Goal: Transaction & Acquisition: Purchase product/service

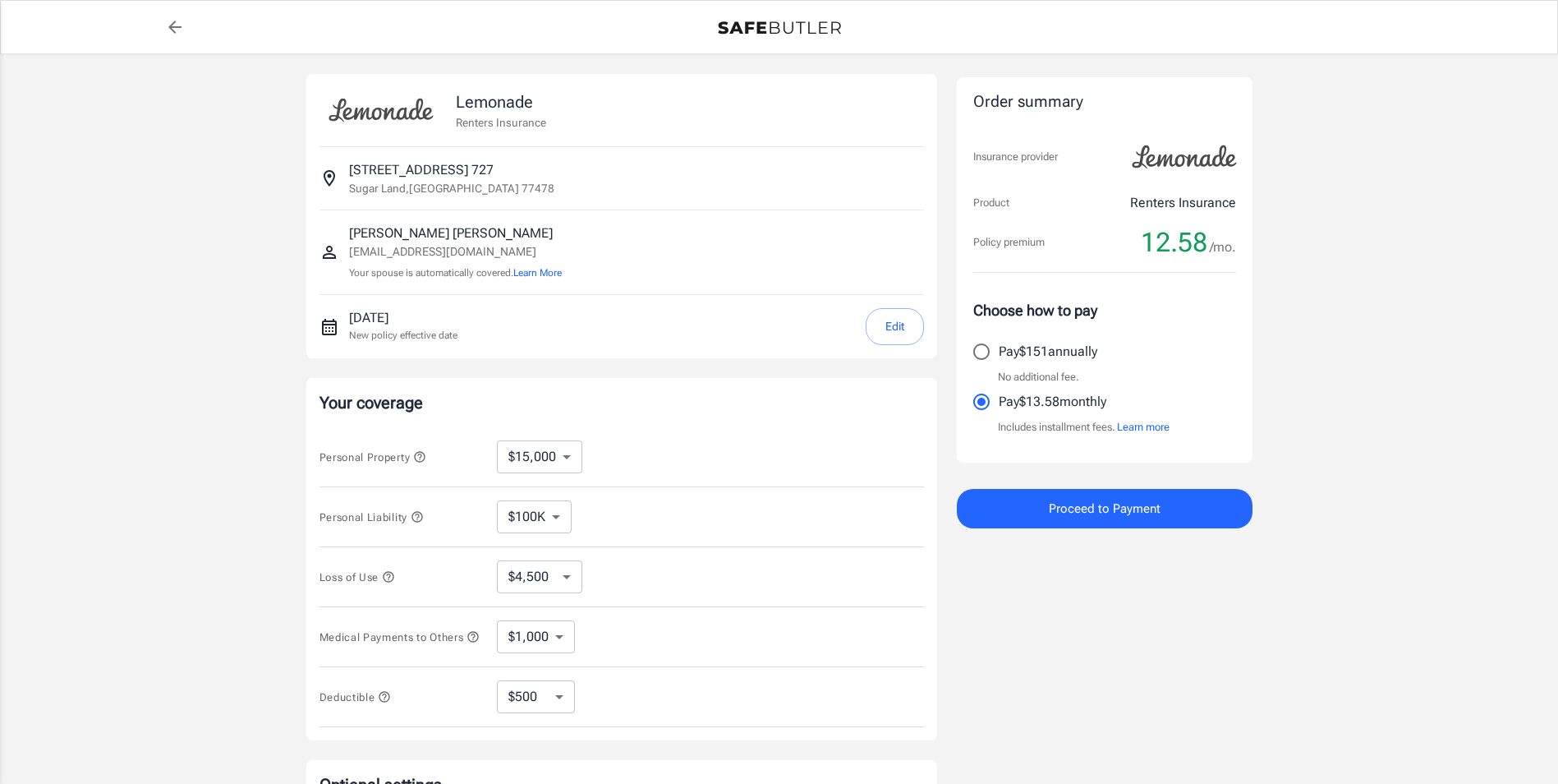
select select "15000"
select select "500"
click at [569, 458] on select "$10,000 $15,000 $20,000 $25,000 $30,000 $40,000 $50,000 $100K $150K $200K $250K" at bounding box center [539, 457] width 86 height 33
select select "30000"
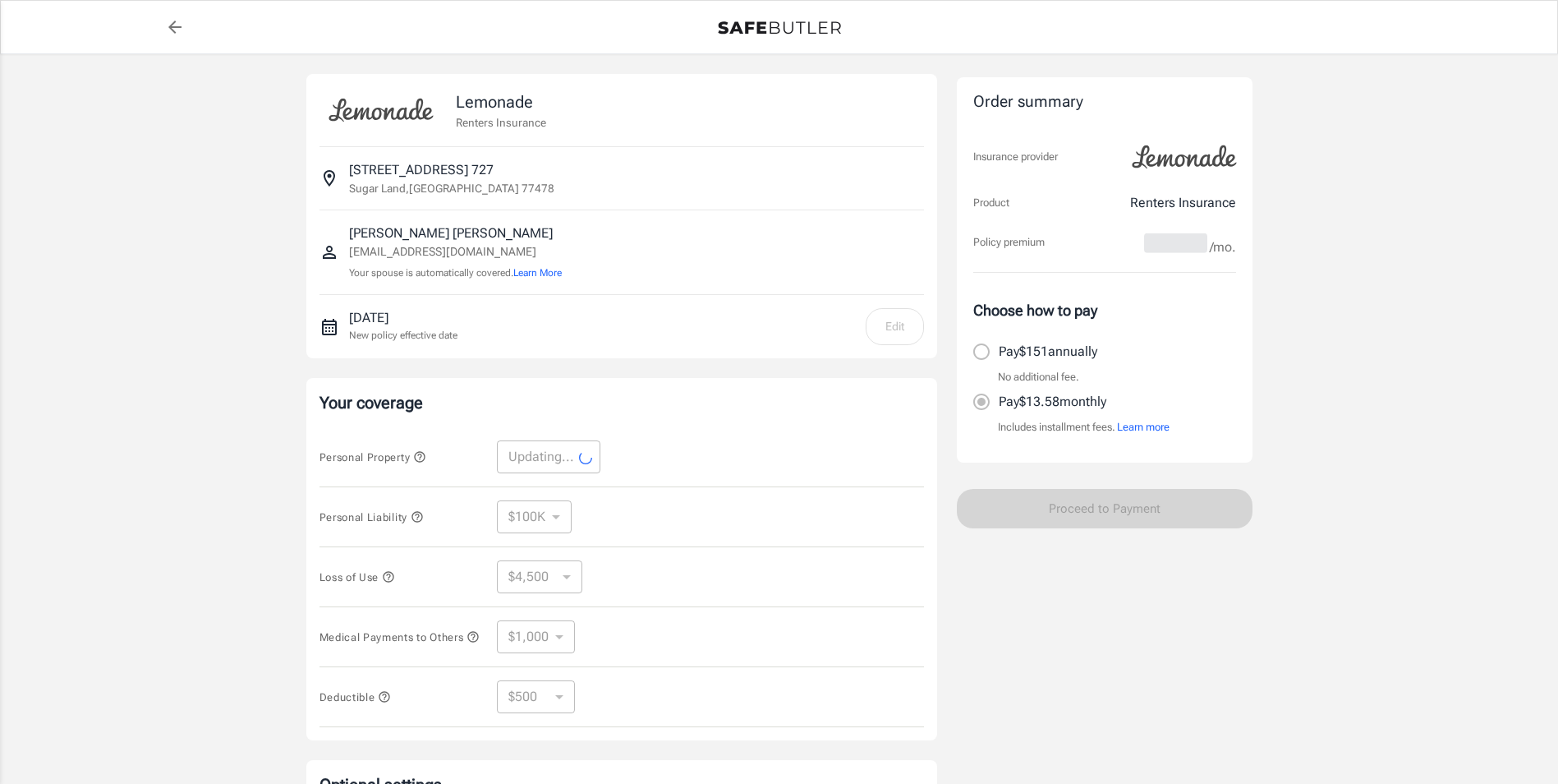
select select "30000"
select select "9000"
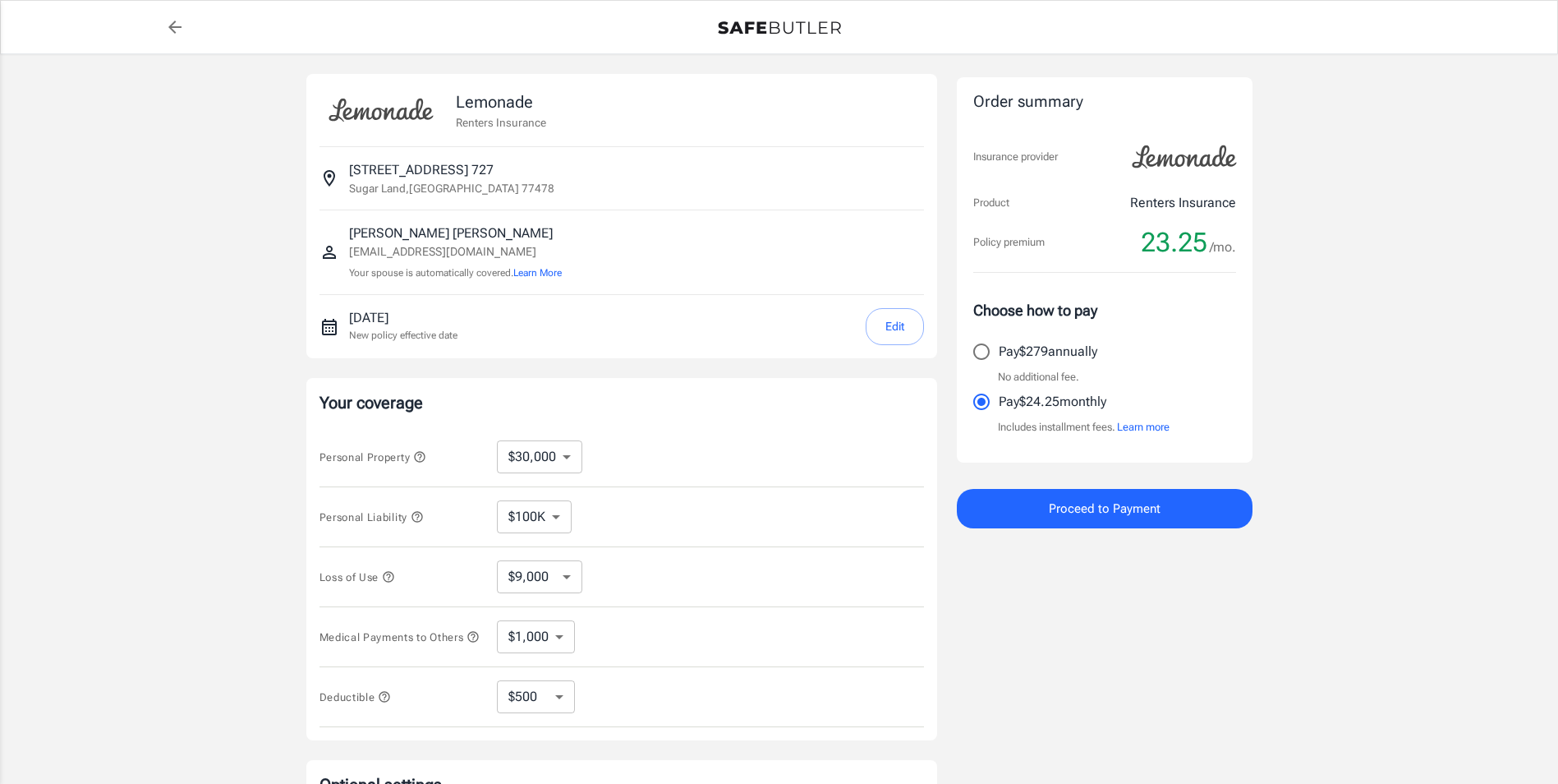
click at [418, 514] on icon "button" at bounding box center [417, 516] width 13 height 13
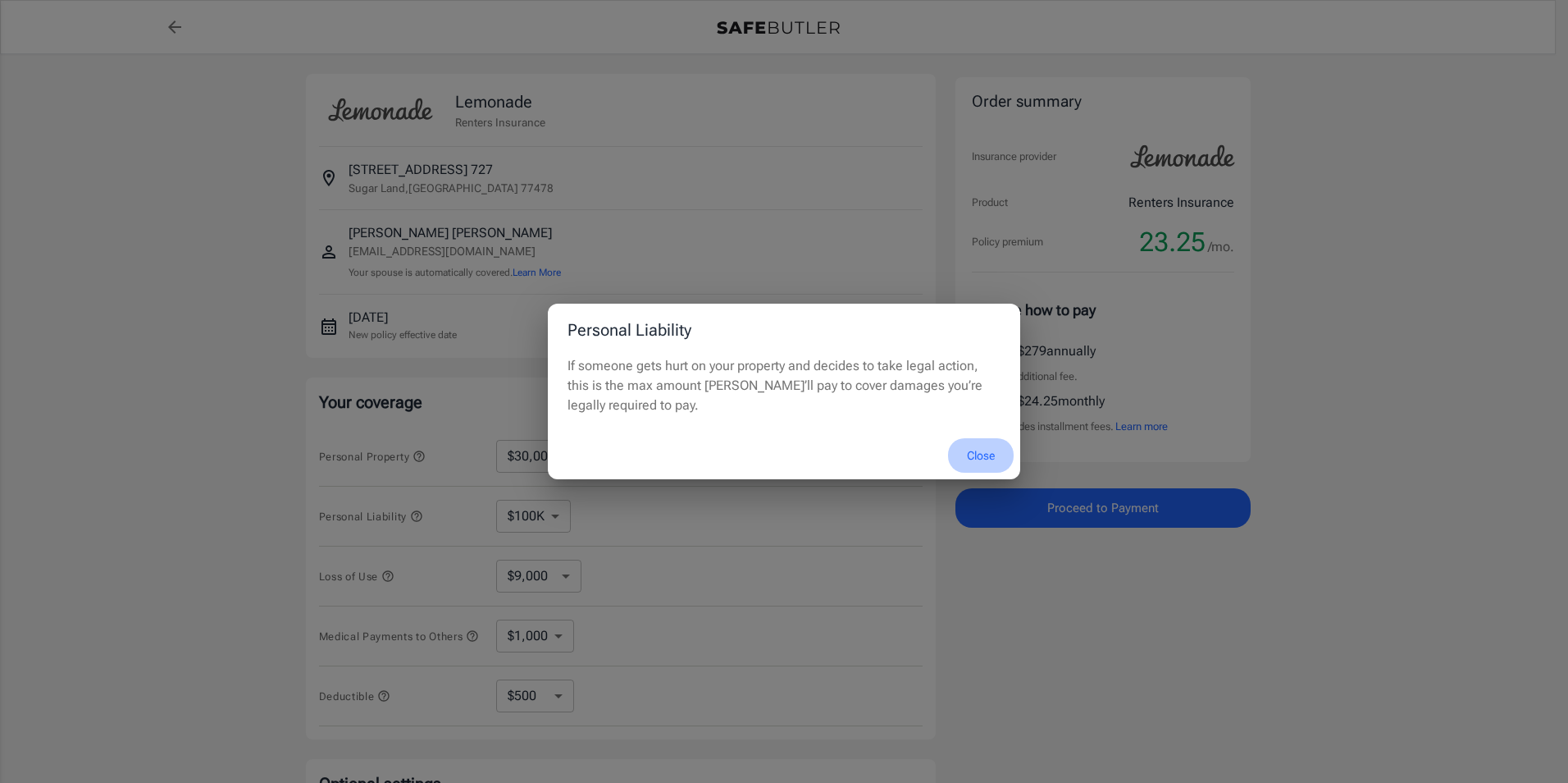
click at [972, 452] on button "Close" at bounding box center [980, 456] width 65 height 35
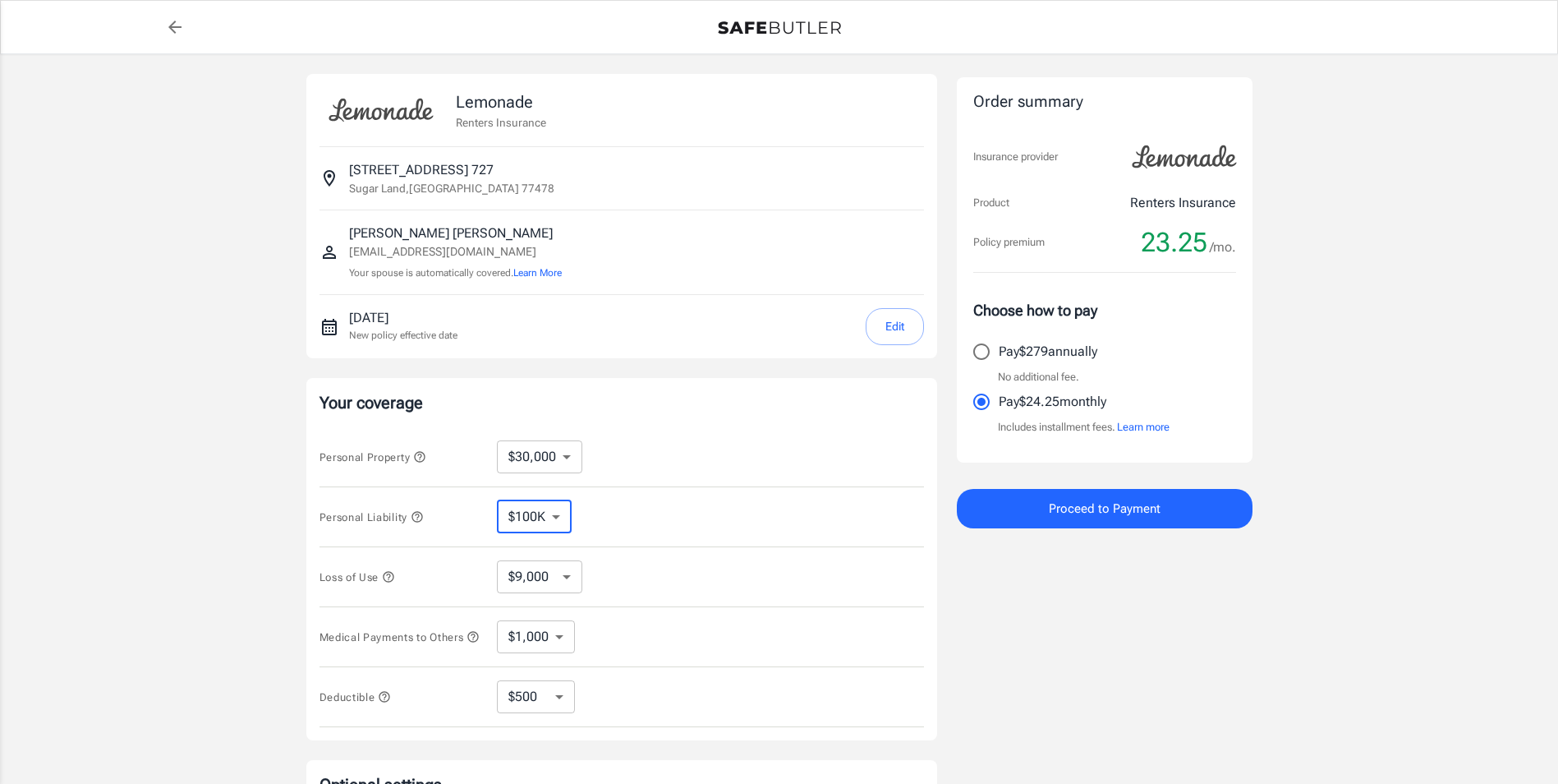
click at [559, 517] on select "$100K $200K $300K $400K $500K" at bounding box center [534, 517] width 75 height 33
click at [557, 516] on select "$100K $200K $300K $400K $500K" at bounding box center [534, 517] width 75 height 33
click at [391, 578] on icon "button" at bounding box center [388, 576] width 11 height 11
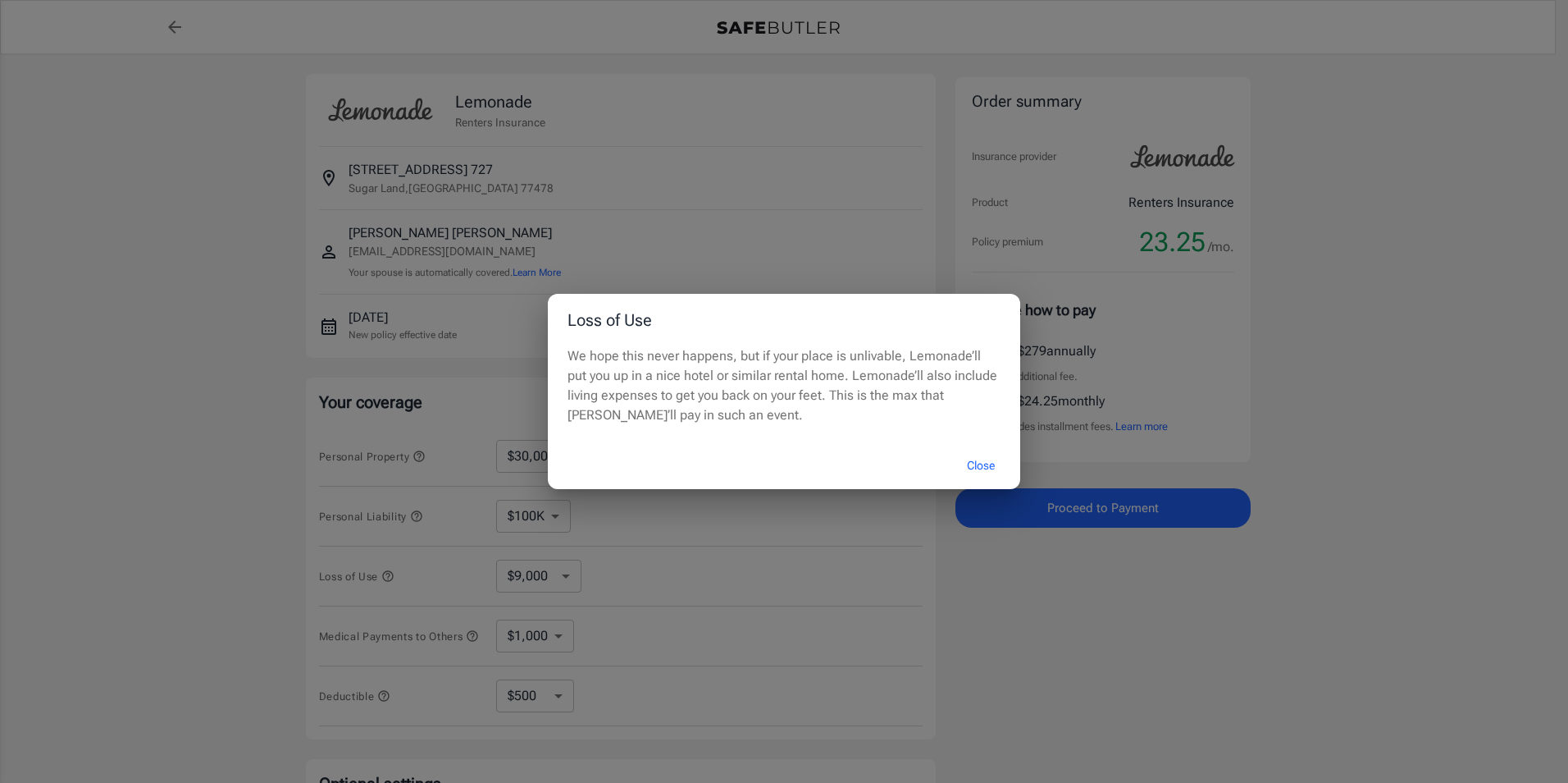
click at [392, 577] on div "Loss of Use We hope this never happens, but if your place is unlivable, Lemonad…" at bounding box center [784, 392] width 1568 height 783
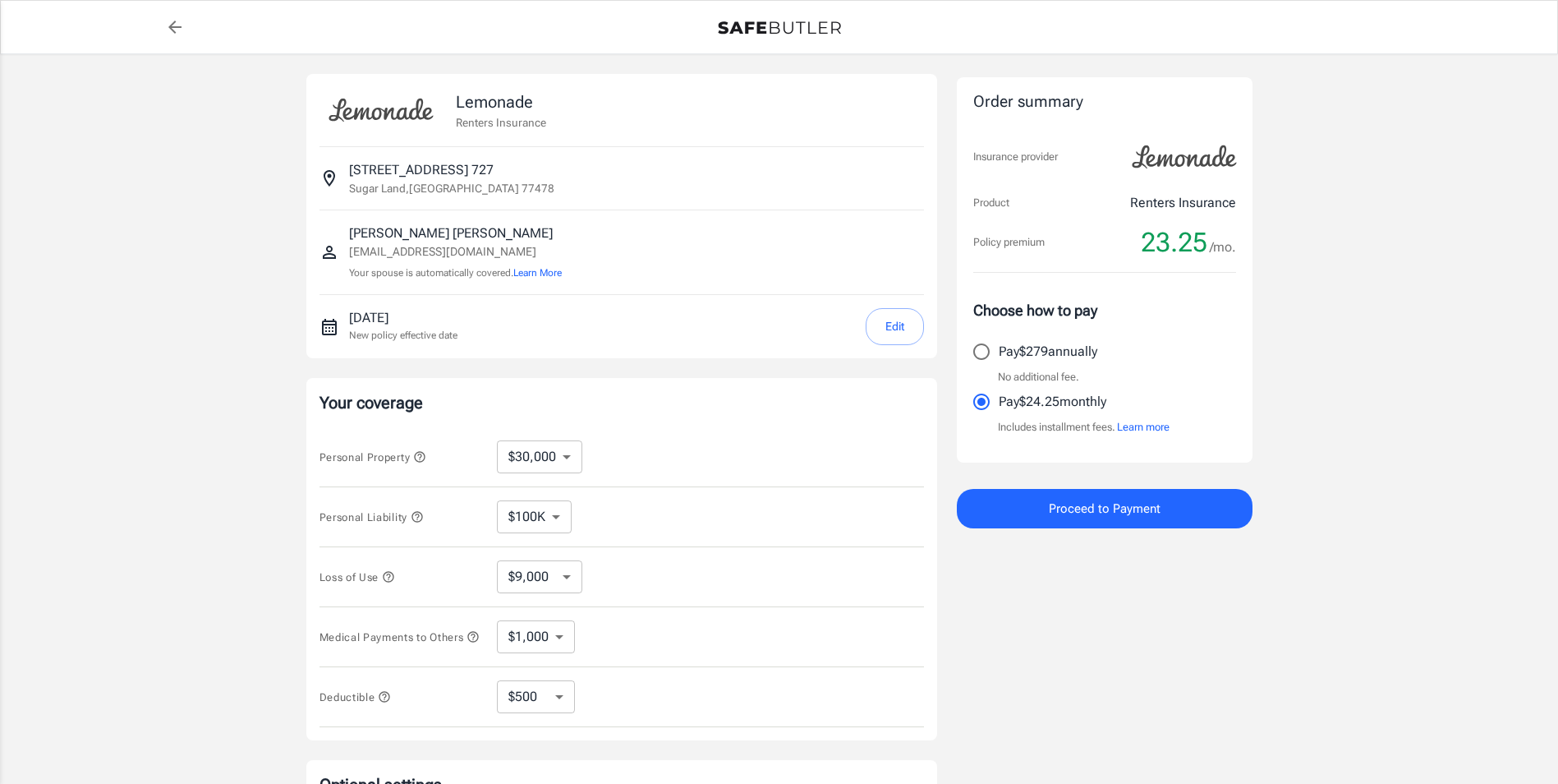
click at [577, 574] on select "$9,000 $15,000 $24,000 $36,000 $51,000 $72,000 $102K $144K $198K" at bounding box center [539, 577] width 86 height 33
click at [532, 639] on select "$1,000 $2,000 $3,000 $4,000 $5,000" at bounding box center [536, 637] width 78 height 33
click at [632, 683] on div "Deductible $250 $500 $1,000 $2,500 ​" at bounding box center [621, 697] width 605 height 60
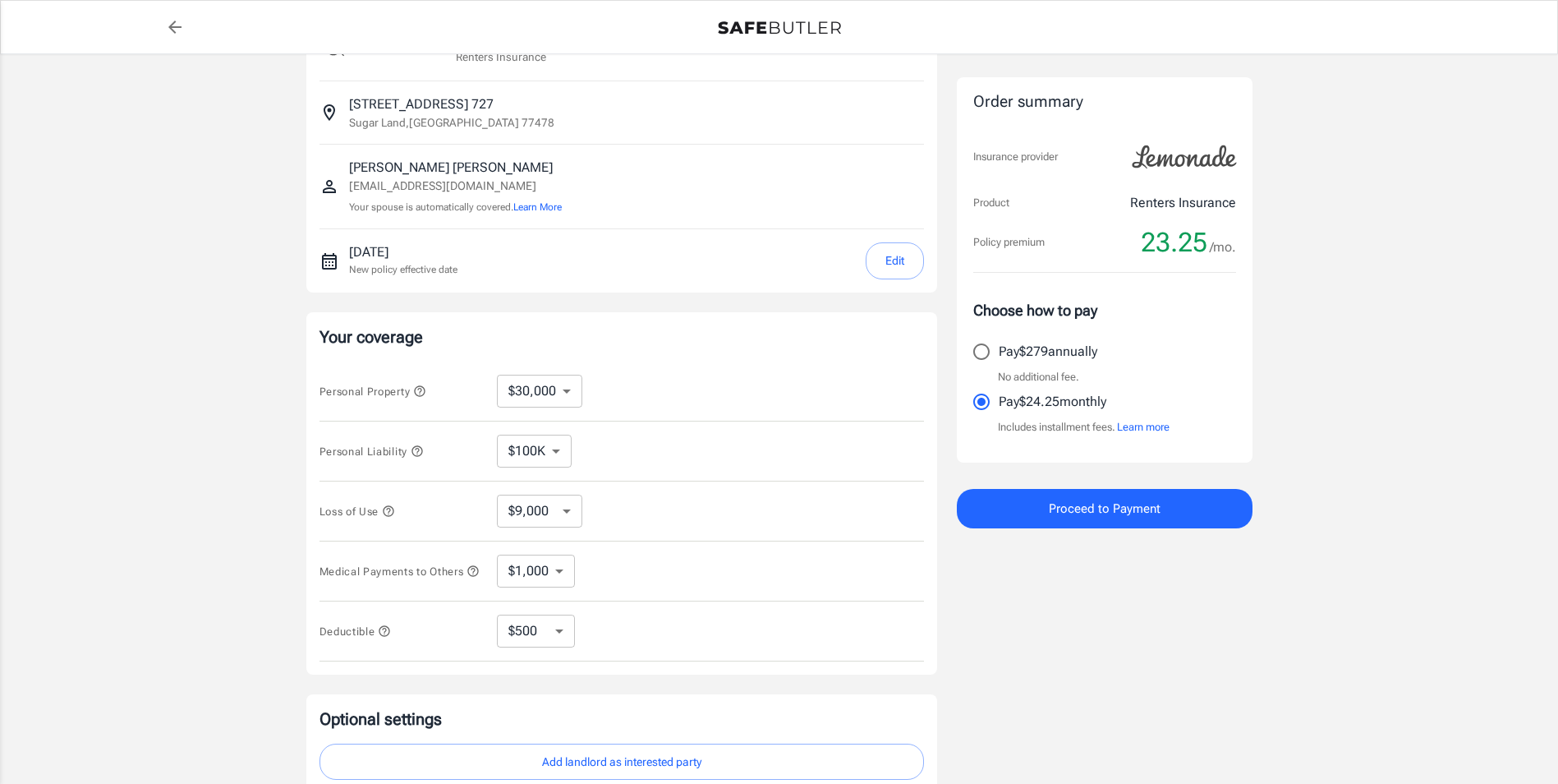
scroll to position [57, 0]
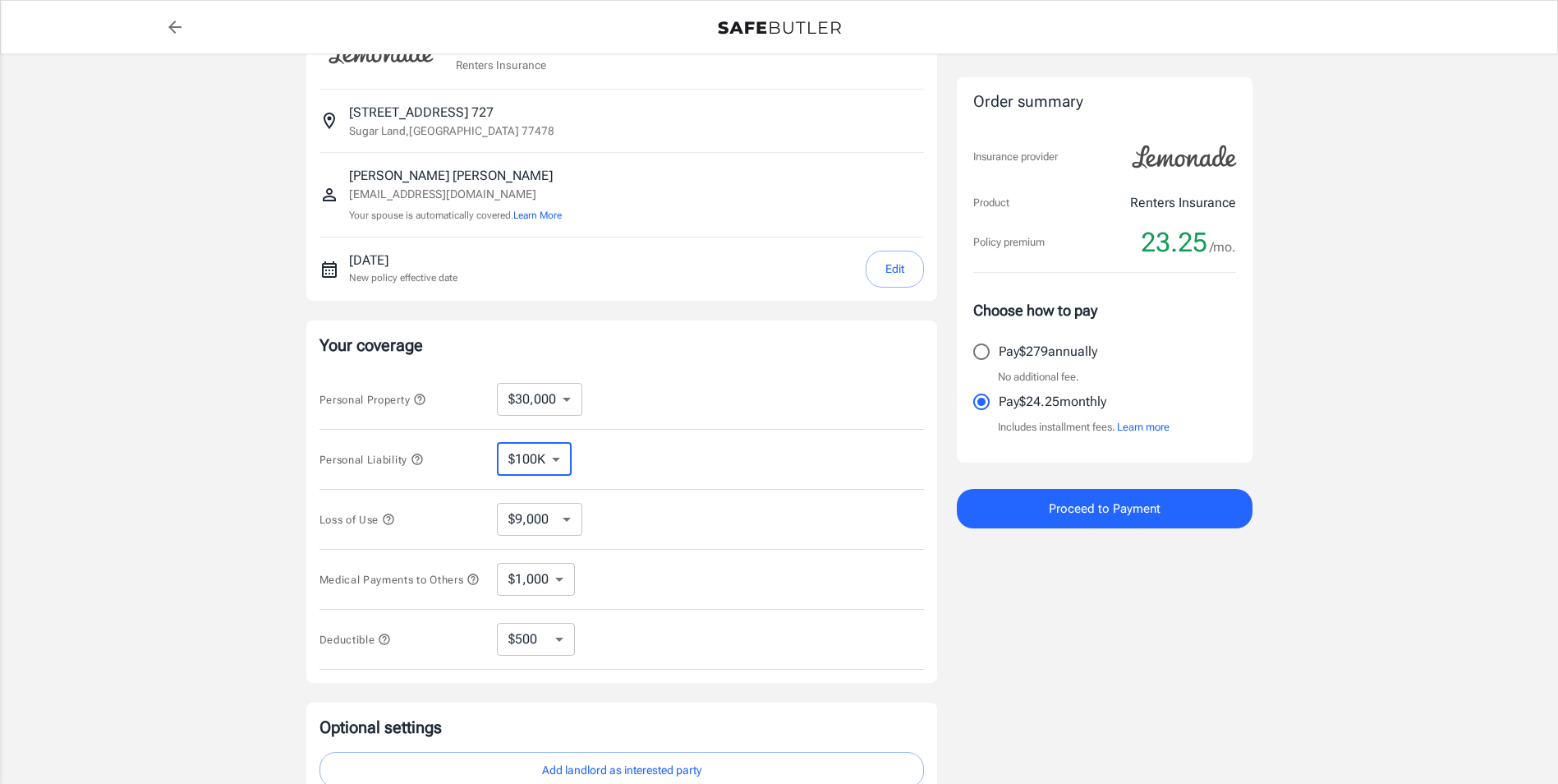
click at [562, 459] on select "$100K $200K $300K $400K $500K" at bounding box center [534, 459] width 75 height 33
select select "300000"
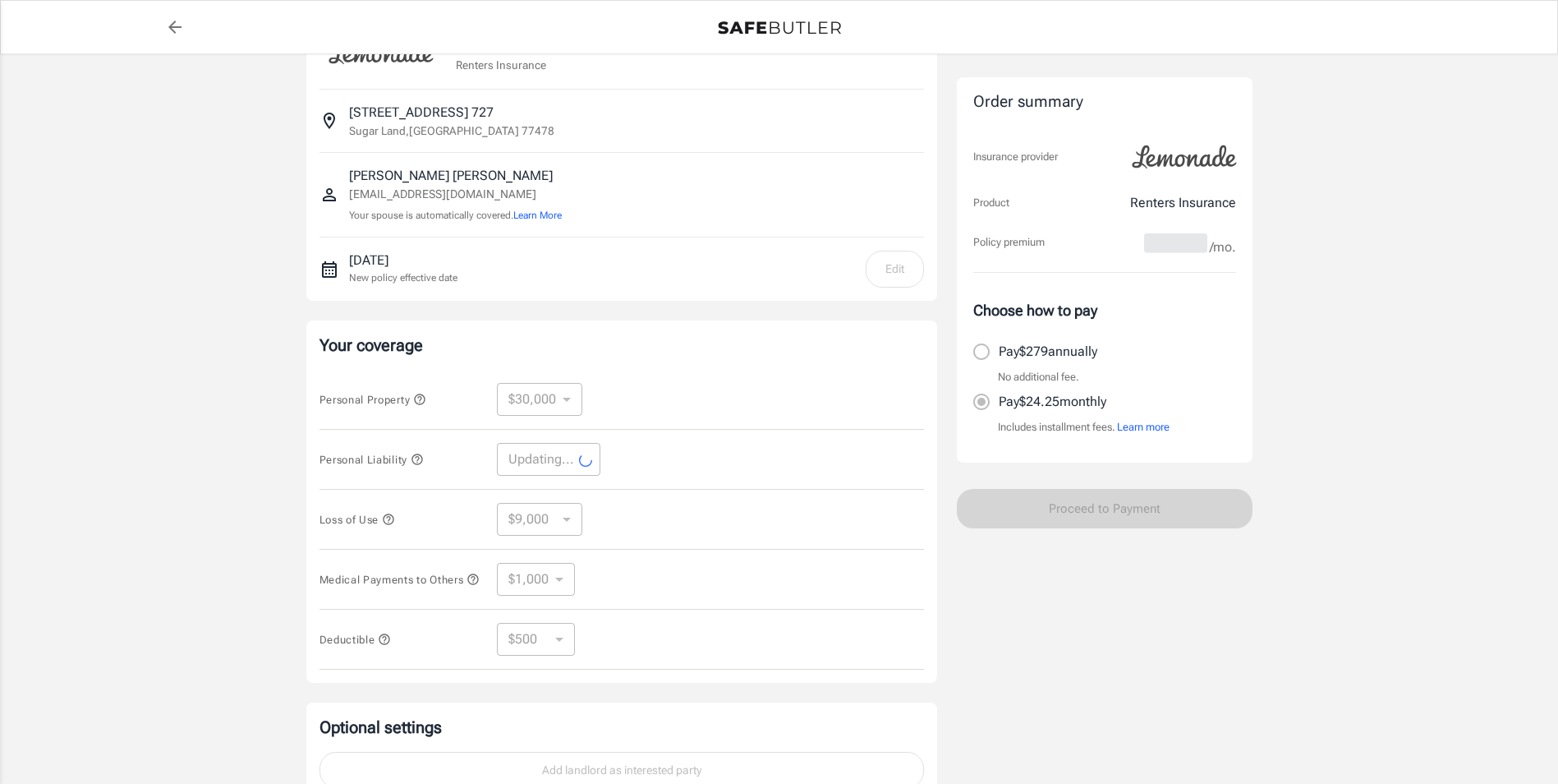
select select "300000"
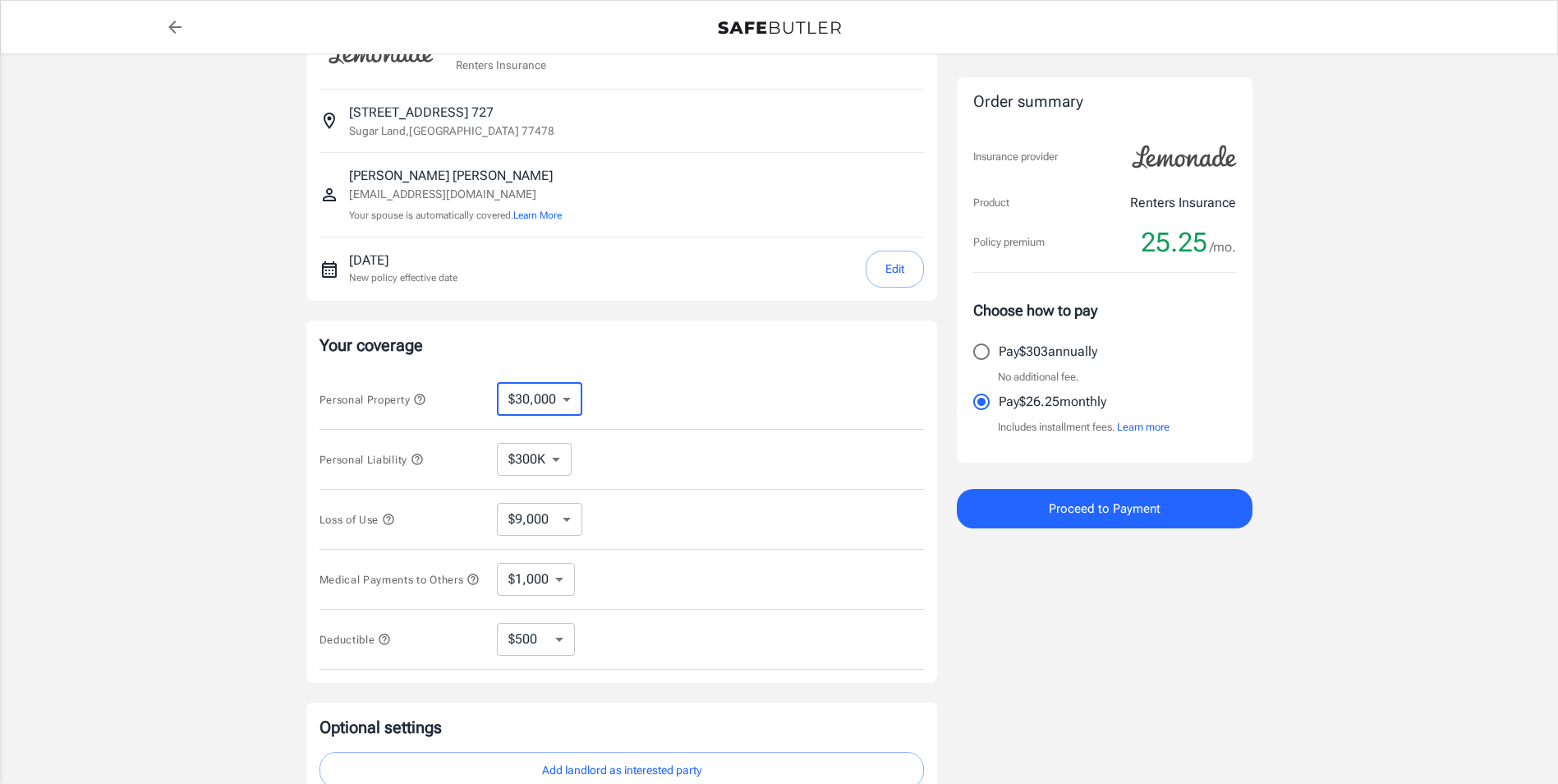
click at [556, 399] on select "$10,000 $15,000 $20,000 $25,000 $30,000 $40,000 $50,000 $100K $150K $200K $250K" at bounding box center [539, 399] width 86 height 33
select select "10000"
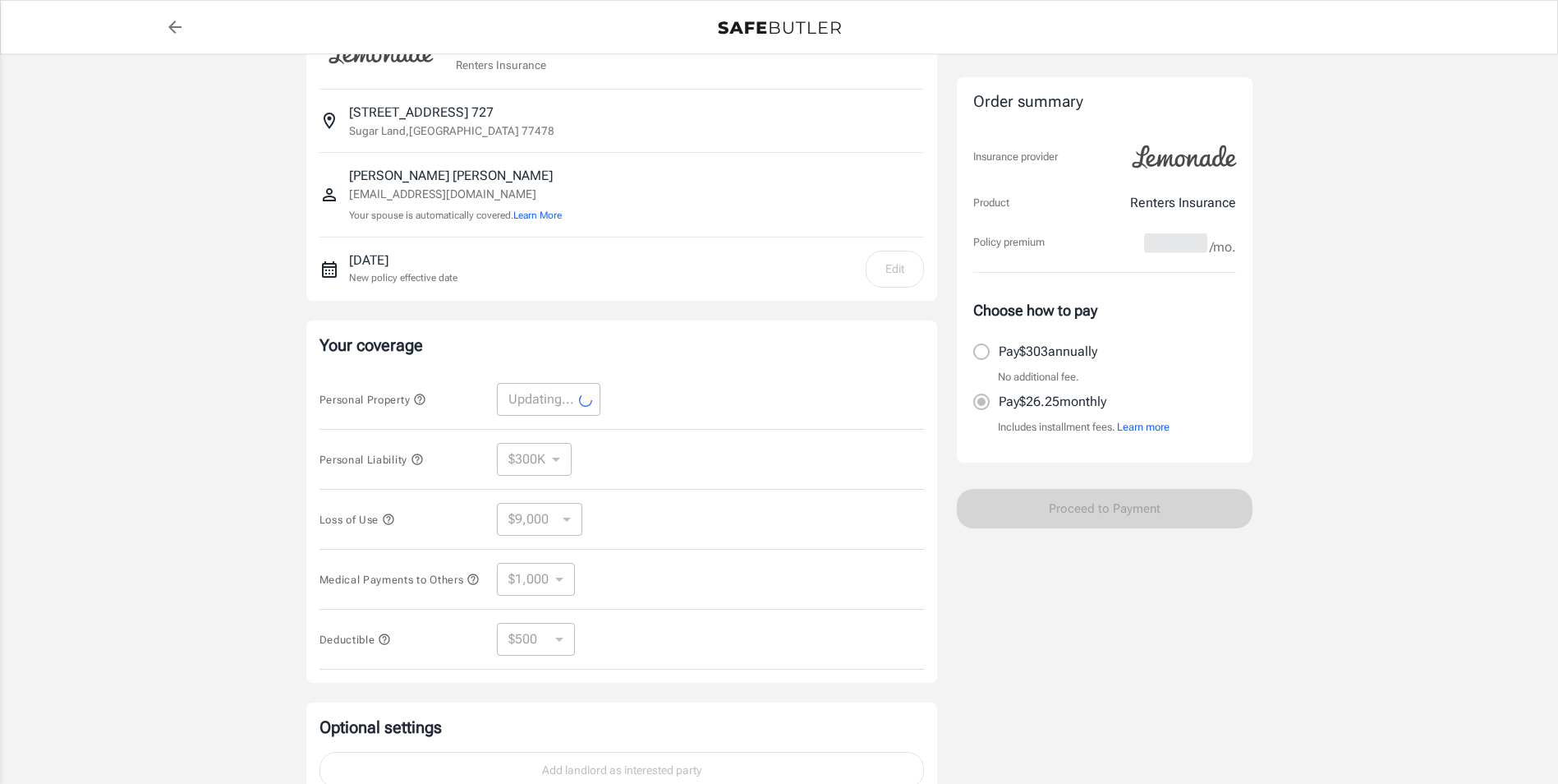
select select "10000"
select select "3000"
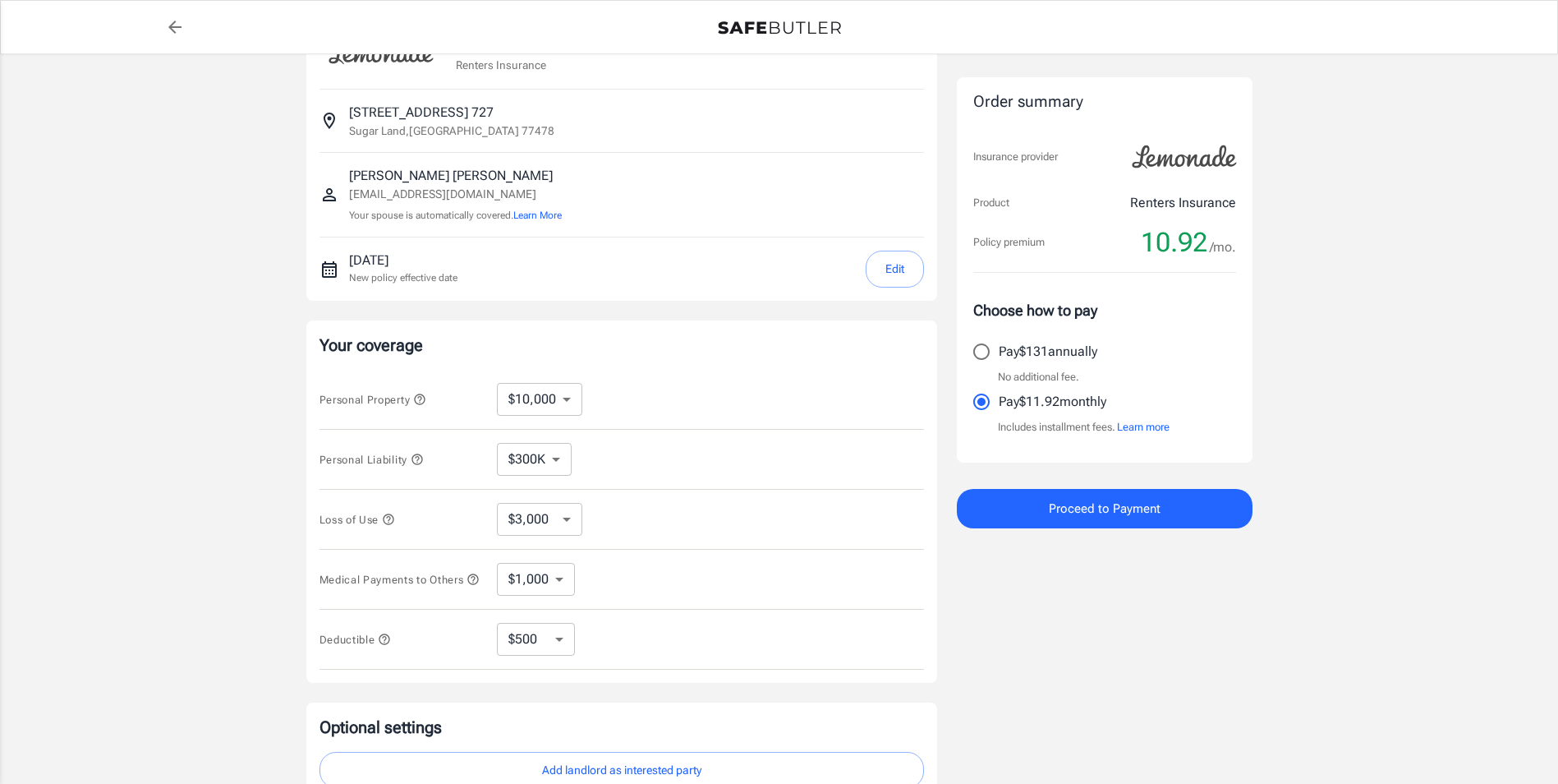
click at [563, 404] on select "$10,000 $15,000 $20,000 $25,000 $30,000 $40,000 $50,000 $100K $150K $200K $250K" at bounding box center [539, 399] width 86 height 33
click at [497, 383] on select "$10,000 $15,000 $20,000 $25,000 $30,000 $40,000 $50,000 $100K $150K $200K $250K" at bounding box center [539, 399] width 86 height 33
click at [424, 396] on icon "button" at bounding box center [420, 399] width 13 height 13
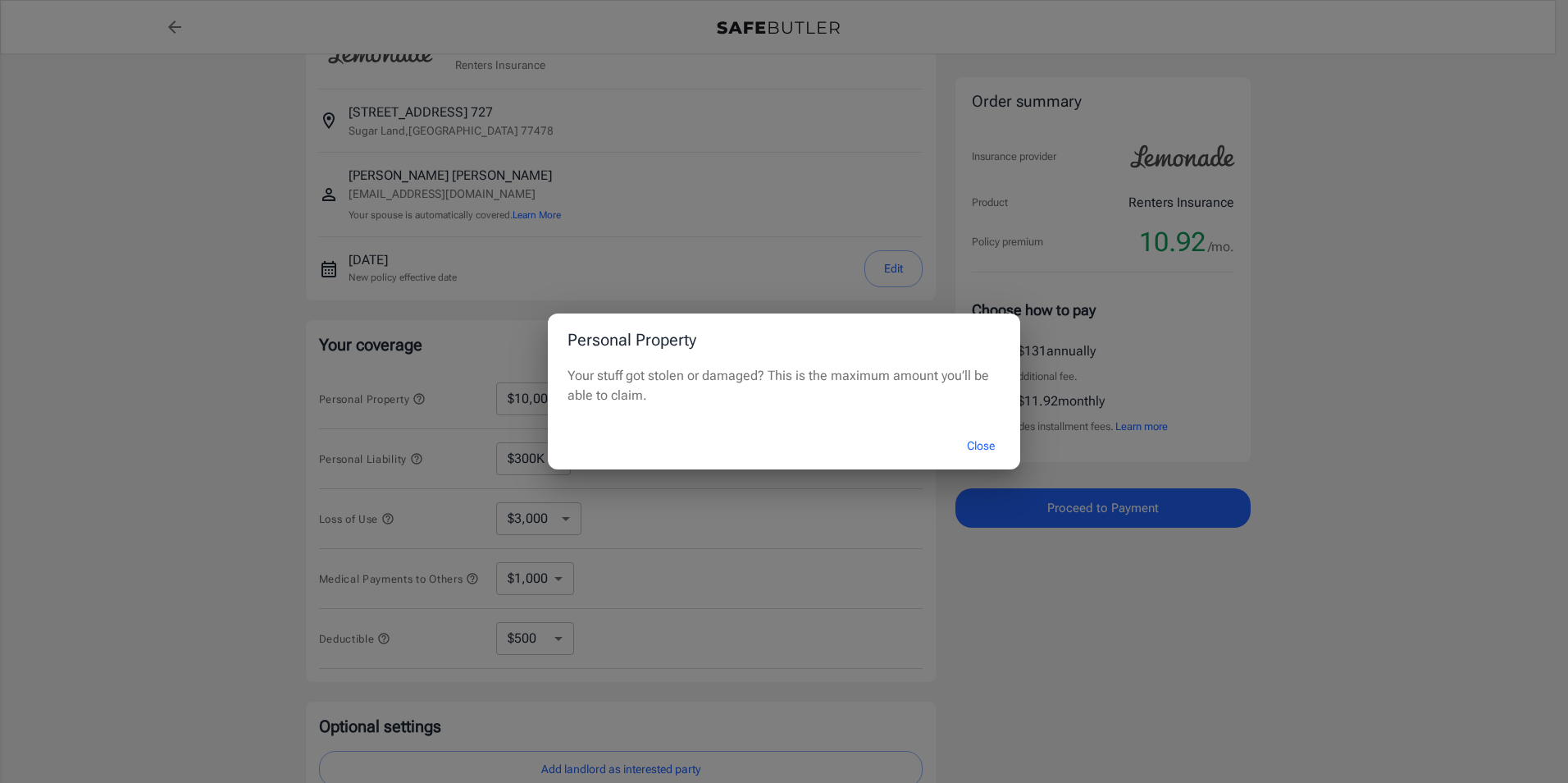
click at [423, 395] on div "Personal Property Your stuff got stolen or damaged? This is the maximum amount …" at bounding box center [784, 392] width 1568 height 783
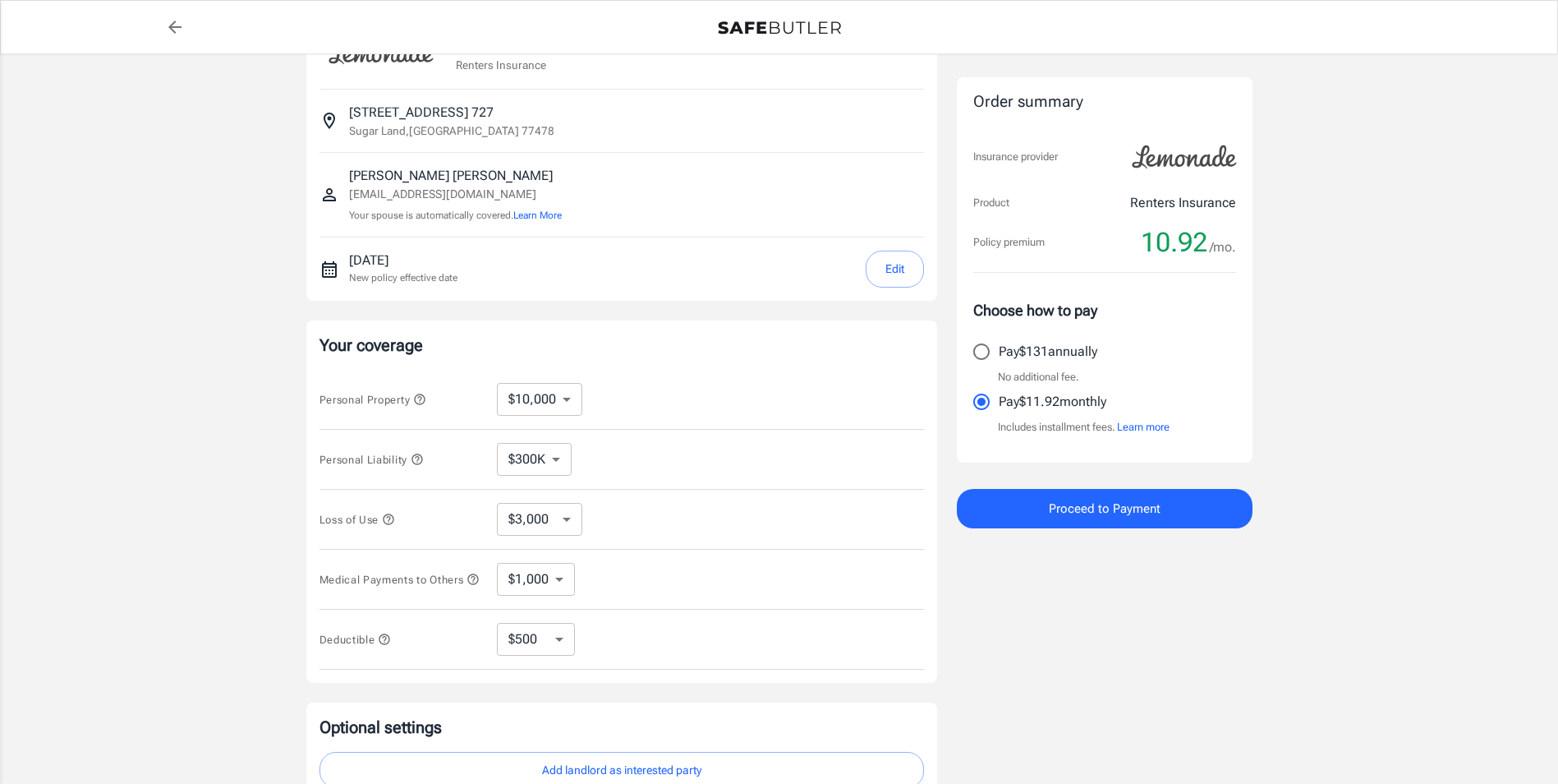
click at [419, 462] on icon "button" at bounding box center [417, 459] width 13 height 13
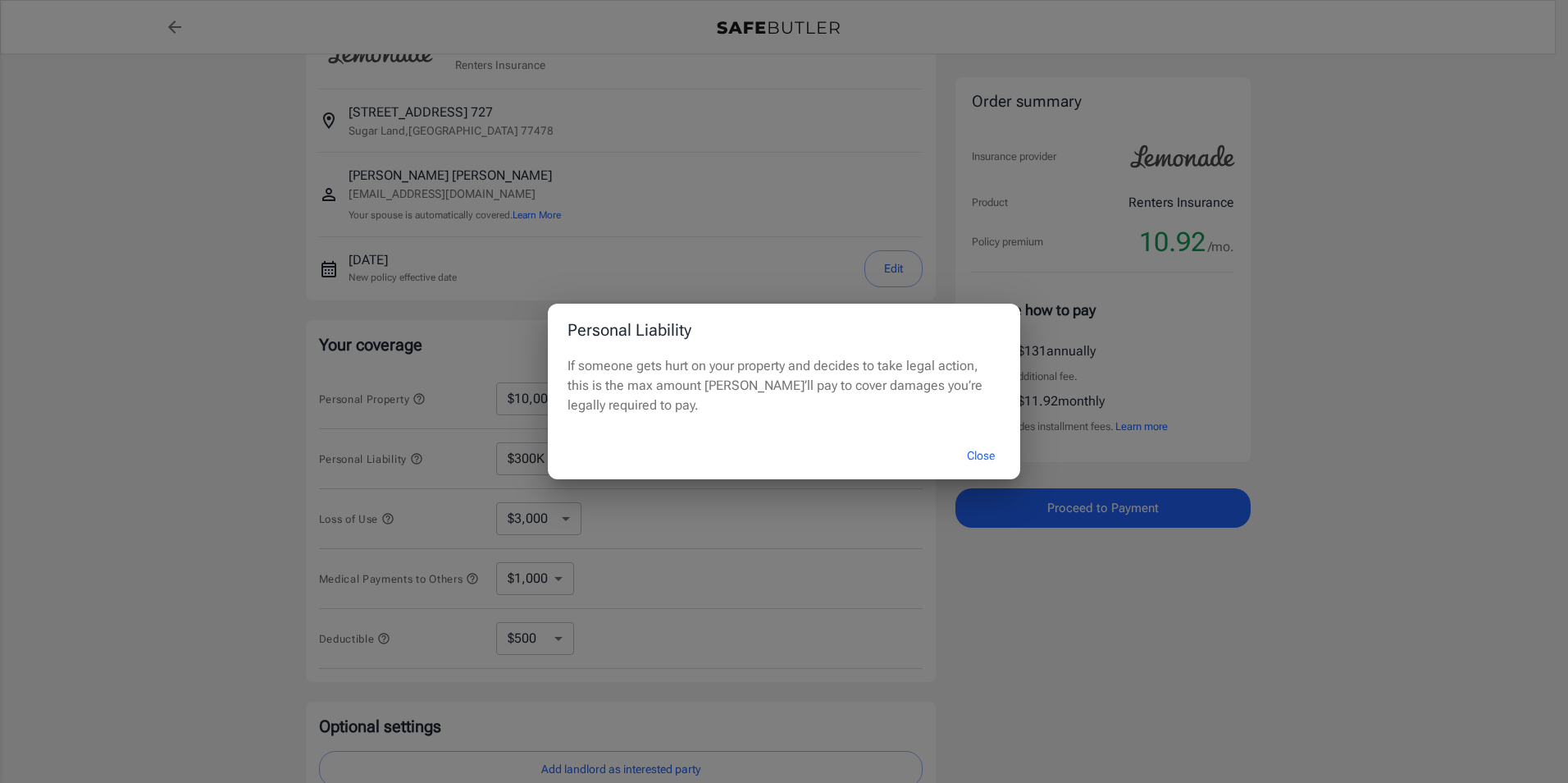
click at [418, 461] on div "Personal Liability If someone gets hurt on your property and decides to take le…" at bounding box center [784, 392] width 1568 height 783
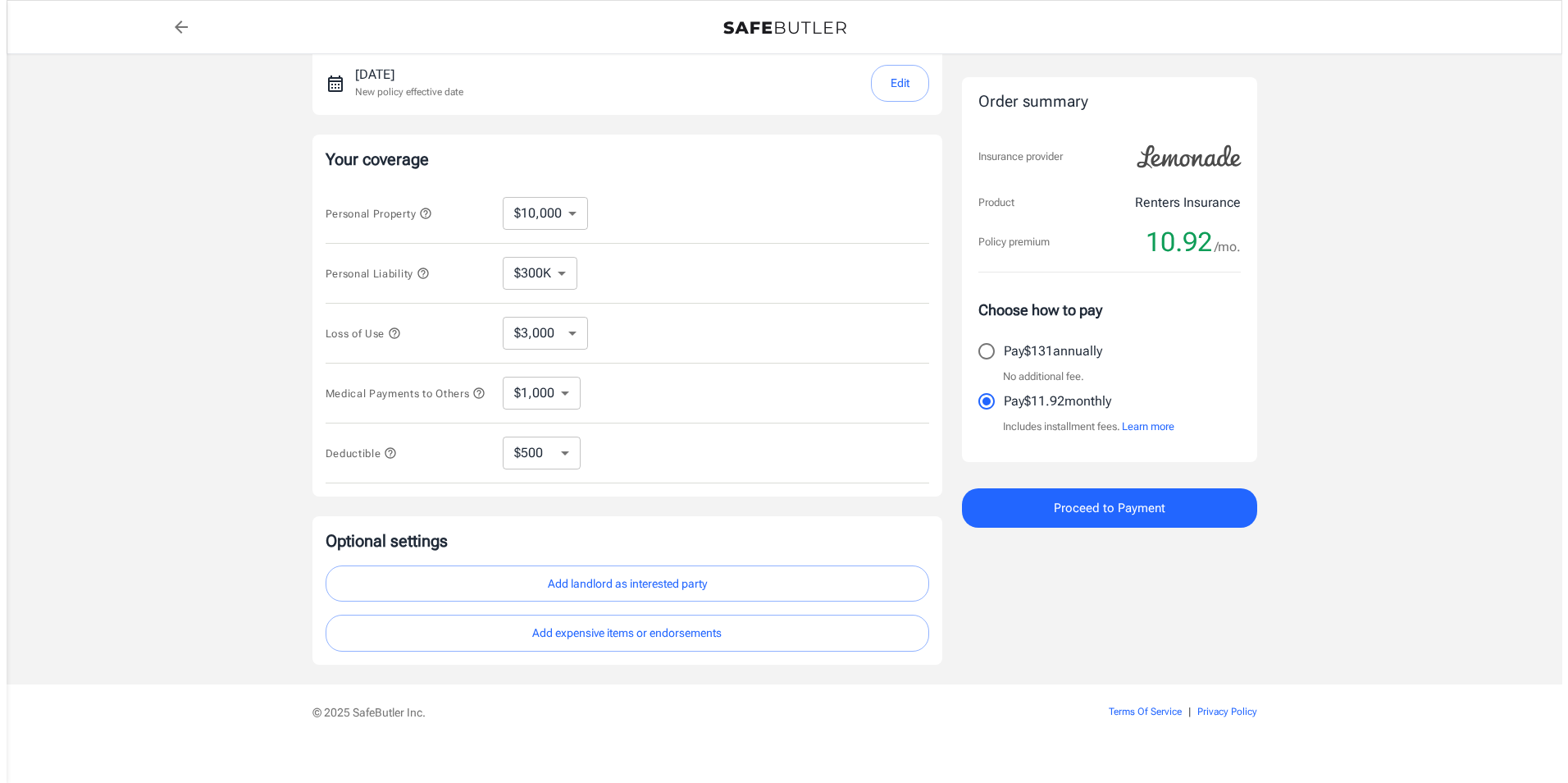
scroll to position [266, 0]
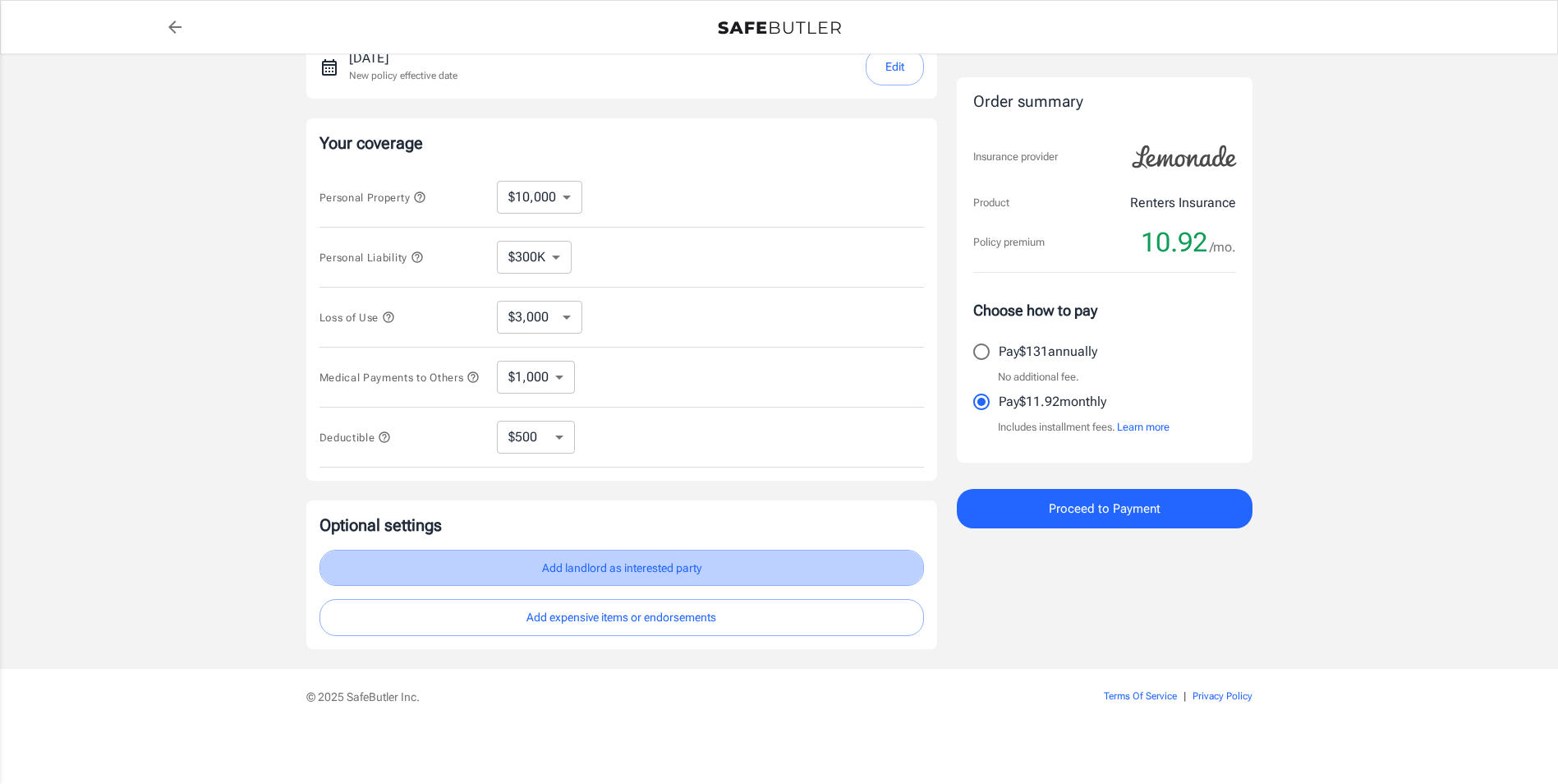
click at [695, 571] on button "Add landlord as interested party" at bounding box center [621, 568] width 605 height 37
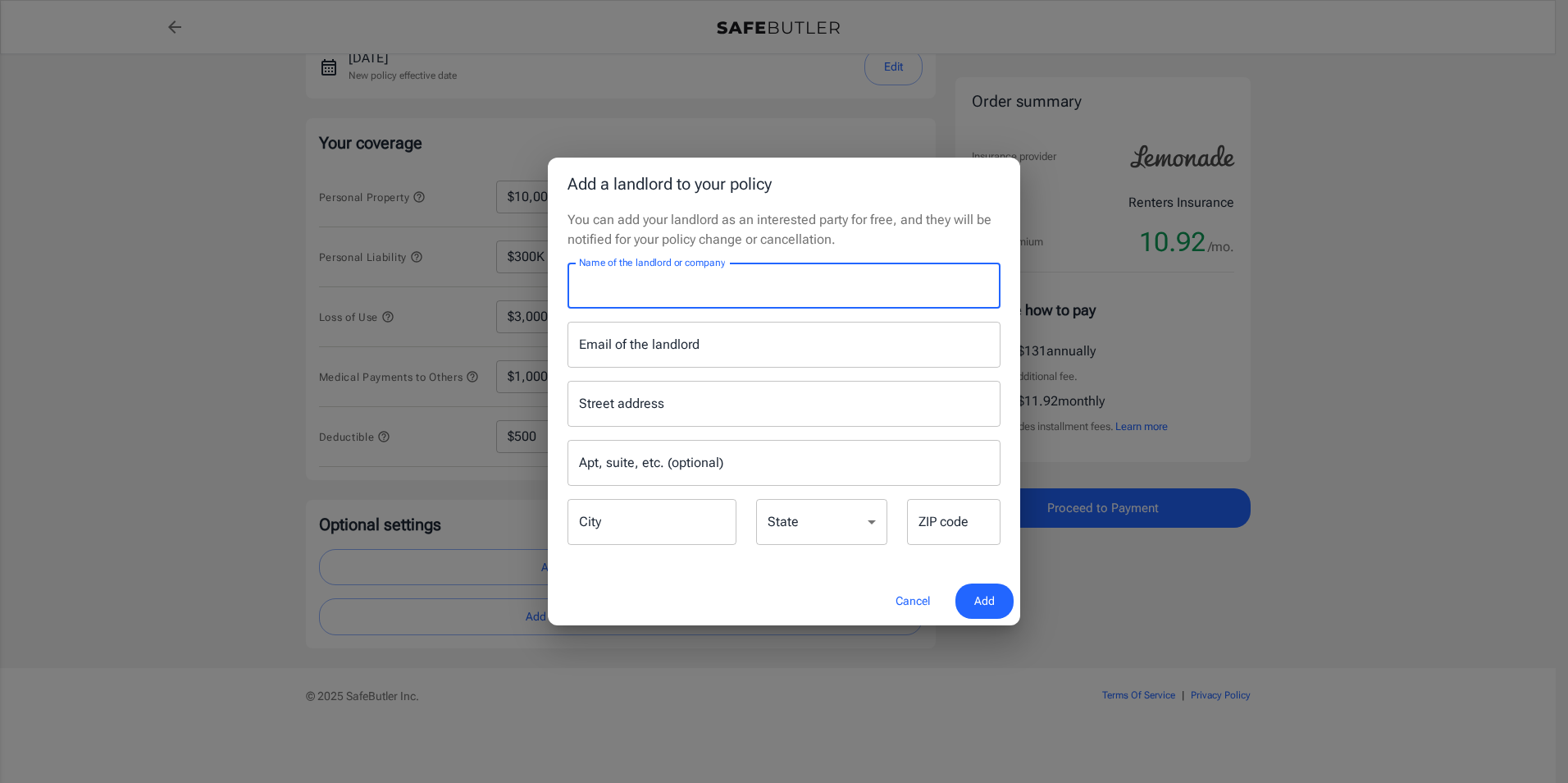
click at [768, 292] on input "Name of the landlord or company" at bounding box center [784, 286] width 433 height 46
type input "h"
type input "H"
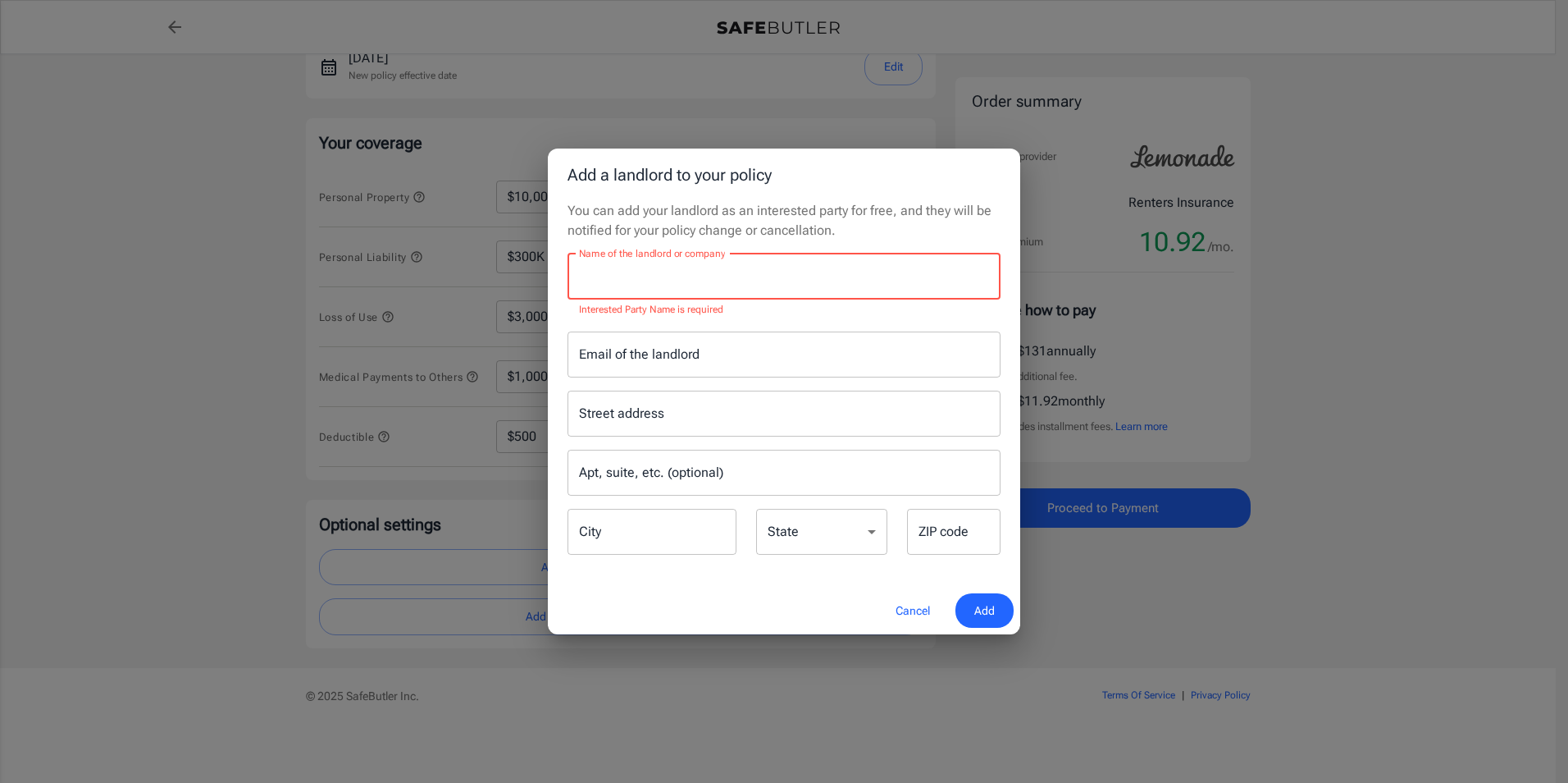
click at [596, 283] on input "Name of the landlord or company" at bounding box center [784, 277] width 433 height 46
paste input "Third-Party Insurance: If using an external provider, ensure it meets lease req…"
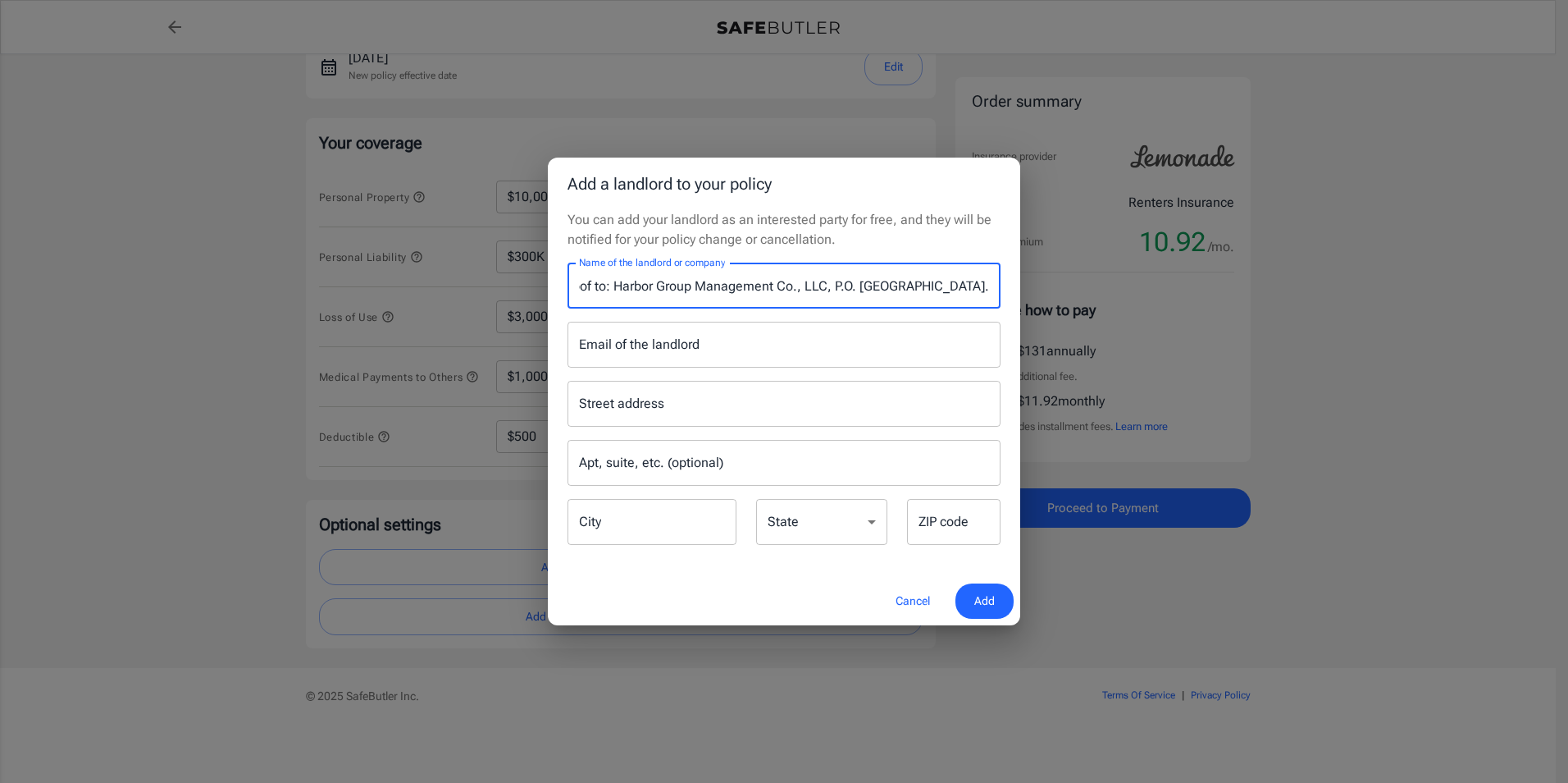
scroll to position [0, 1485]
click at [626, 286] on input "Third-Party Insurance: If using an external provider, ensure it meets lease req…" at bounding box center [784, 286] width 433 height 46
click at [590, 289] on input "Third-Party Insurance: If using an external provider, ensure it meets lease req…" at bounding box center [784, 286] width 433 height 46
click at [583, 287] on input "Third-Party Insurance: If using an external provider, ensure it meets lease req…" at bounding box center [784, 286] width 433 height 46
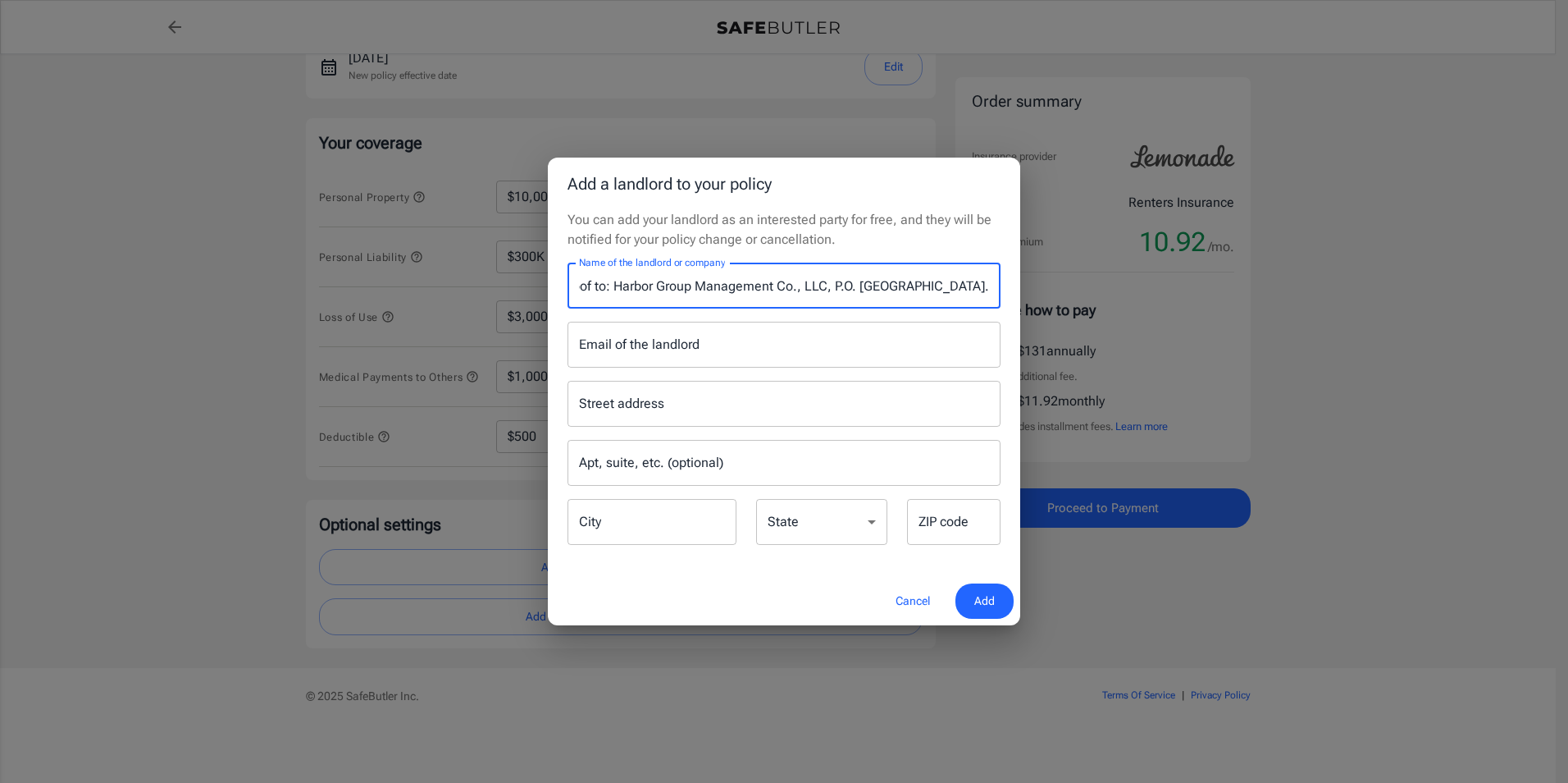
click at [581, 283] on input "Third-Party Insurance: If using an external provider, ensure it meets lease req…" at bounding box center [784, 286] width 433 height 46
drag, startPoint x: 989, startPoint y: 286, endPoint x: 552, endPoint y: 280, distance: 437.0
click at [552, 280] on div "You can add your landlord as an interested party for free, and they will be not…" at bounding box center [784, 393] width 472 height 367
drag, startPoint x: 990, startPoint y: 283, endPoint x: 581, endPoint y: 289, distance: 409.0
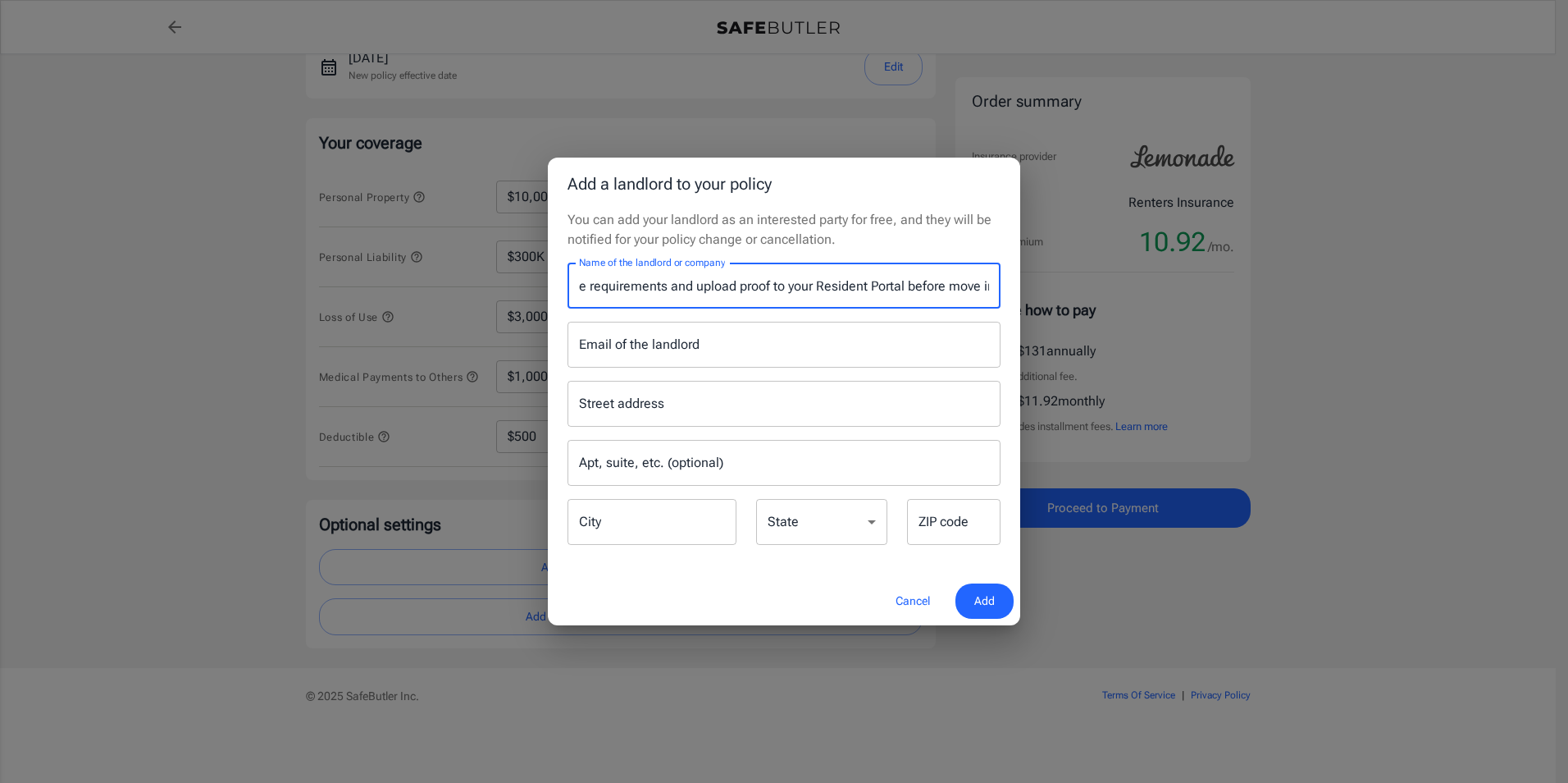
click at [572, 289] on input "e requirements and upload proof to your Resident Portal before move in. Your pr…" at bounding box center [784, 286] width 433 height 46
type input "Your provider may also mail proof to: Harbor Group Management Co., LLC, P.O. [G…"
drag, startPoint x: 585, startPoint y: 287, endPoint x: 1030, endPoint y: 302, distance: 445.3
click at [1030, 302] on div "Add a landlord to your policy You can add your landlord as an interested party …" at bounding box center [784, 392] width 1568 height 783
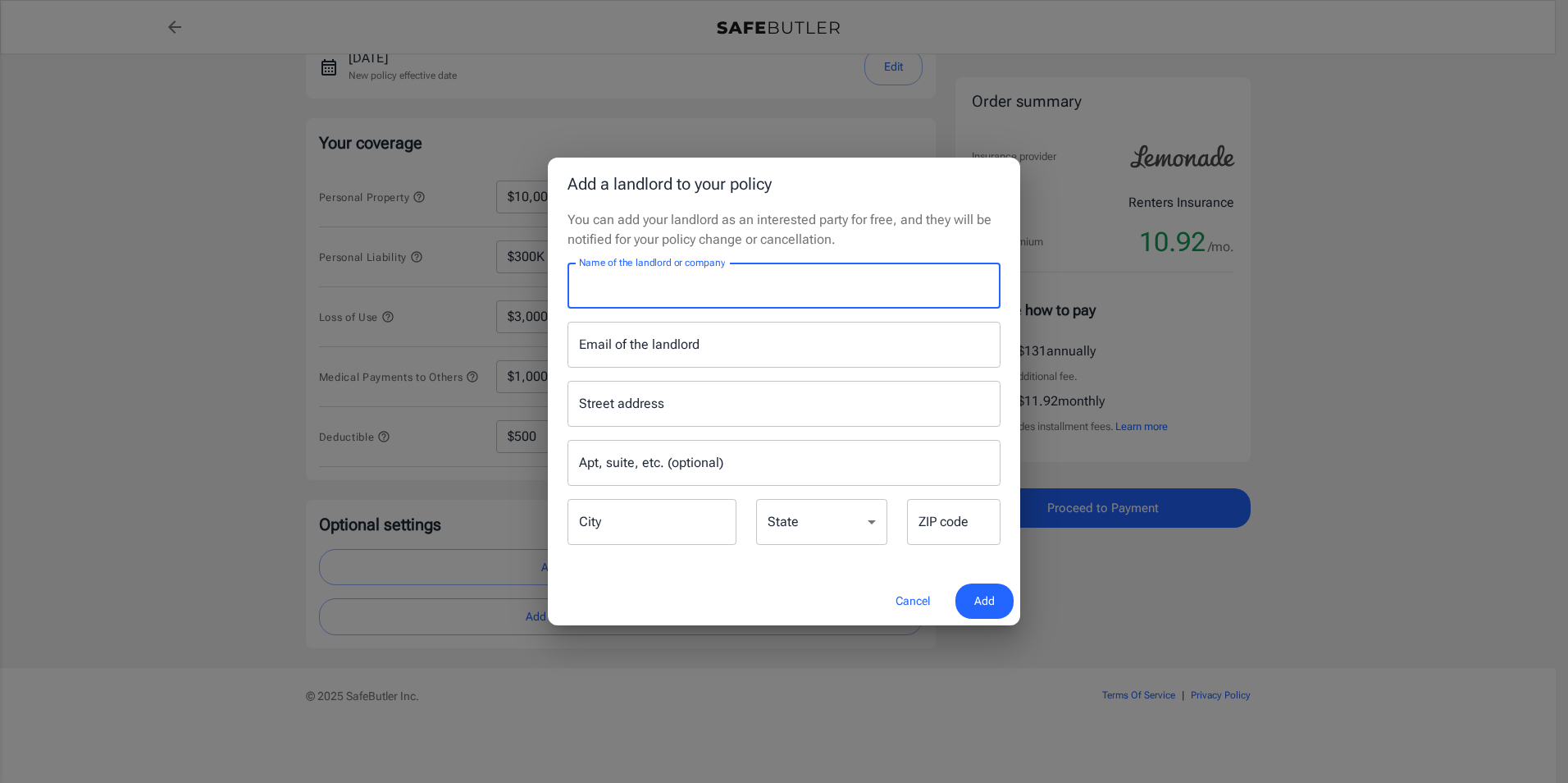
scroll to position [0, 0]
click at [615, 281] on input "Name of the landlord or company" at bounding box center [784, 286] width 433 height 46
paste input "Harbor Group Management Co., LLC"
type input "Harbor Group Management Co., LLC"
click at [702, 351] on input "Email of the landlord" at bounding box center [784, 345] width 433 height 46
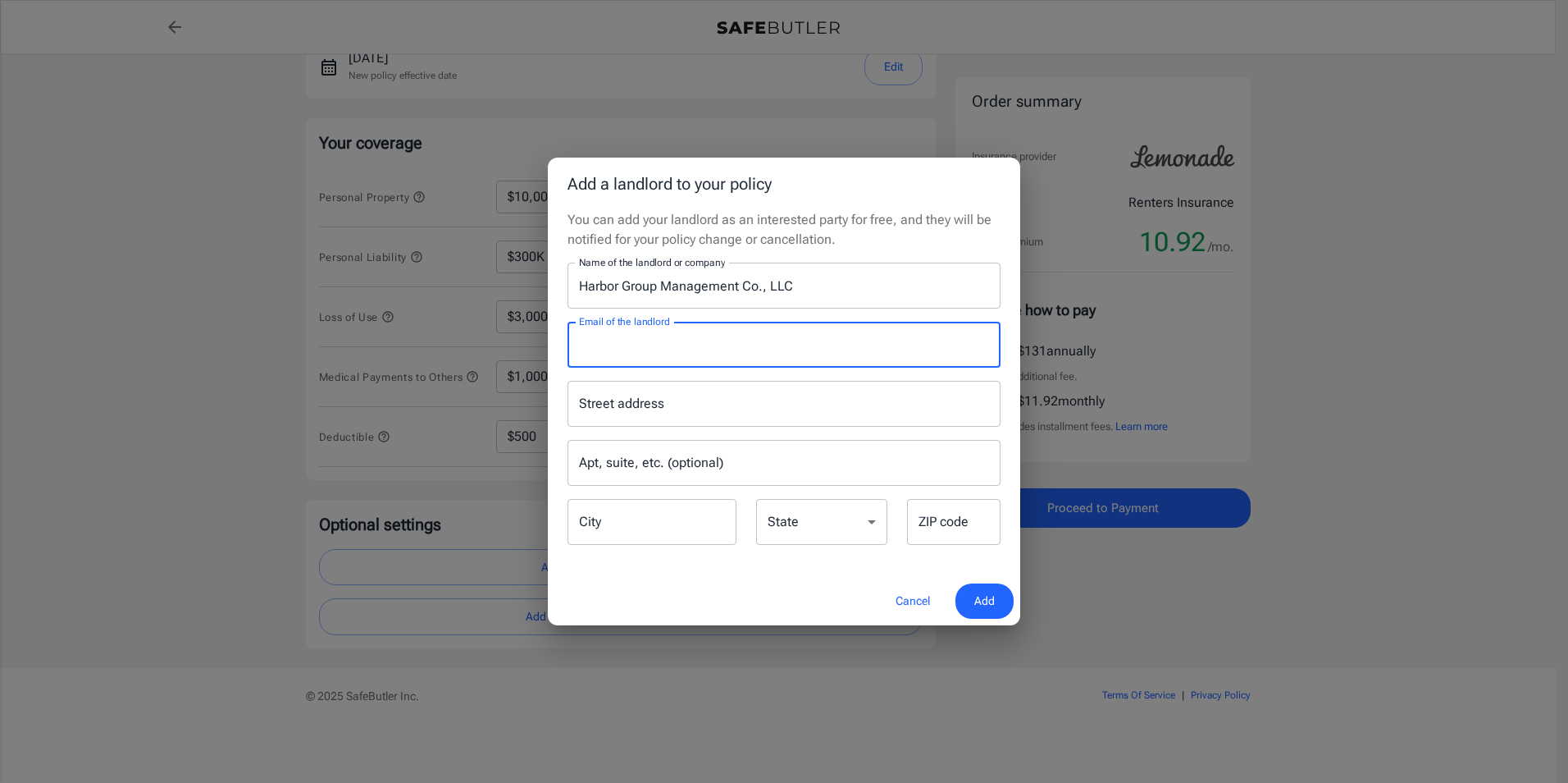
click at [970, 235] on p "You can add your landlord as an interested party for free, and they will be not…" at bounding box center [784, 230] width 433 height 40
click at [630, 340] on input "Email of the landlord" at bounding box center [784, 345] width 433 height 46
click at [632, 349] on input "Email of the landlord" at bounding box center [784, 345] width 433 height 46
paste input "Harbor Group Management Co., LLC, P.O. [GEOGRAPHIC_DATA]."
drag, startPoint x: 987, startPoint y: 344, endPoint x: 536, endPoint y: 344, distance: 451.0
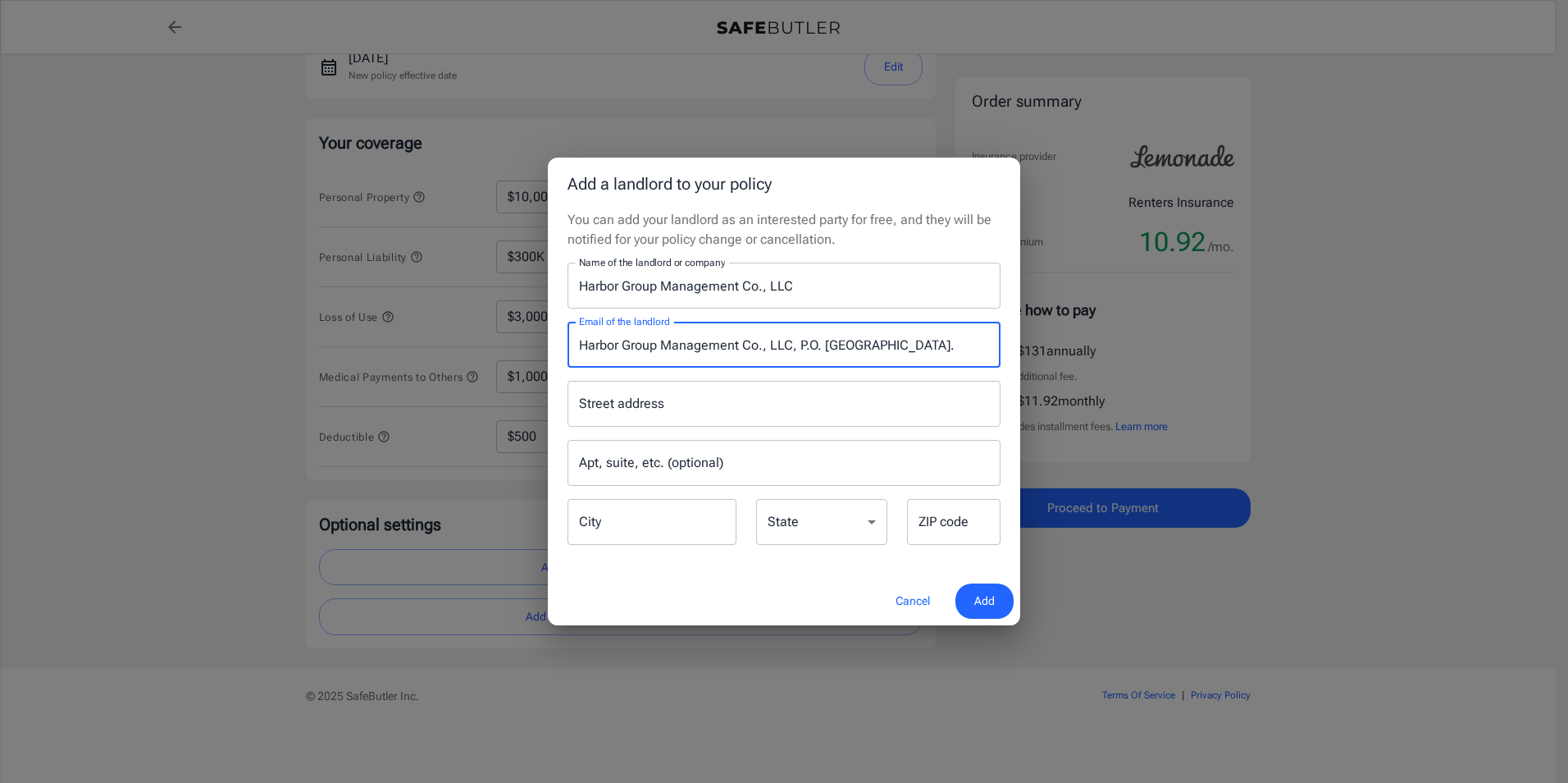
click at [532, 344] on div "Add a landlord to your policy You can add your landlord as an interested party …" at bounding box center [784, 392] width 1568 height 783
type input "."
click at [660, 415] on input "Street address" at bounding box center [784, 403] width 418 height 31
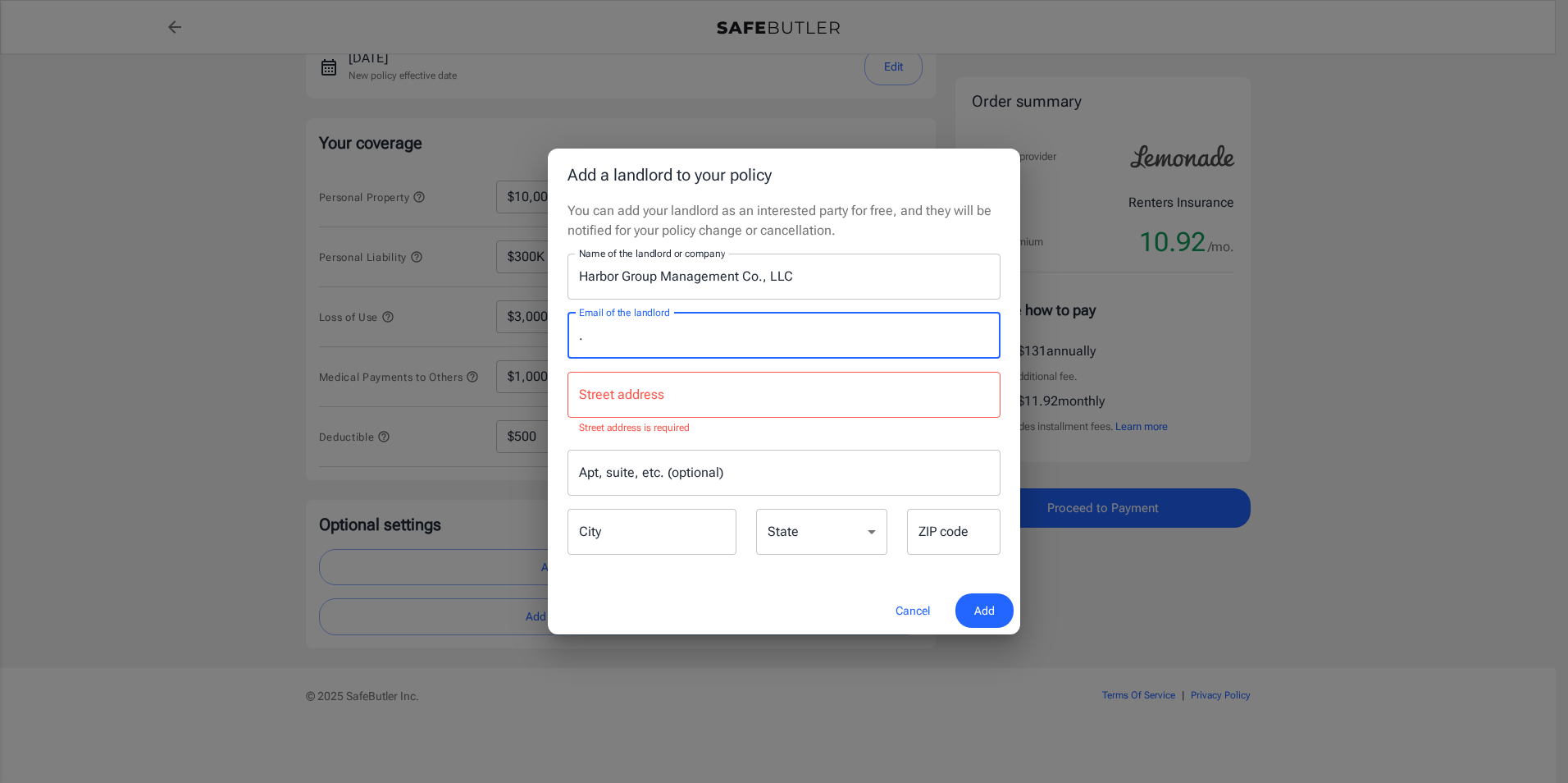
click at [601, 346] on input "." at bounding box center [784, 335] width 433 height 46
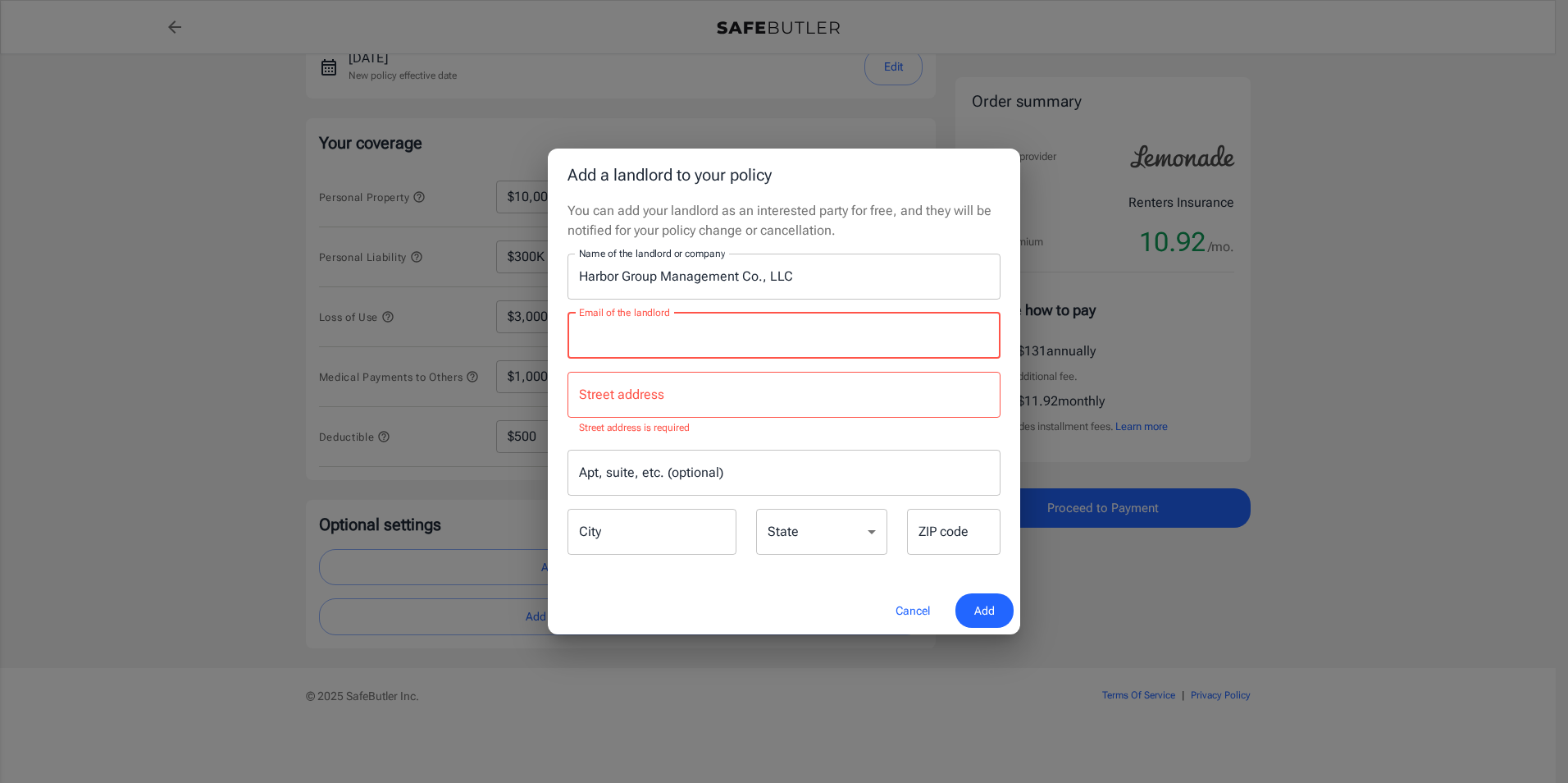
click at [604, 392] on input "Street address" at bounding box center [784, 394] width 418 height 31
paste input "Harbor Group Management Co., LLC, P.O. [GEOGRAPHIC_DATA]."
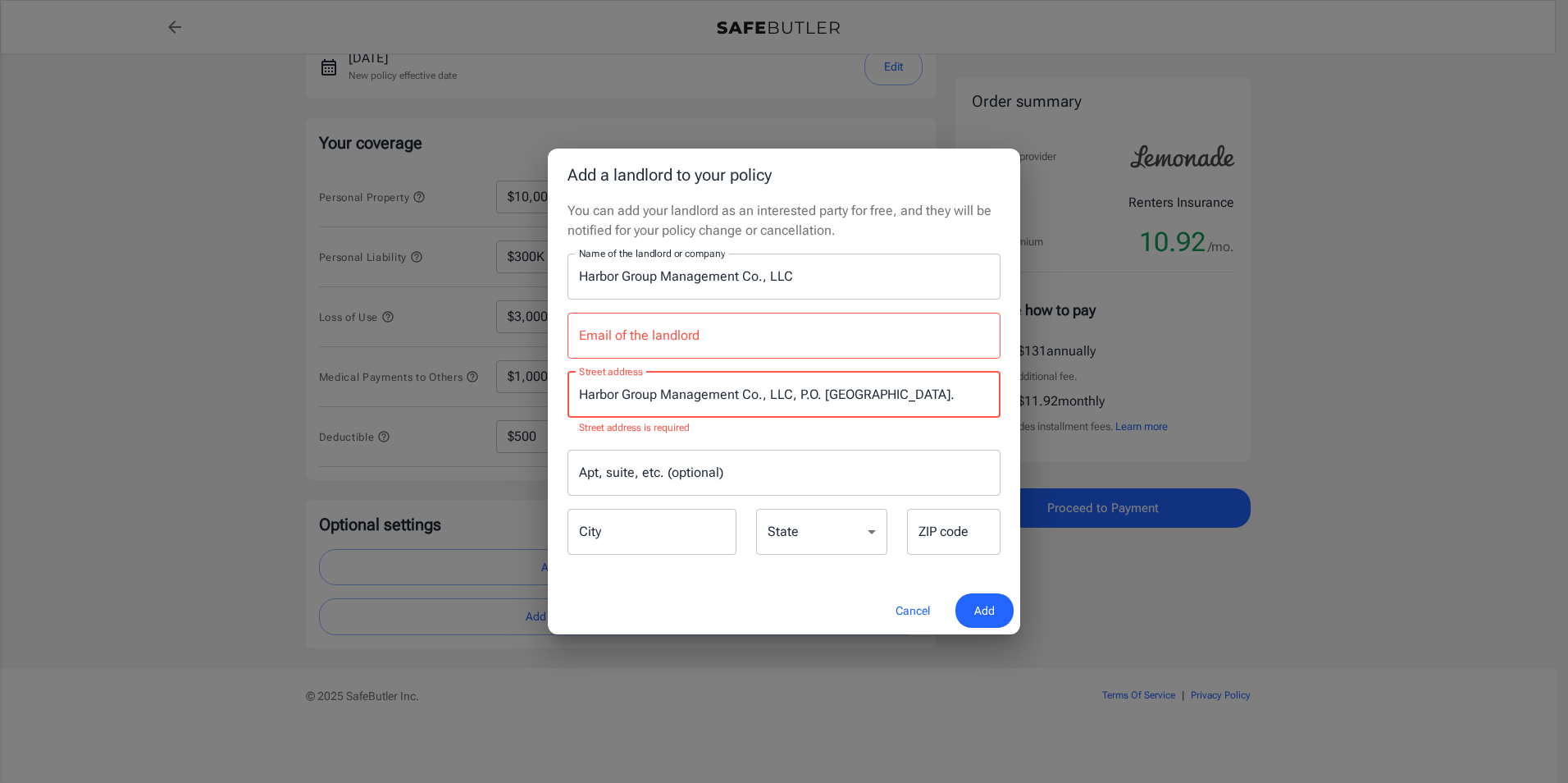
scroll to position [0, 32]
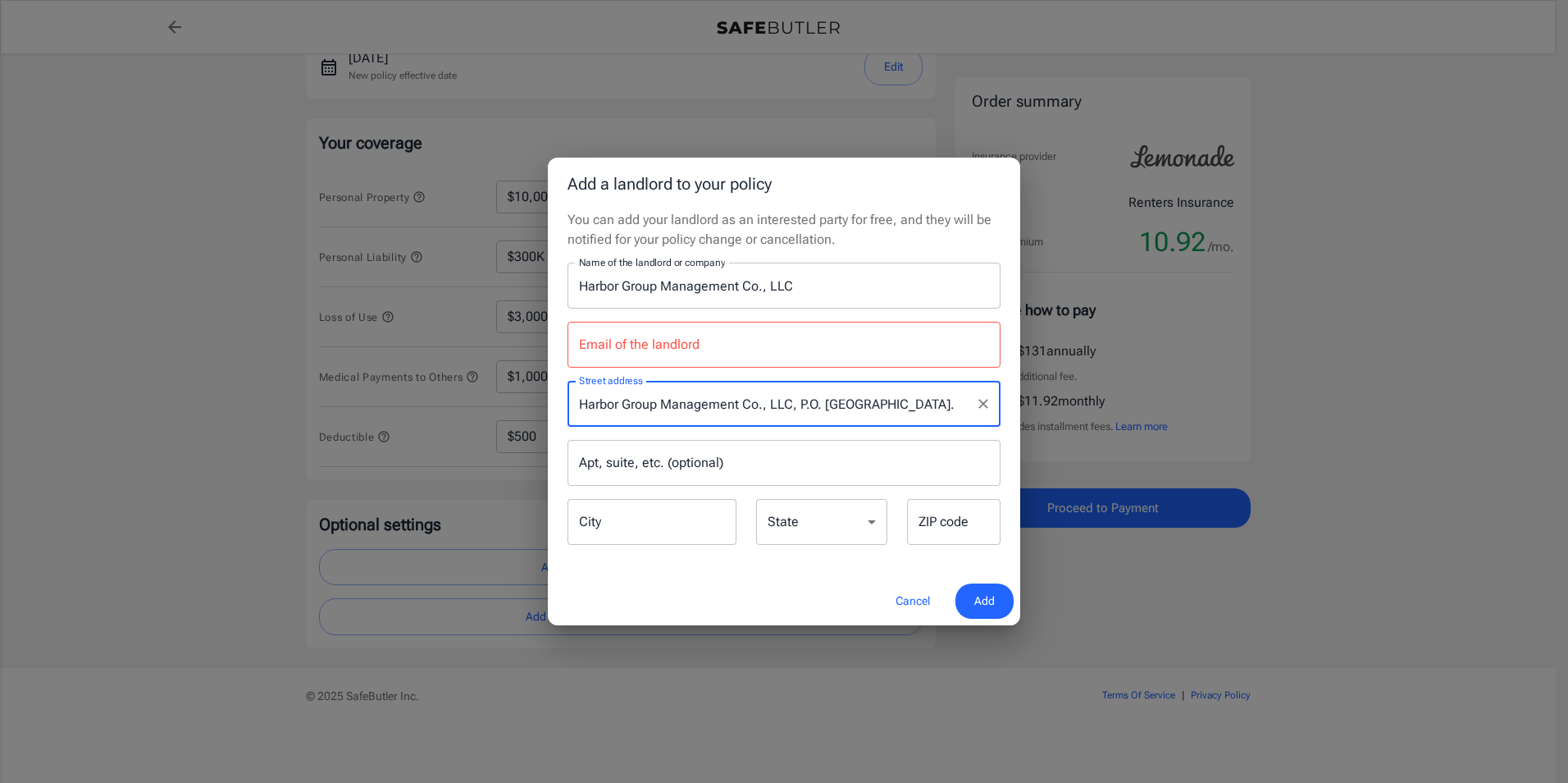
drag, startPoint x: 767, startPoint y: 408, endPoint x: 753, endPoint y: 407, distance: 14.0
click at [753, 407] on input "Harbor Group Management Co., LLC, P.O. [GEOGRAPHIC_DATA]." at bounding box center [772, 403] width 394 height 31
click at [776, 406] on input "Harbor Group Management Co., LLC, P.O. [GEOGRAPHIC_DATA]." at bounding box center [772, 403] width 394 height 31
click at [768, 403] on input "Harbor Group Management Co., LLC, P.O. [GEOGRAPHIC_DATA]." at bounding box center [772, 403] width 394 height 31
click at [762, 403] on input "Harbor Group Management Co., LLC, P.O. [GEOGRAPHIC_DATA]." at bounding box center [772, 403] width 394 height 31
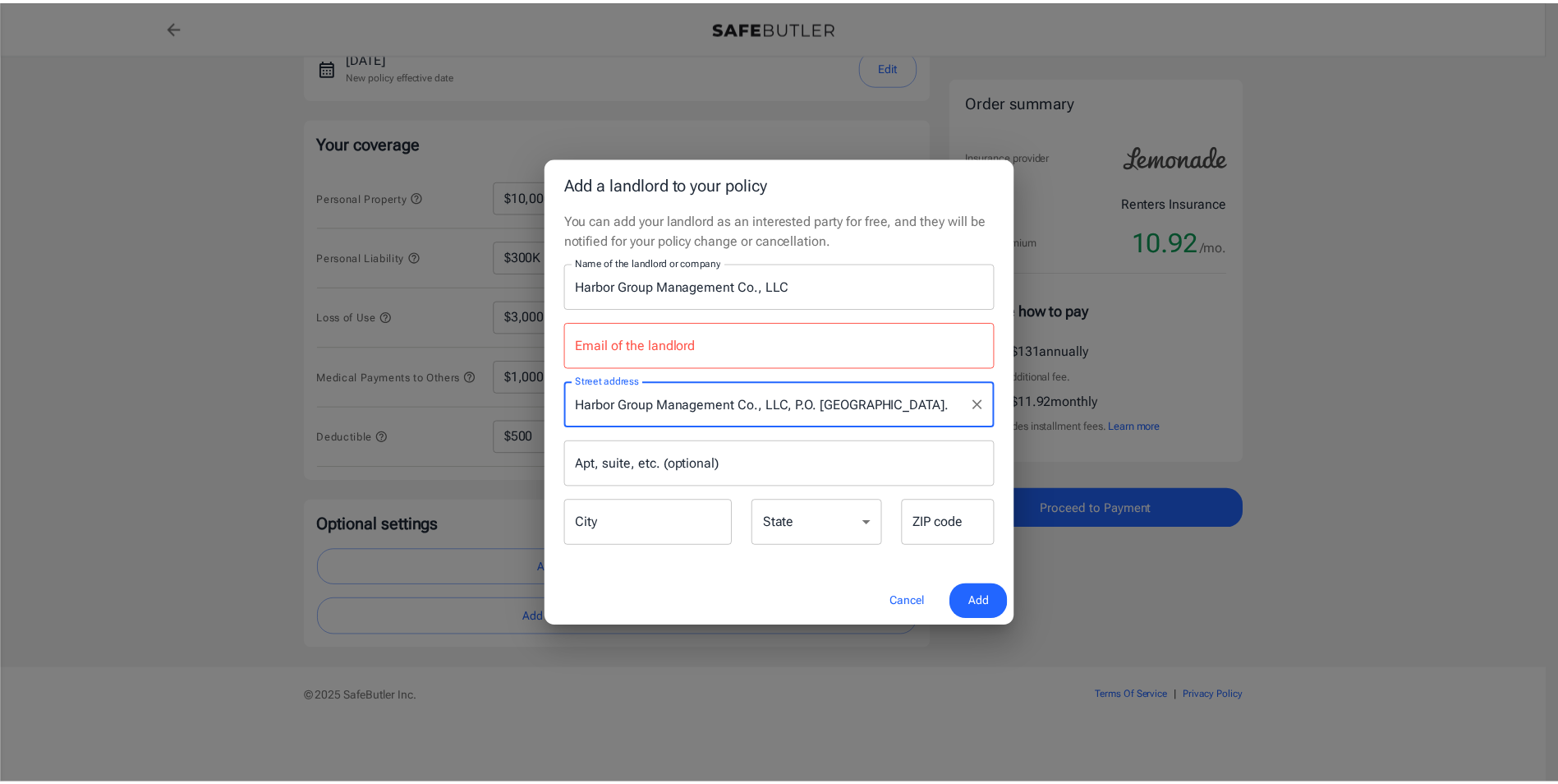
scroll to position [0, 0]
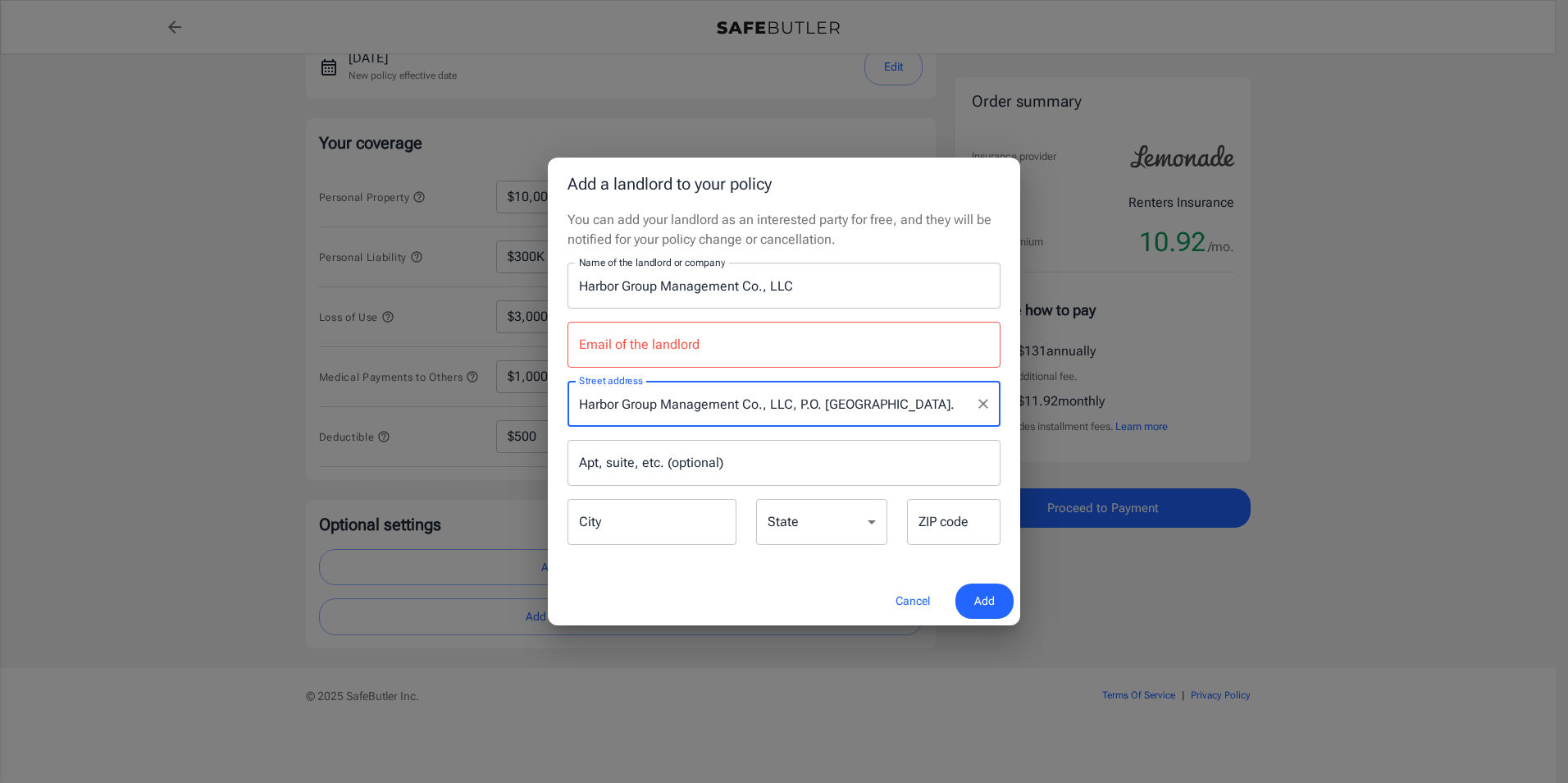
drag, startPoint x: 766, startPoint y: 402, endPoint x: 570, endPoint y: 413, distance: 196.3
click at [570, 413] on div "Harbor Group Management Co., LLC, P.O. [GEOGRAPHIC_DATA]. Street address" at bounding box center [784, 403] width 433 height 46
click at [801, 405] on input "P.O. [GEOGRAPHIC_DATA]." at bounding box center [772, 403] width 394 height 31
type input "P.O. [GEOGRAPHIC_DATA]"
click at [620, 525] on input "City" at bounding box center [652, 522] width 169 height 46
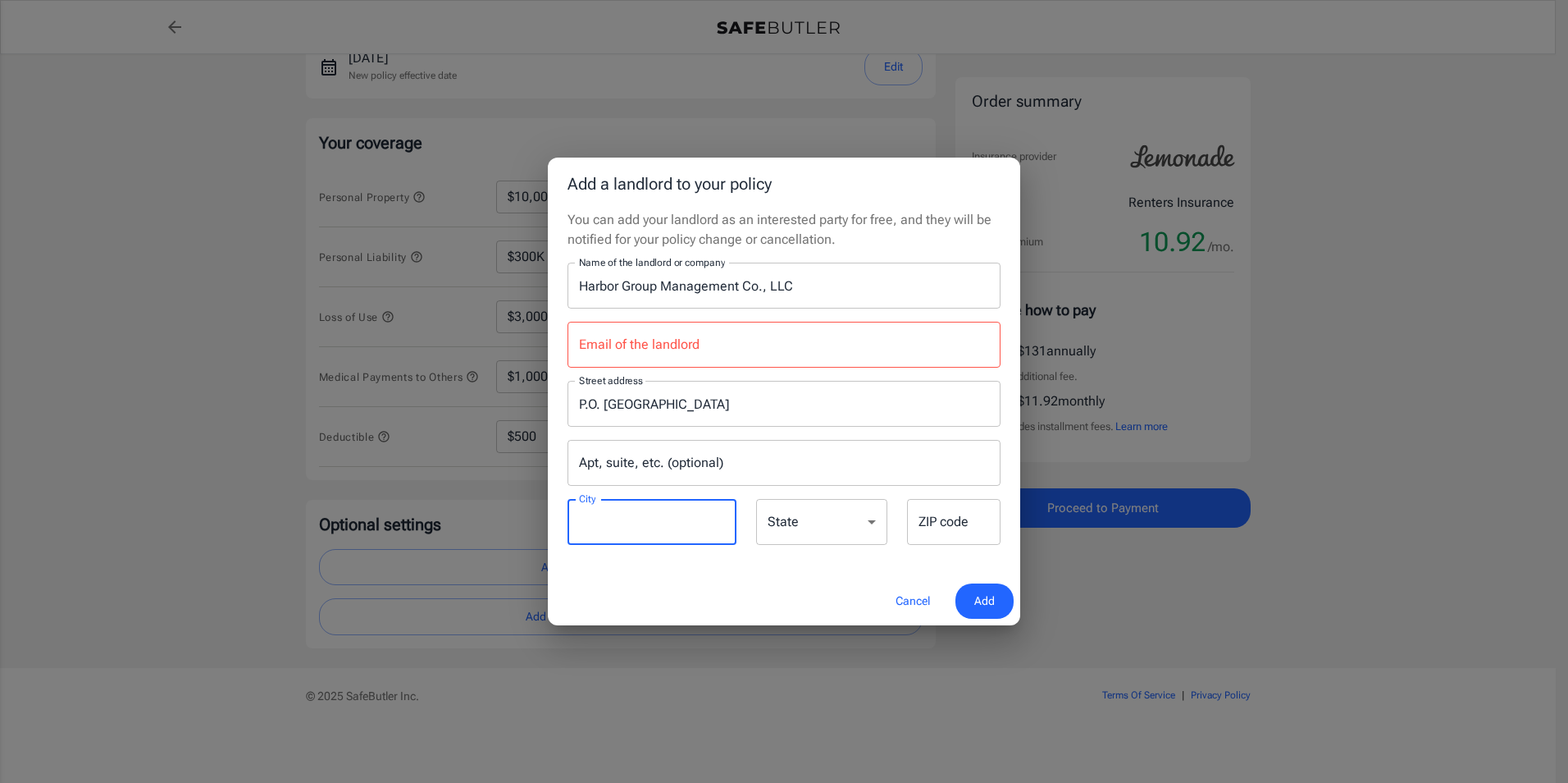
type input "s"
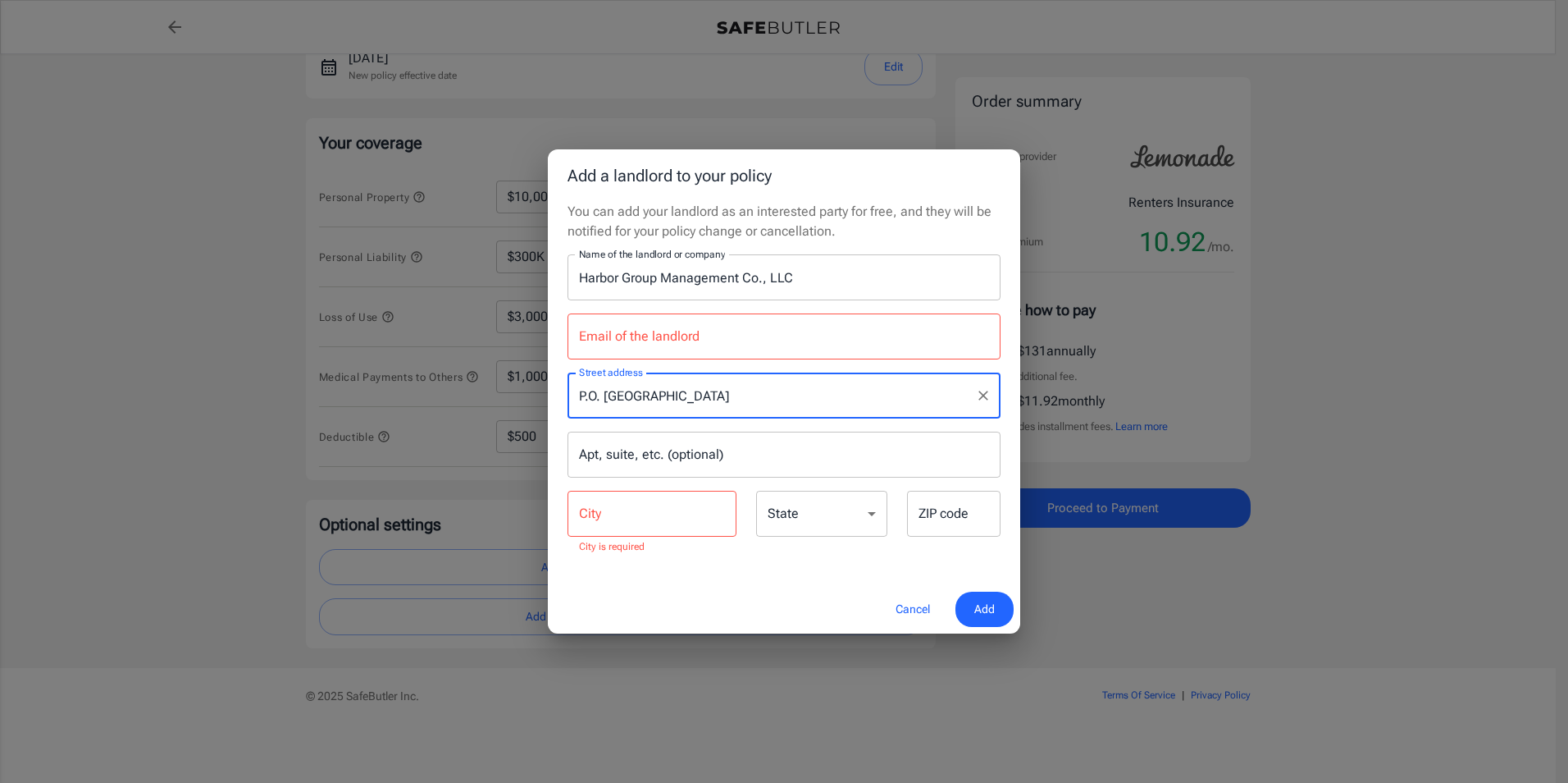
drag, startPoint x: 721, startPoint y: 402, endPoint x: 678, endPoint y: 396, distance: 43.4
click at [678, 396] on input "P.O. [GEOGRAPHIC_DATA]" at bounding box center [772, 395] width 394 height 31
type input "P.O. [GEOGRAPHIC_DATA]"
click at [604, 517] on input "City" at bounding box center [652, 514] width 169 height 46
paste input "Solon,"
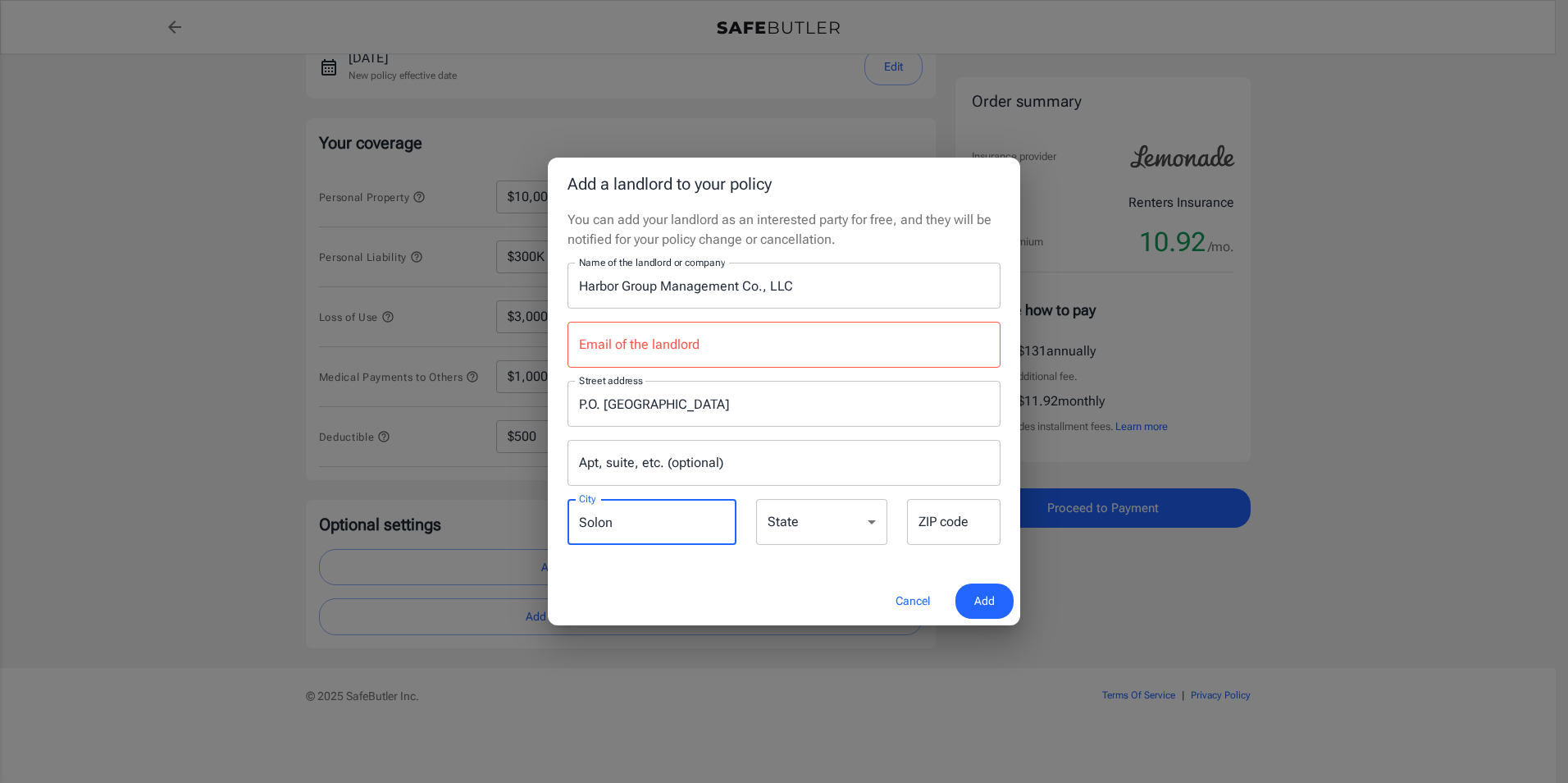
type input "Solon"
click at [784, 519] on select "[US_STATE] [US_STATE] [US_STATE] [US_STATE] [US_STATE] [US_STATE] [US_STATE] [U…" at bounding box center [821, 522] width 131 height 46
select select "OH"
click at [756, 499] on select "[US_STATE] [US_STATE] [US_STATE] [US_STATE] [US_STATE] [US_STATE] [US_STATE] [U…" at bounding box center [821, 522] width 131 height 46
click at [942, 516] on div "ZIP code ZIP code" at bounding box center [953, 522] width 94 height 46
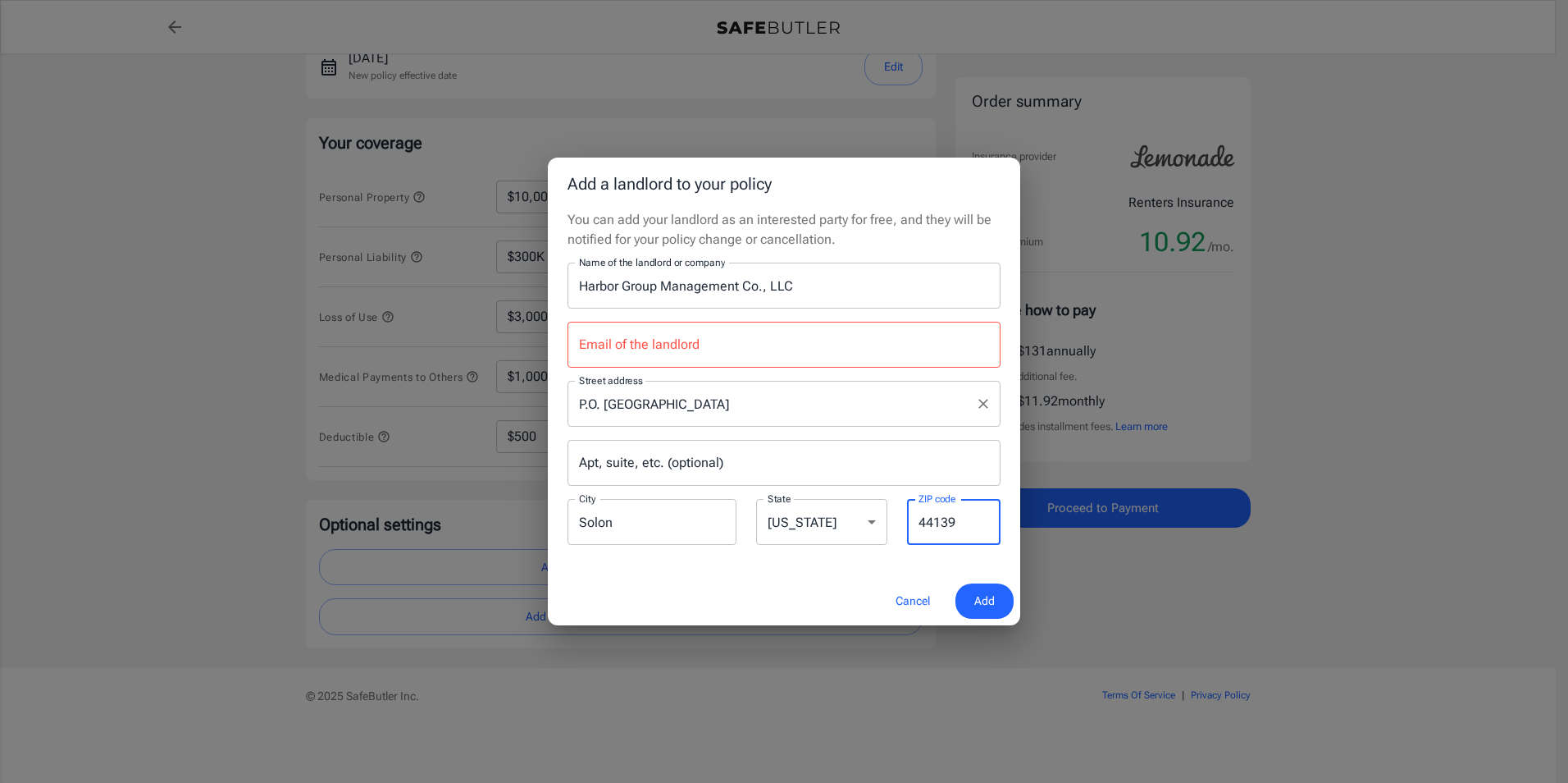
type input "44139"
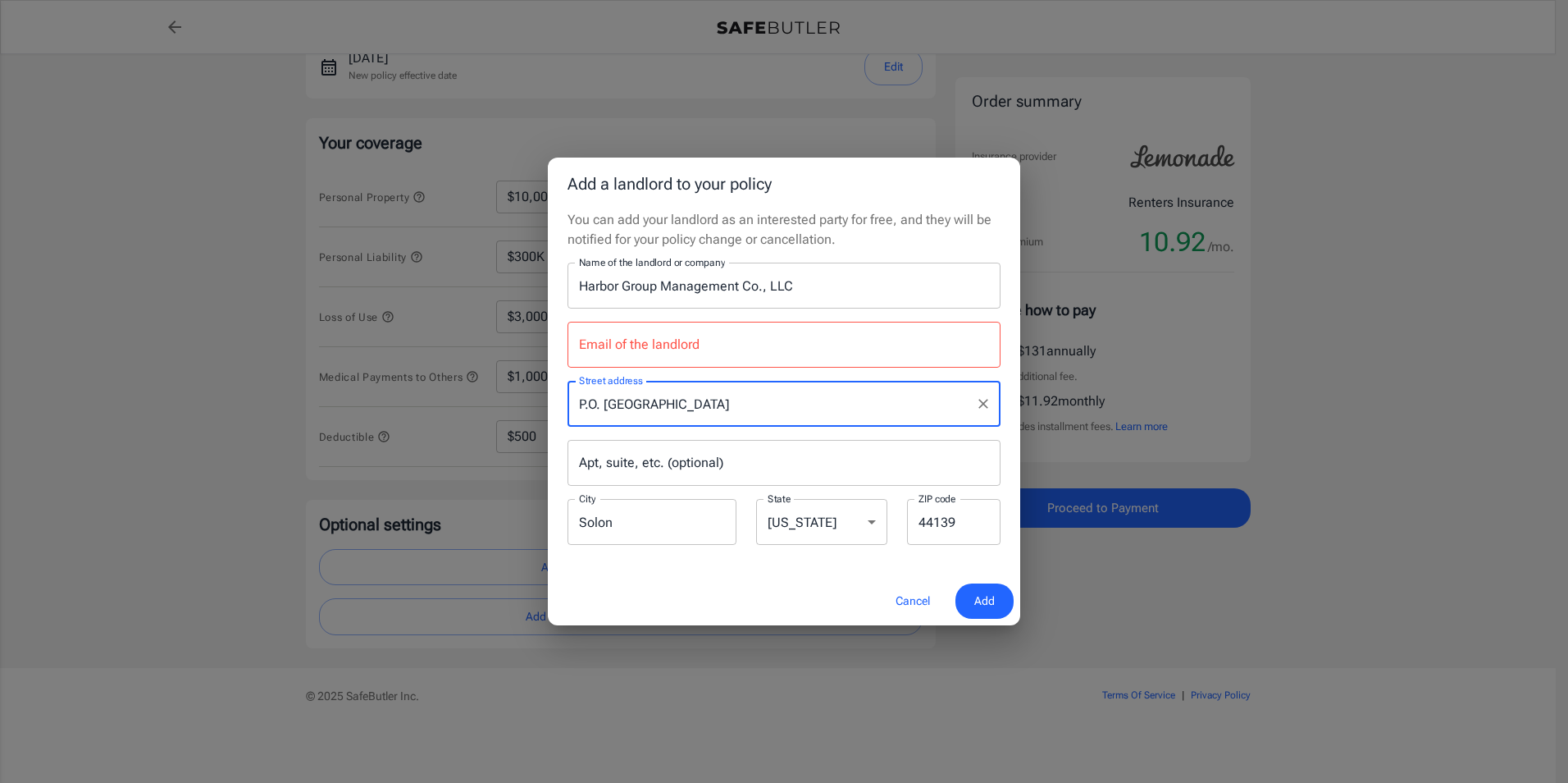
click at [753, 407] on input "P.O. [GEOGRAPHIC_DATA]" at bounding box center [772, 403] width 394 height 31
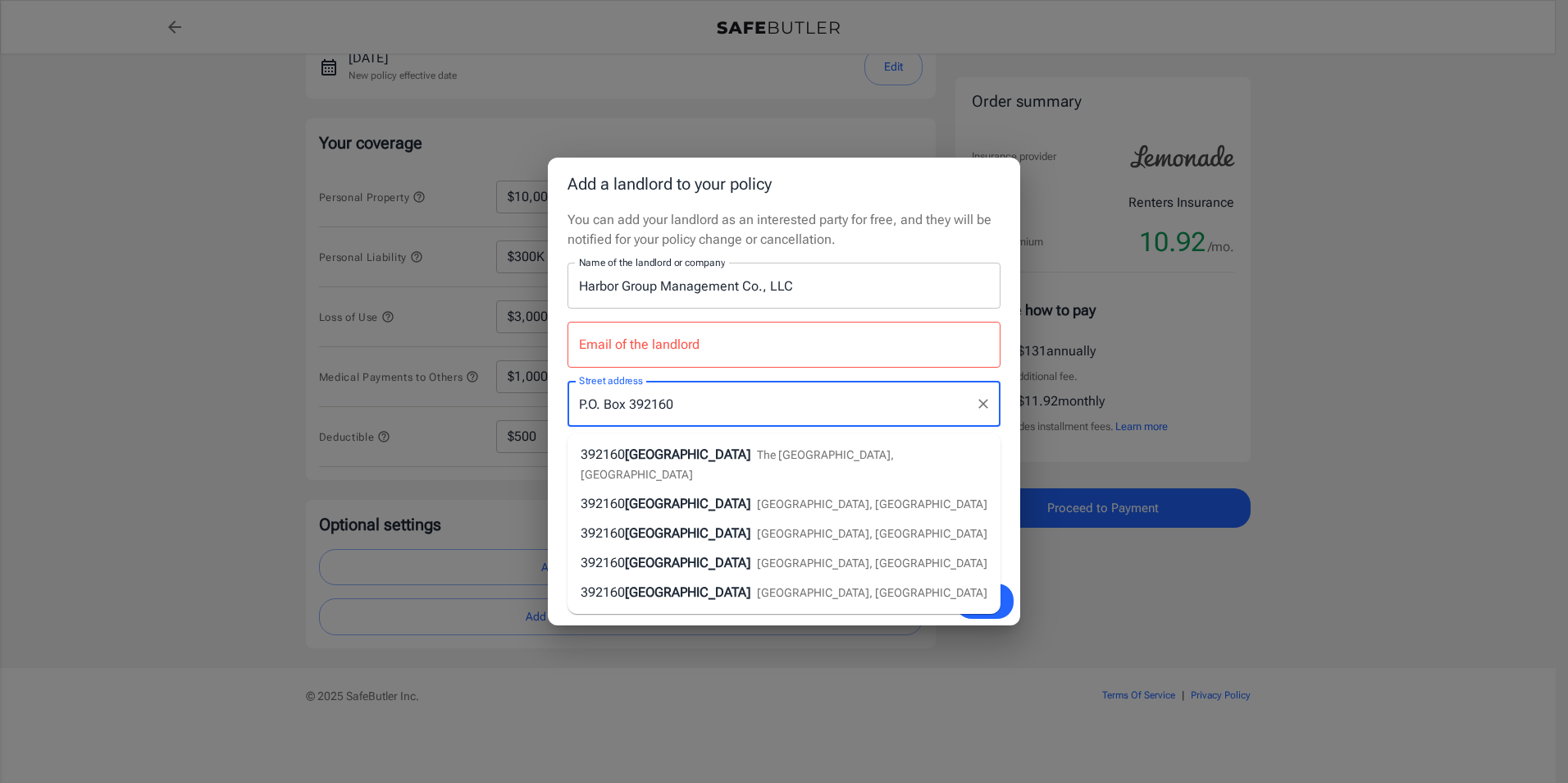
click at [768, 402] on input "P.O. Box 392160" at bounding box center [772, 403] width 394 height 31
click at [921, 407] on input "P.O. Box 392160" at bounding box center [772, 403] width 394 height 31
type input "P.O. Box 392160"
click at [623, 611] on div "Cancel Add" at bounding box center [784, 601] width 472 height 49
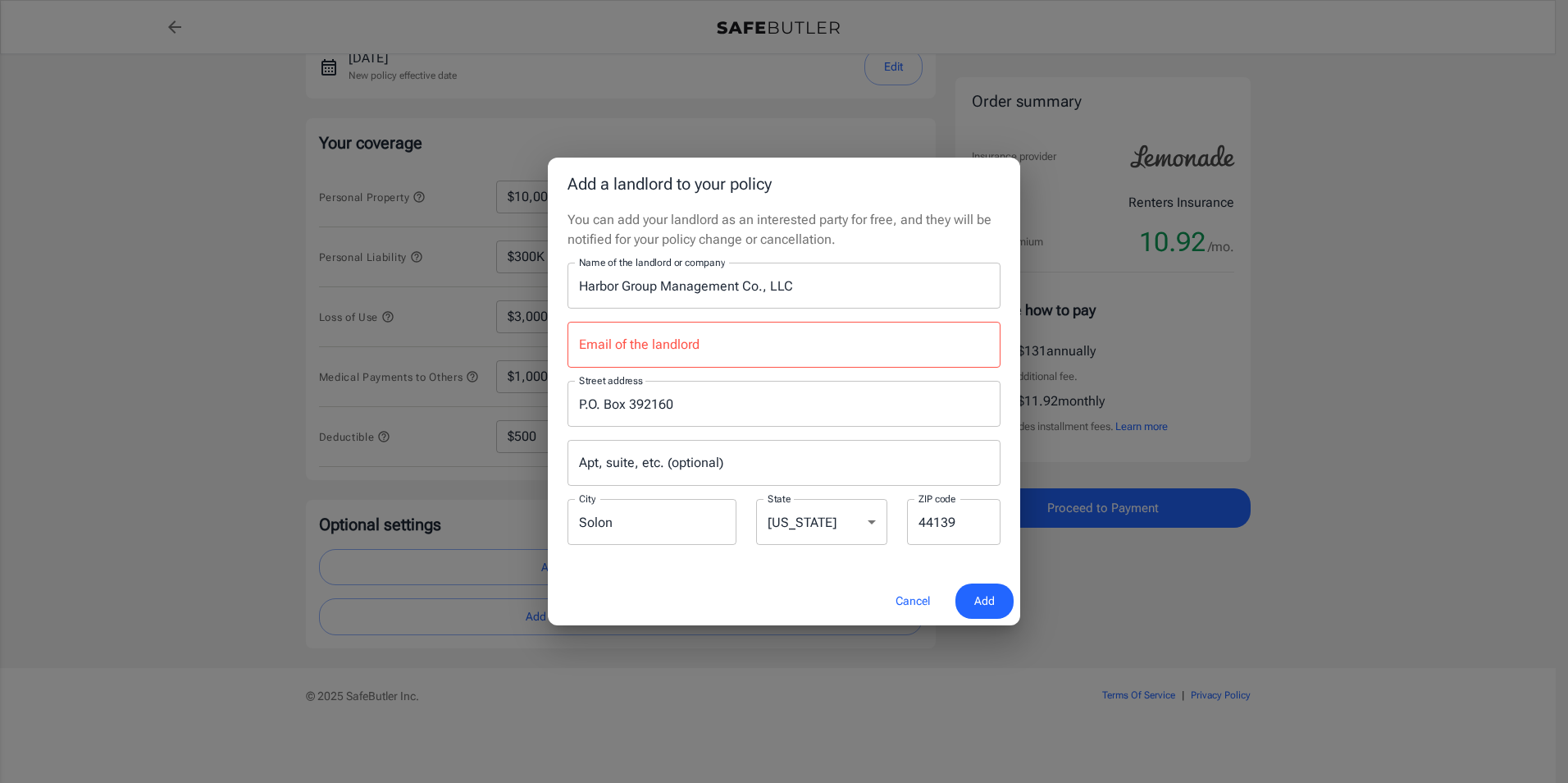
click at [978, 600] on span "Add" at bounding box center [985, 601] width 20 height 20
click at [977, 597] on span "Add" at bounding box center [985, 601] width 20 height 20
click at [662, 346] on input "Email of the landlord" at bounding box center [784, 345] width 433 height 46
click at [600, 346] on input "Email of the landlord" at bounding box center [784, 345] width 433 height 46
paste input "[EMAIL_ADDRESS][DOMAIN_NAME]"
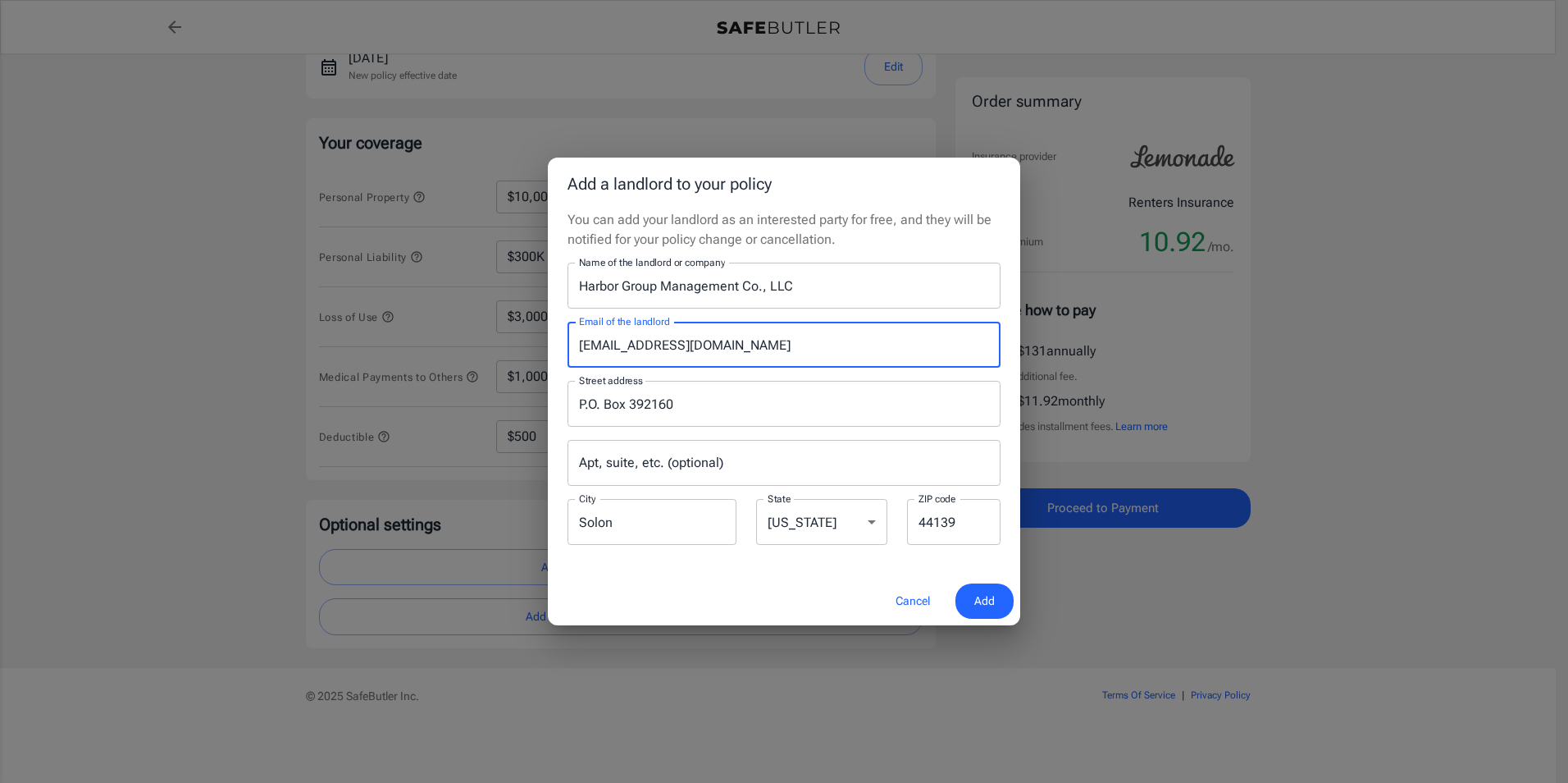
type input "[EMAIL_ADDRESS][DOMAIN_NAME]"
click at [1002, 591] on button "Add" at bounding box center [984, 601] width 58 height 35
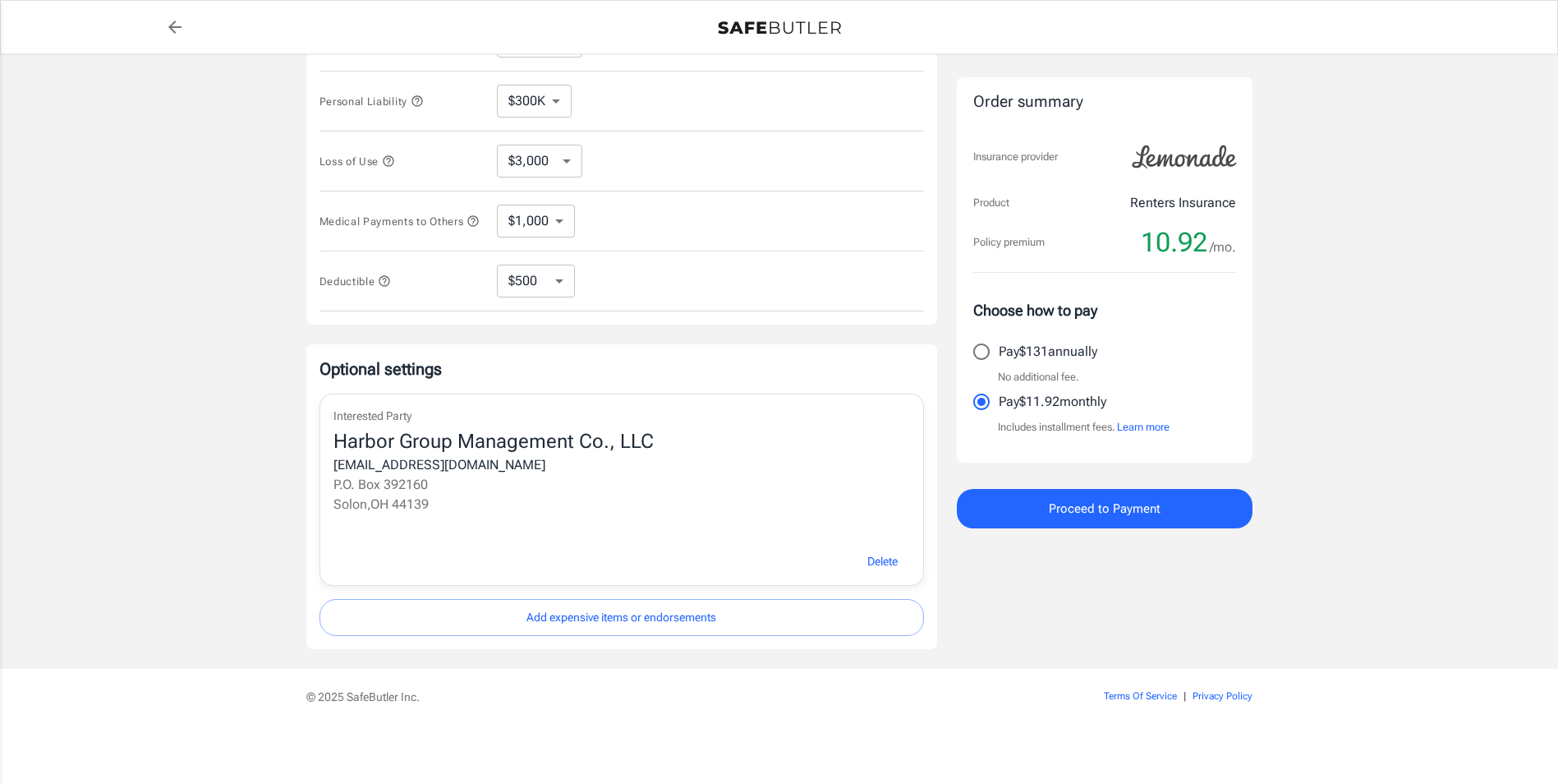
scroll to position [422, 0]
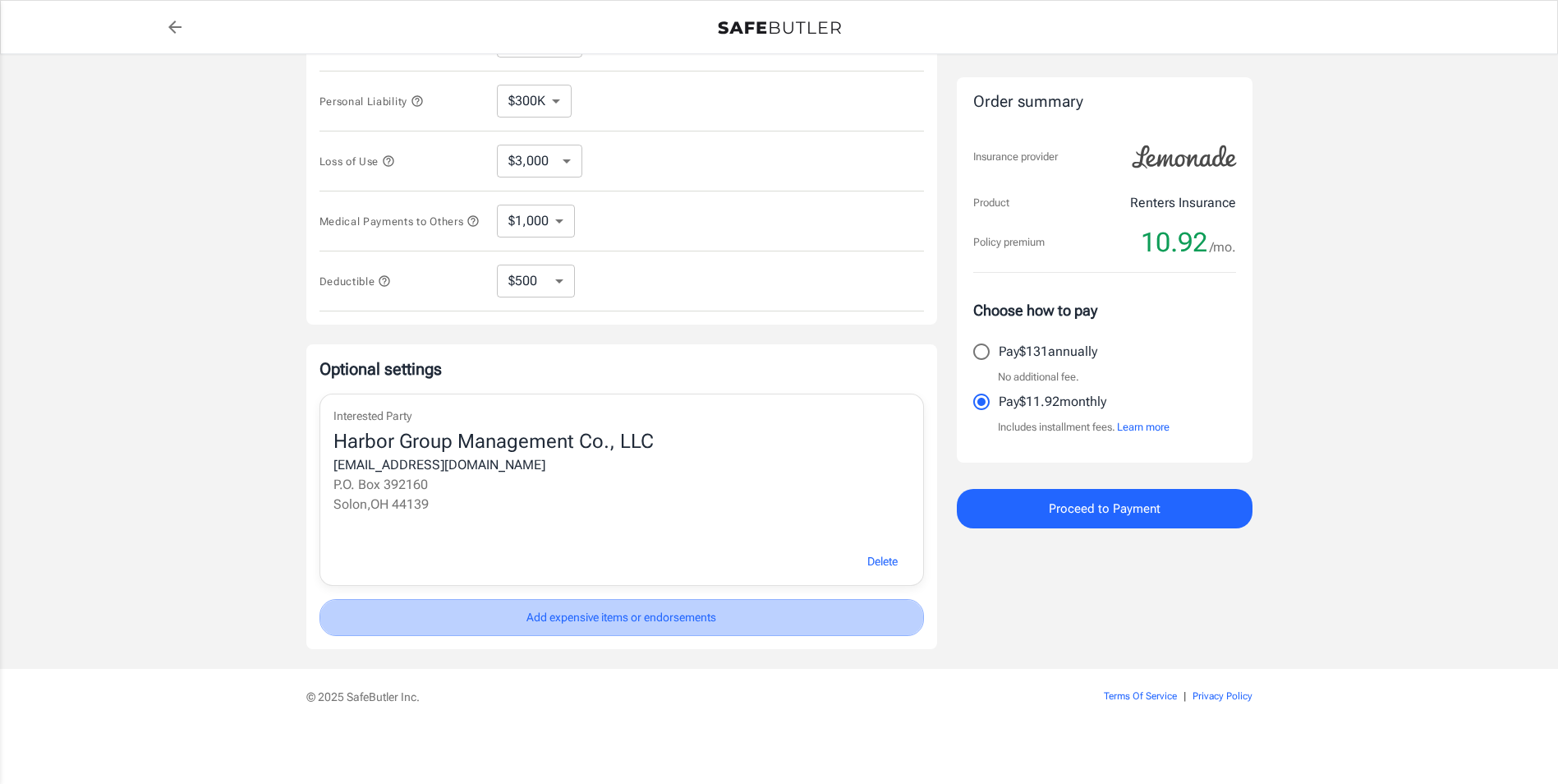
click at [620, 619] on button "Add expensive items or endorsements" at bounding box center [621, 617] width 605 height 37
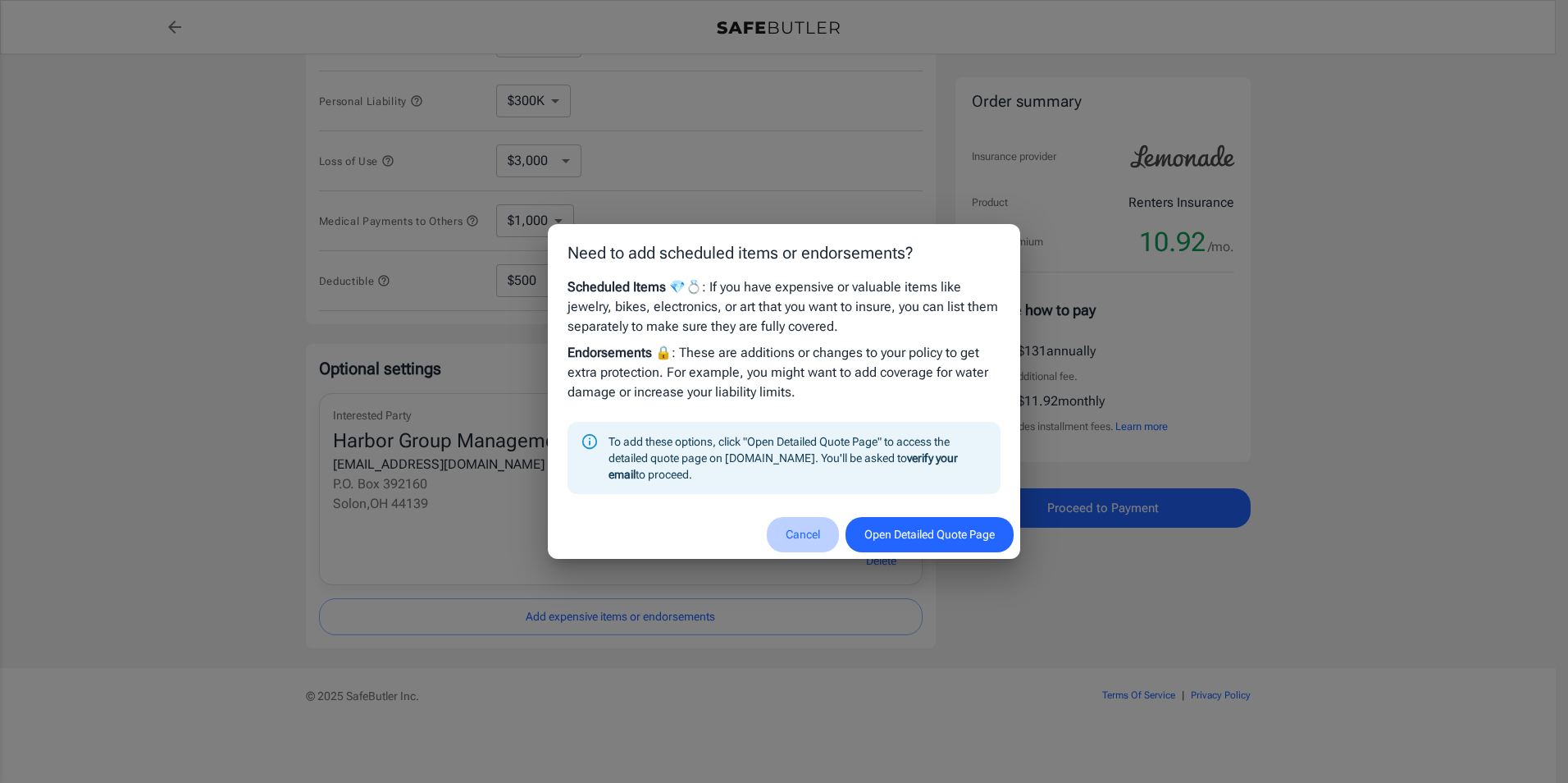
click at [793, 531] on button "Cancel" at bounding box center [803, 534] width 73 height 35
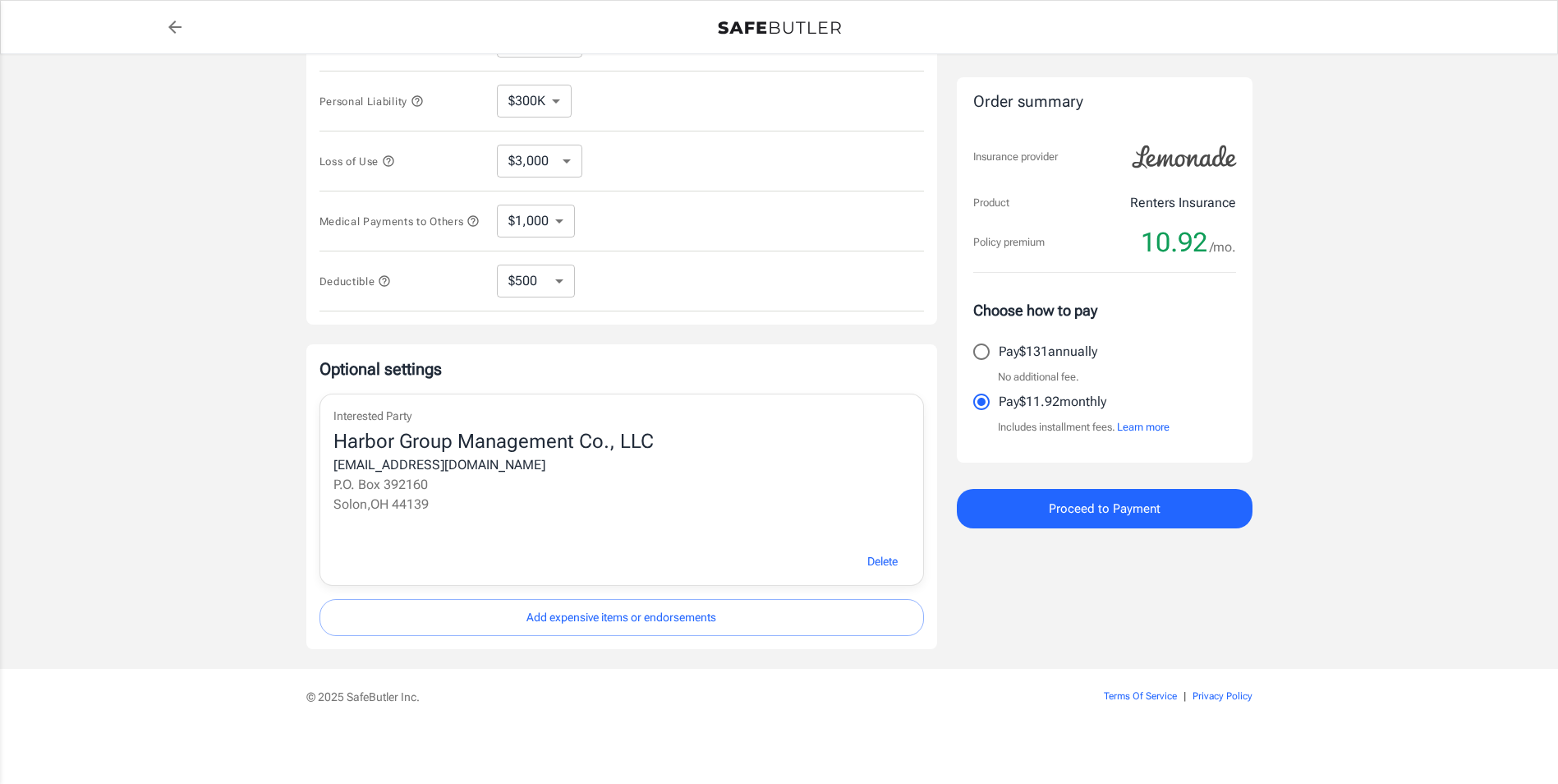
click at [976, 349] on input "Pay $131 annually" at bounding box center [981, 351] width 34 height 34
radio input "true"
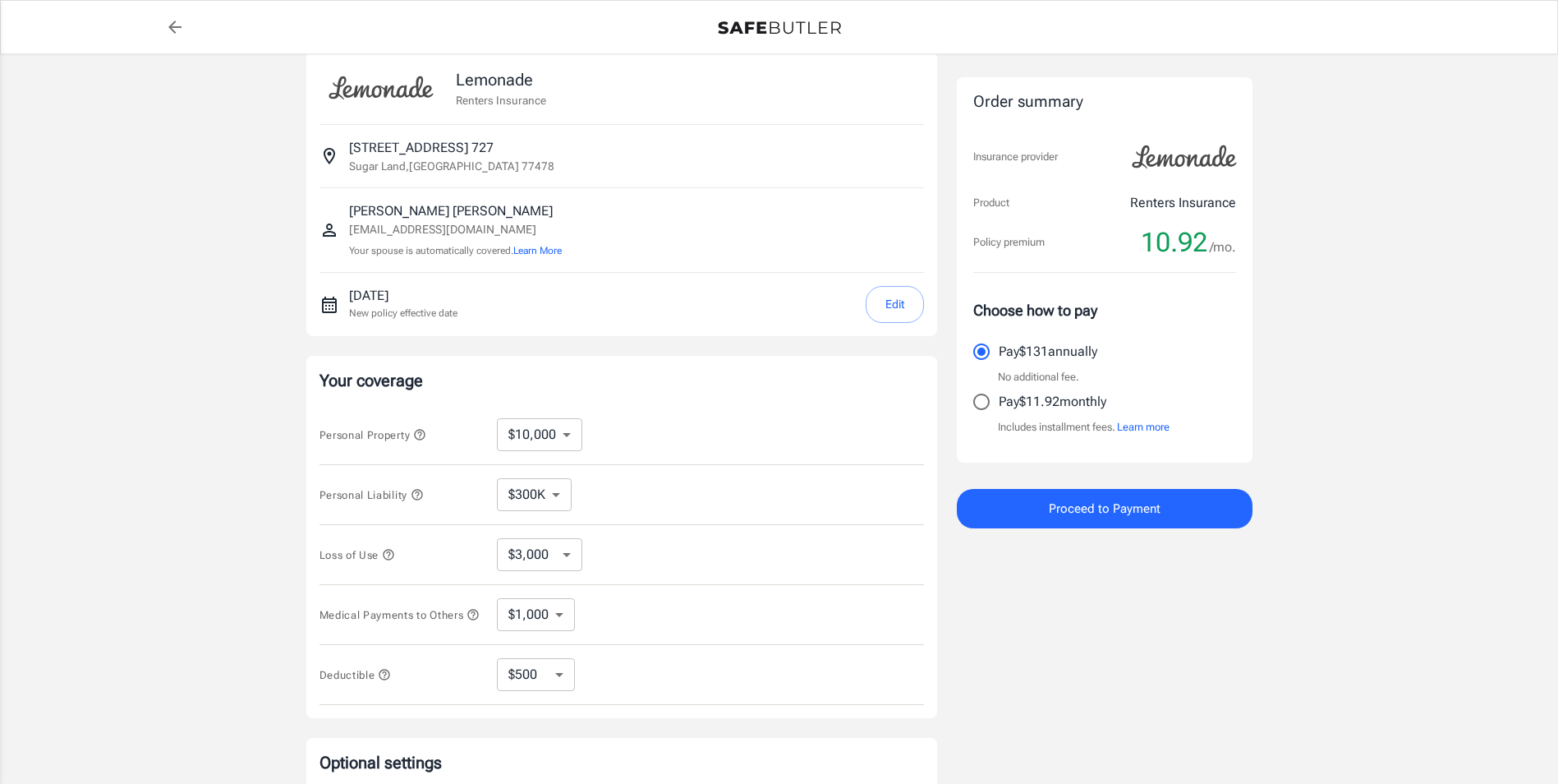
scroll to position [0, 0]
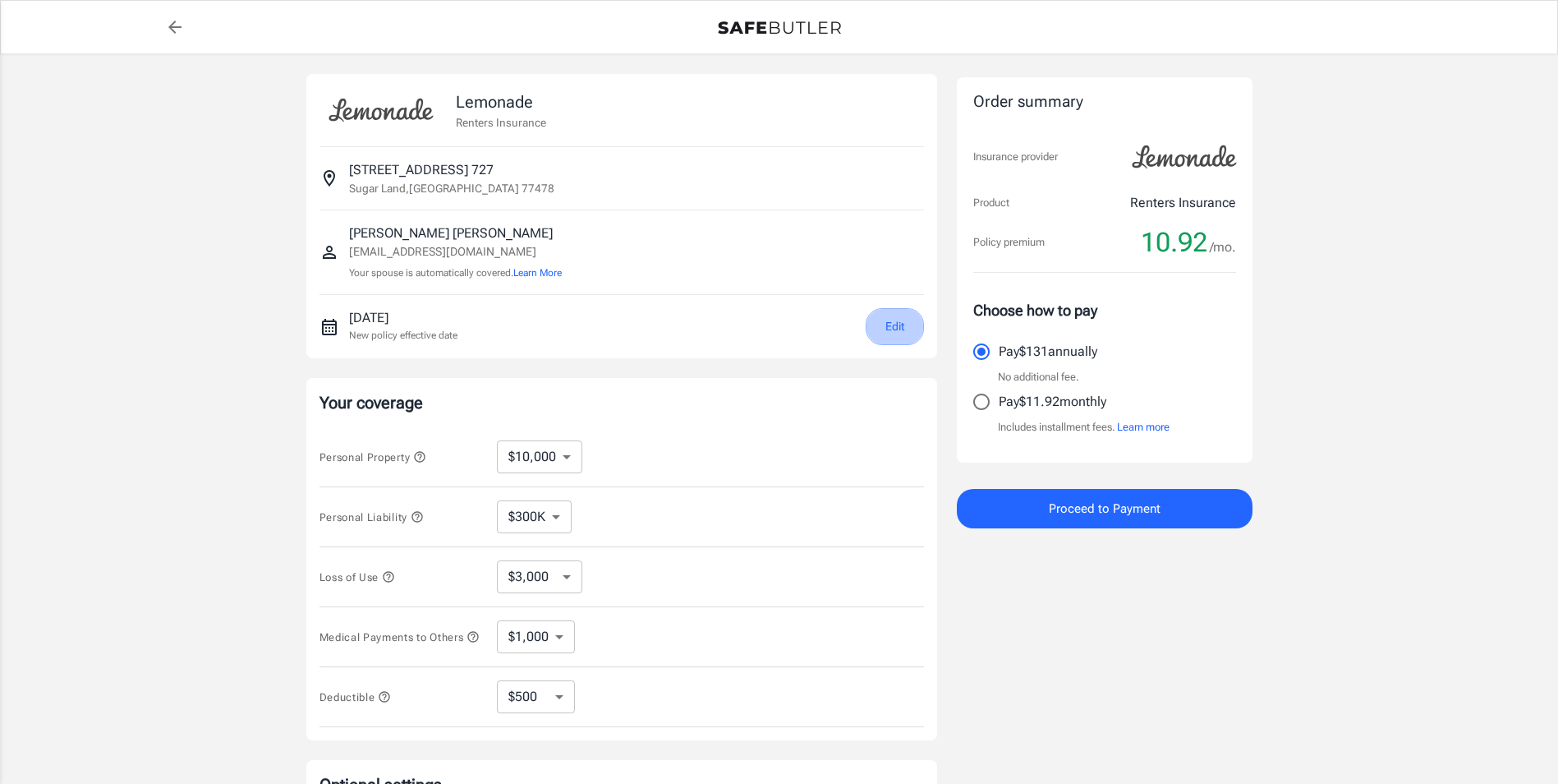
click at [879, 327] on button "Edit" at bounding box center [894, 327] width 58 height 37
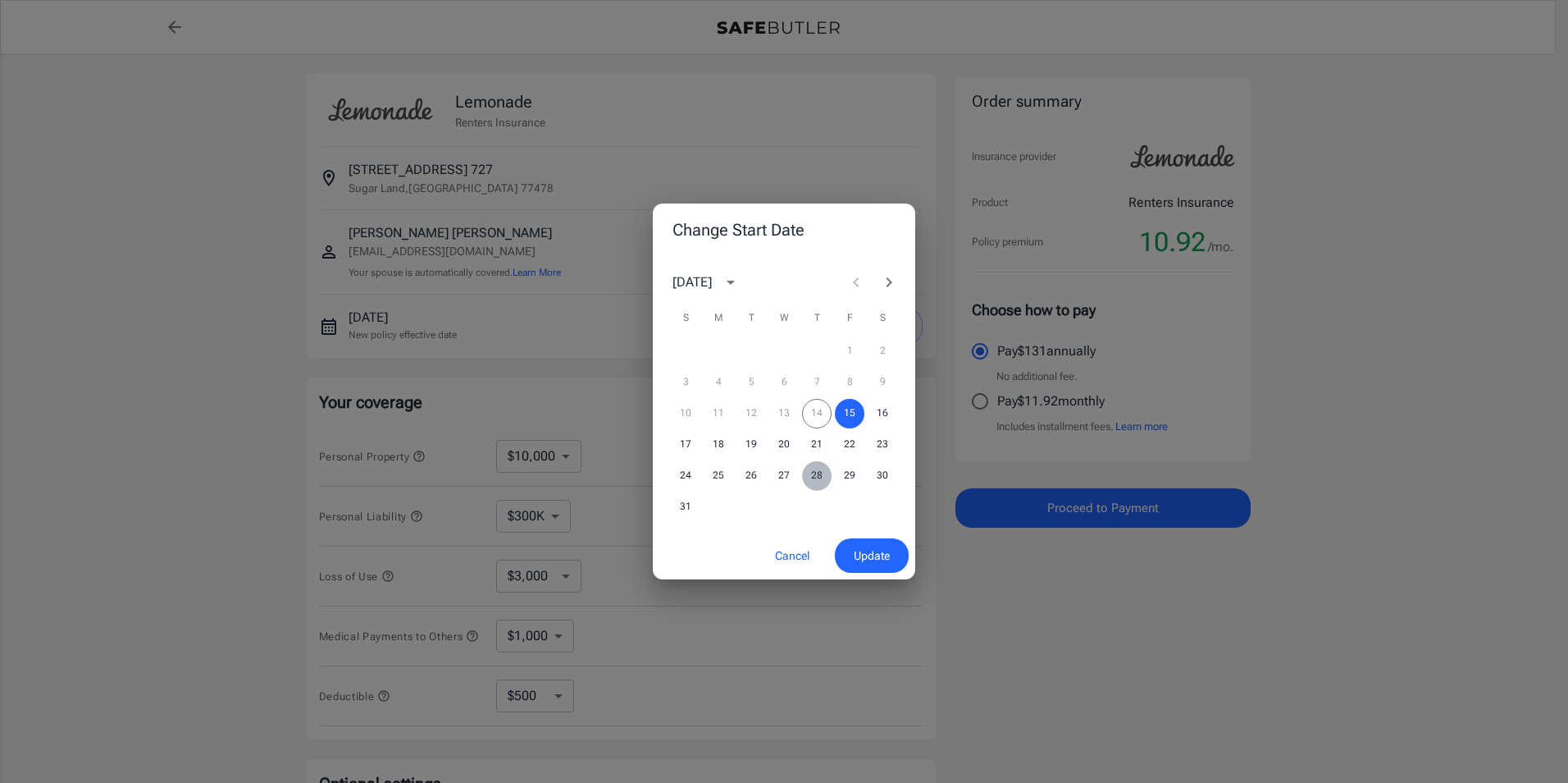
click at [812, 473] on button "28" at bounding box center [817, 476] width 29 height 29
click at [870, 550] on span "Update" at bounding box center [871, 556] width 36 height 20
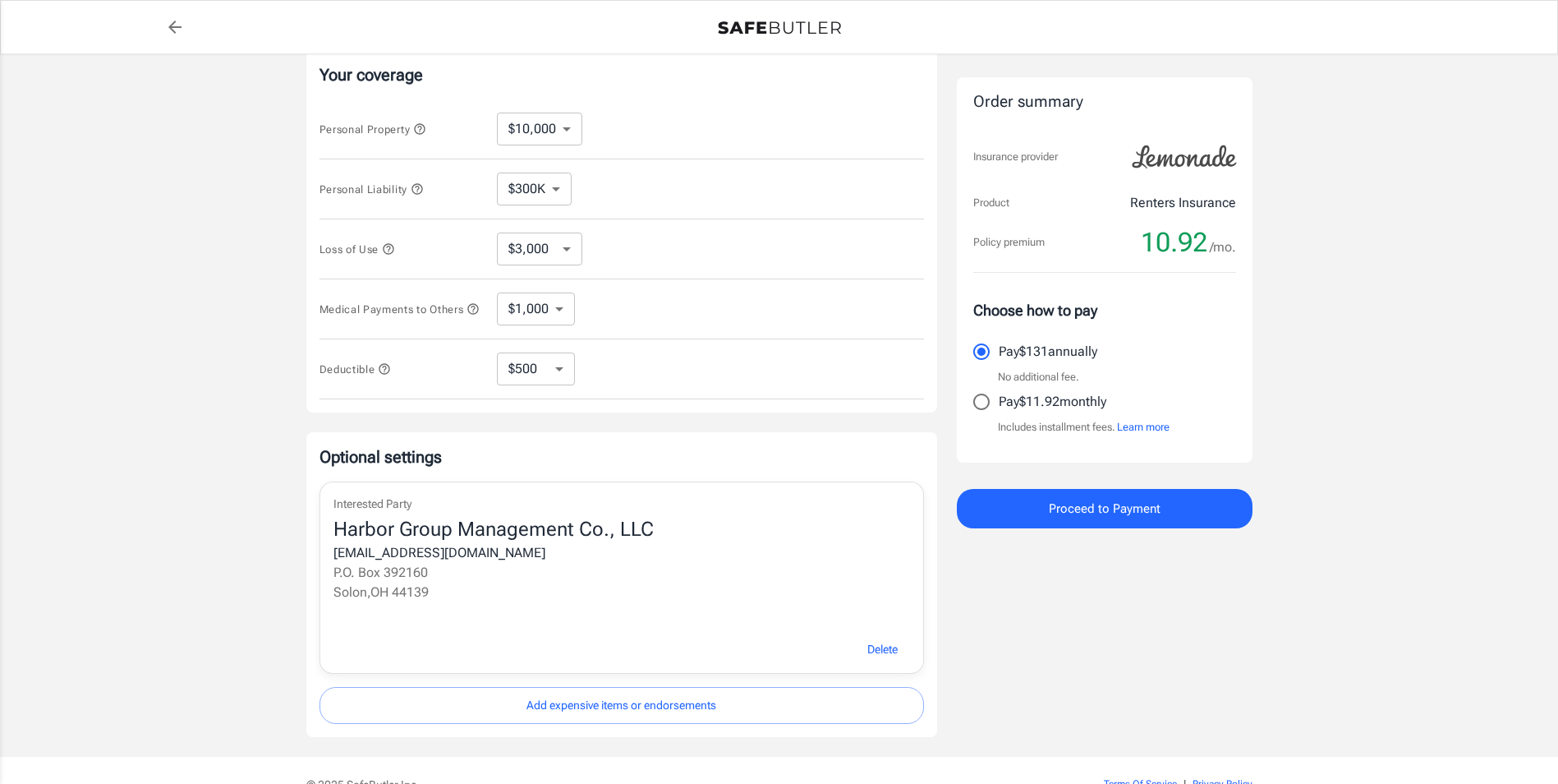
scroll to position [339, 0]
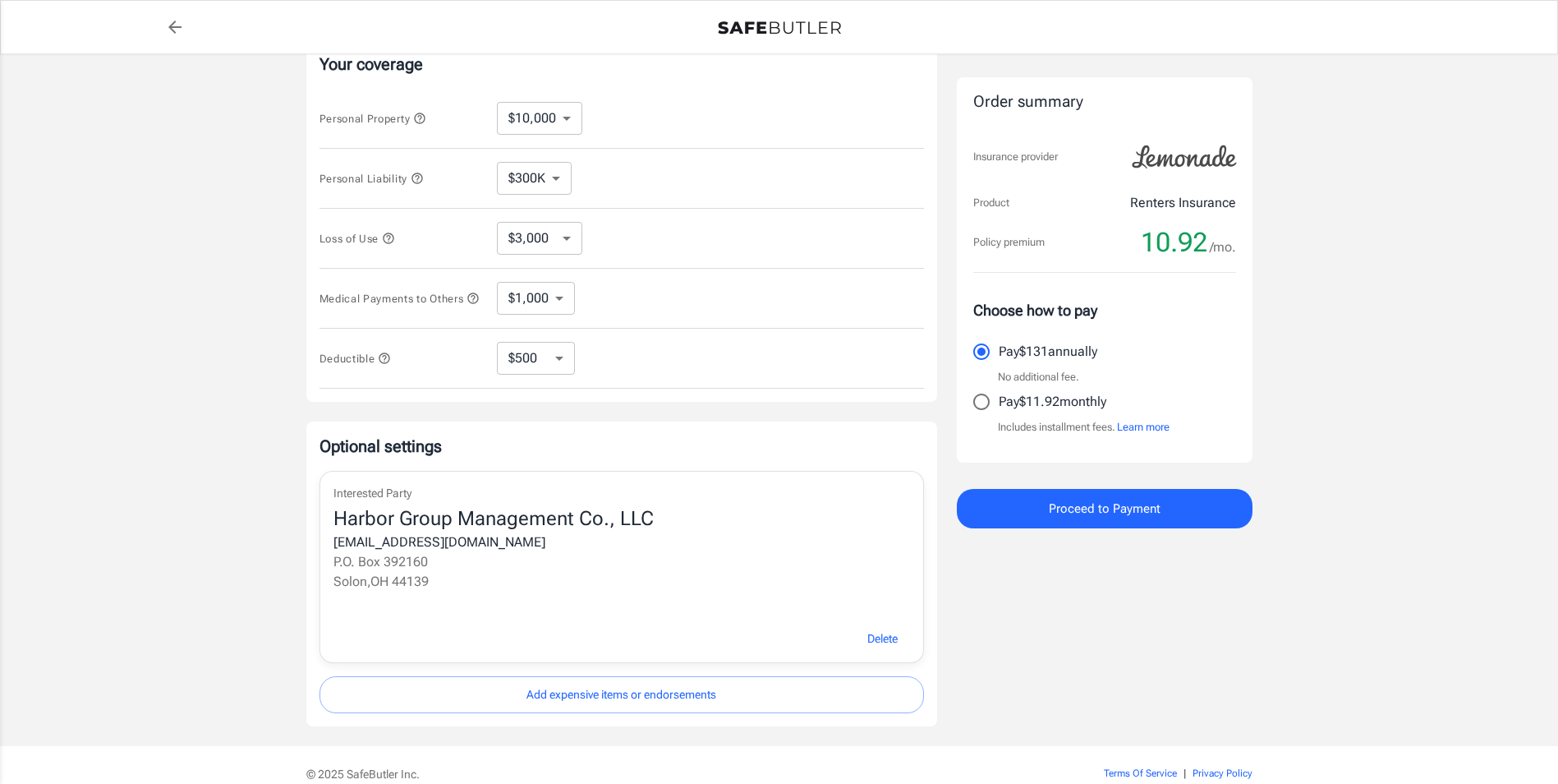
click at [440, 547] on div "[EMAIL_ADDRESS][DOMAIN_NAME]" at bounding box center [621, 541] width 577 height 19
click at [879, 645] on span "Delete" at bounding box center [883, 639] width 30 height 20
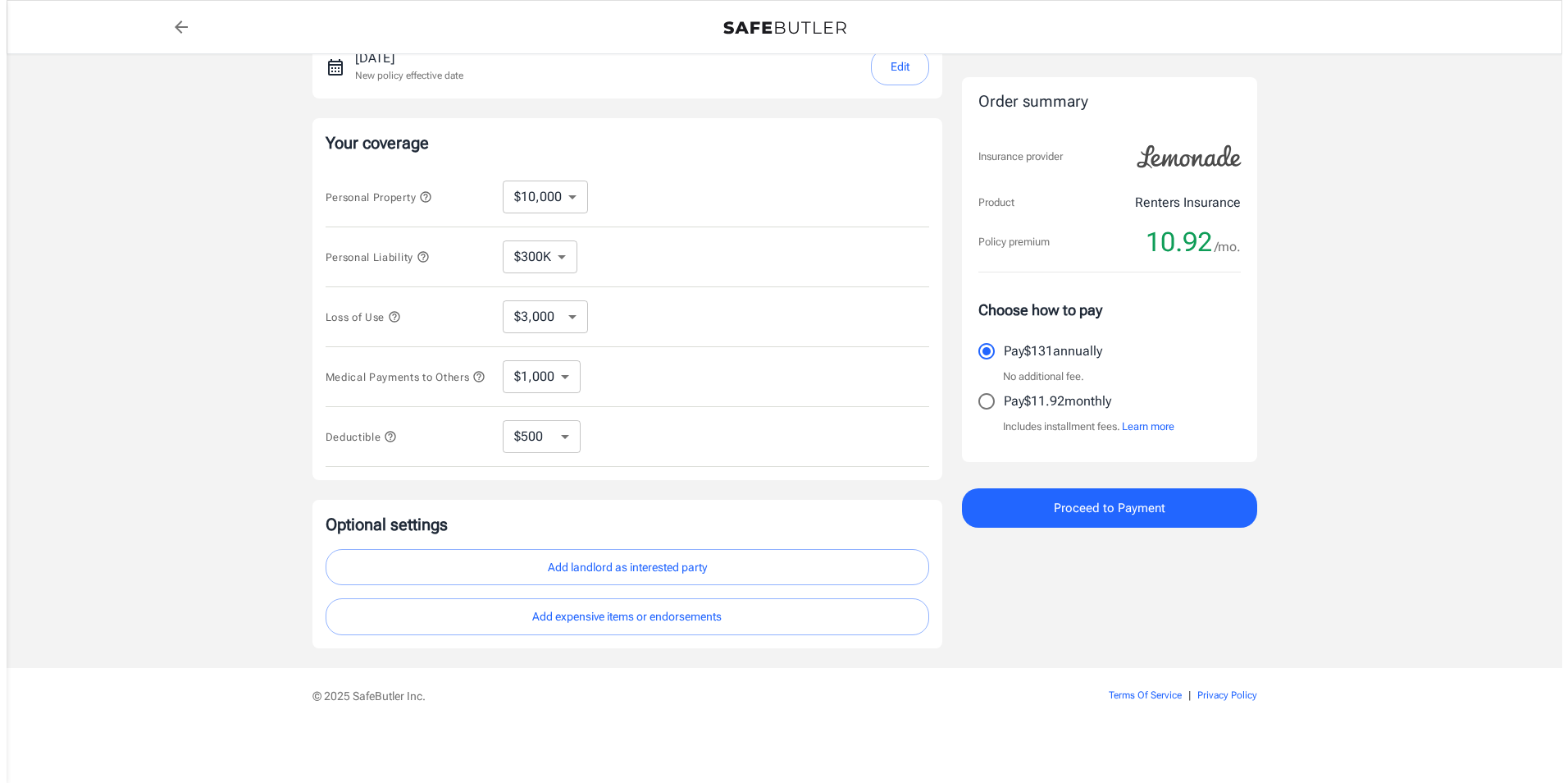
scroll to position [266, 0]
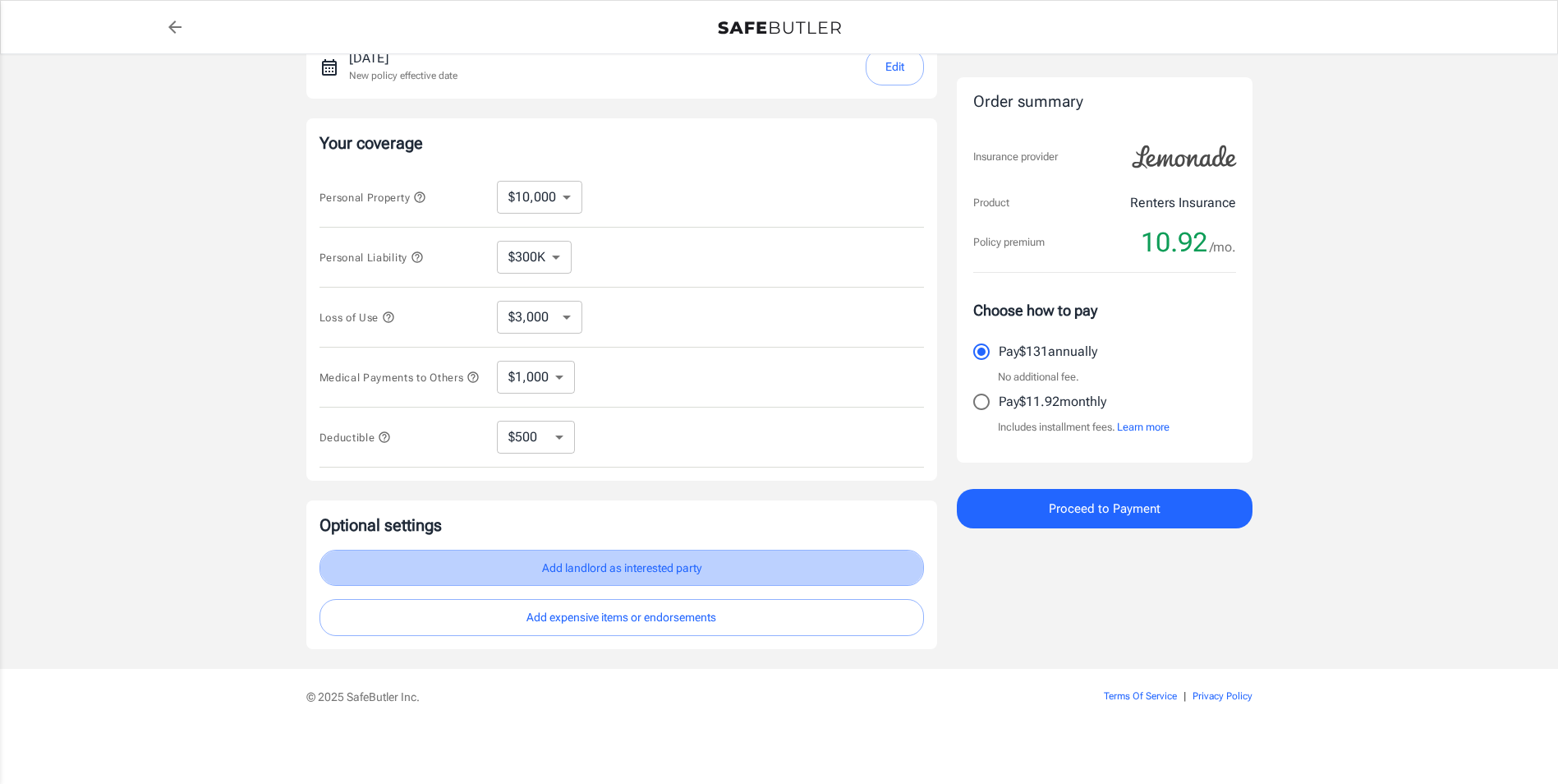
click at [573, 564] on button "Add landlord as interested party" at bounding box center [621, 568] width 605 height 37
select select "OH"
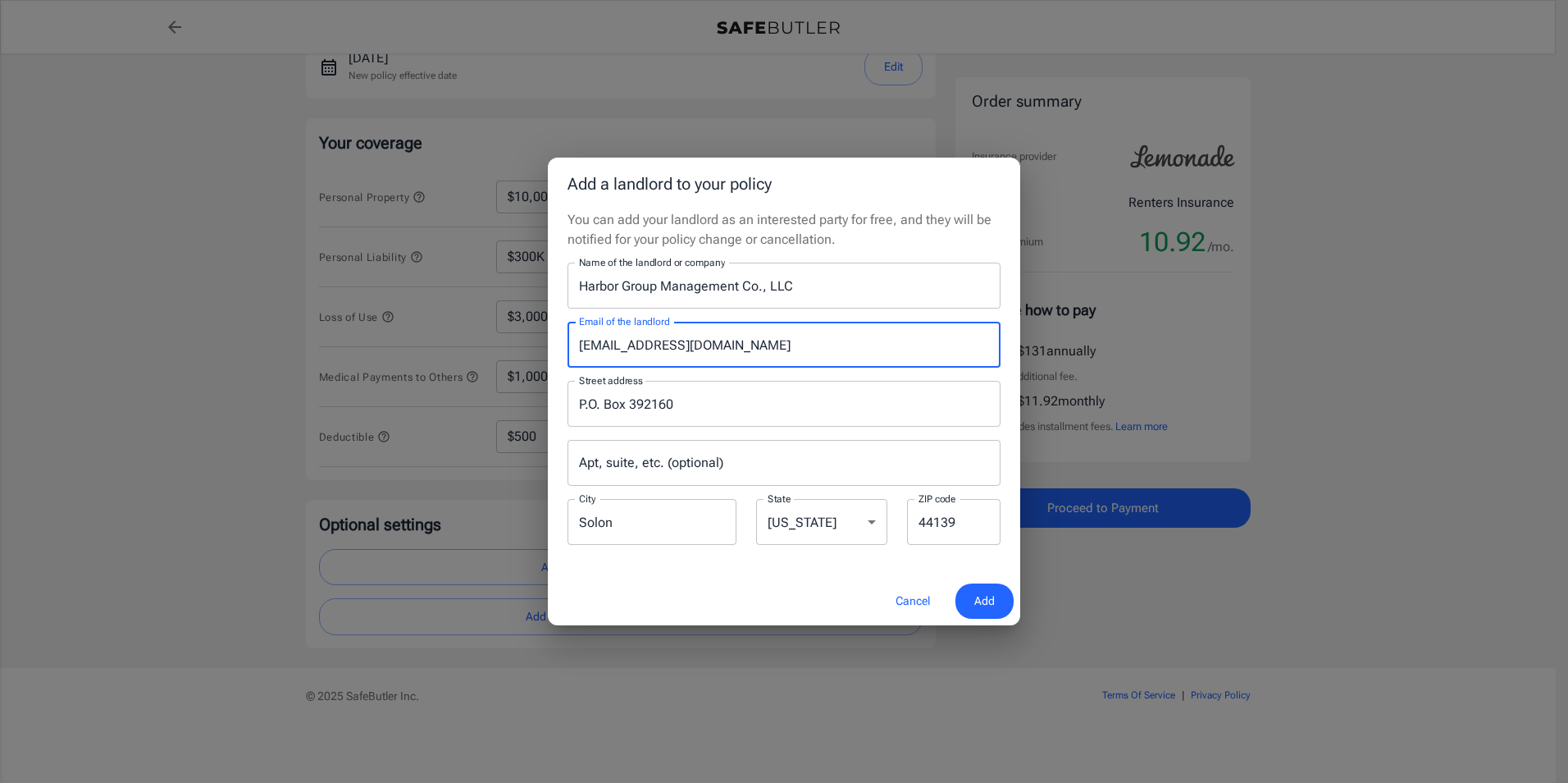
drag, startPoint x: 839, startPoint y: 353, endPoint x: 570, endPoint y: 355, distance: 269.0
click at [570, 355] on input "[EMAIL_ADDRESS][DOMAIN_NAME]" at bounding box center [784, 345] width 433 height 46
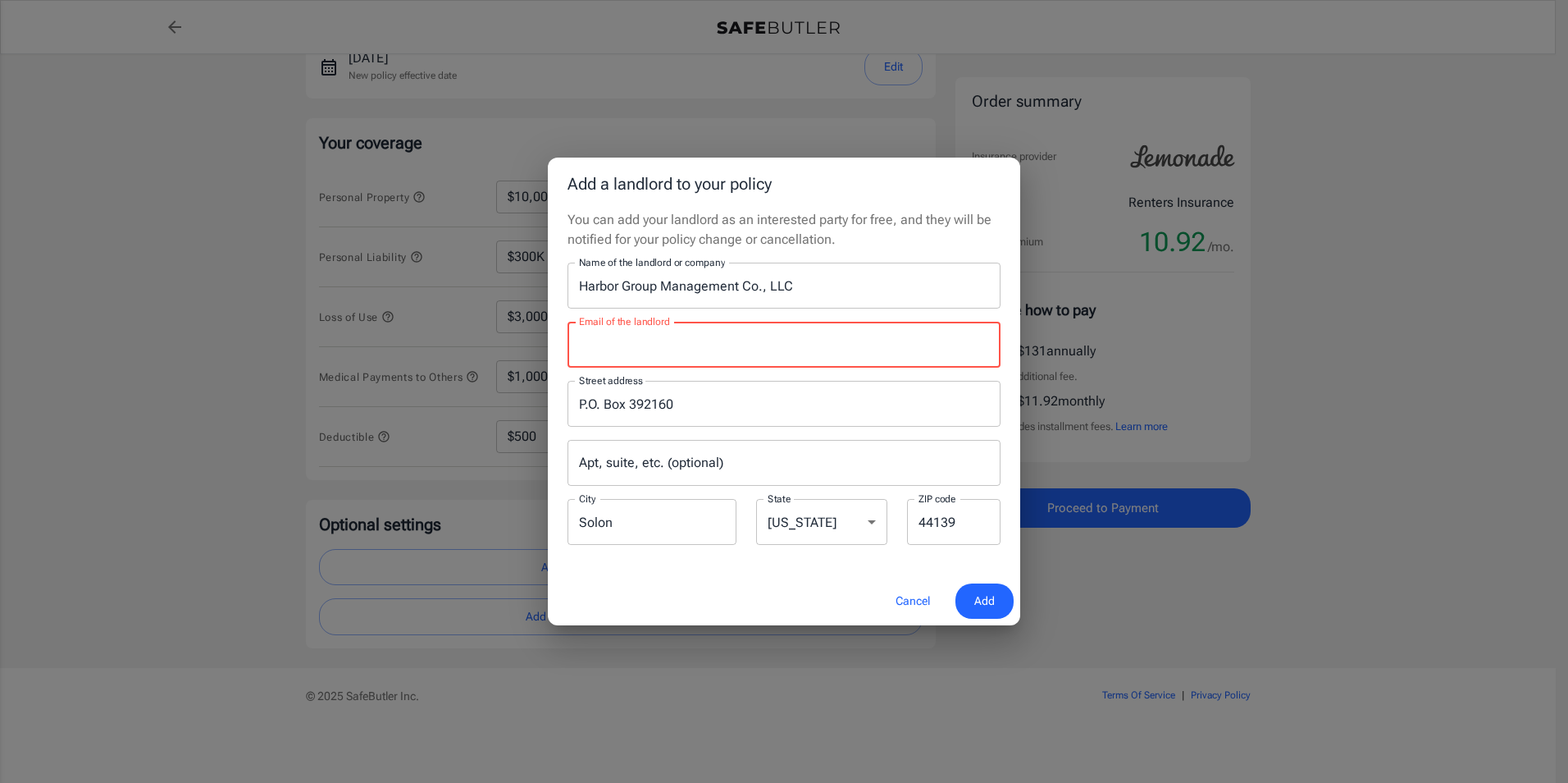
paste input "[EMAIL_ADDRESS][DOMAIN_NAME]"
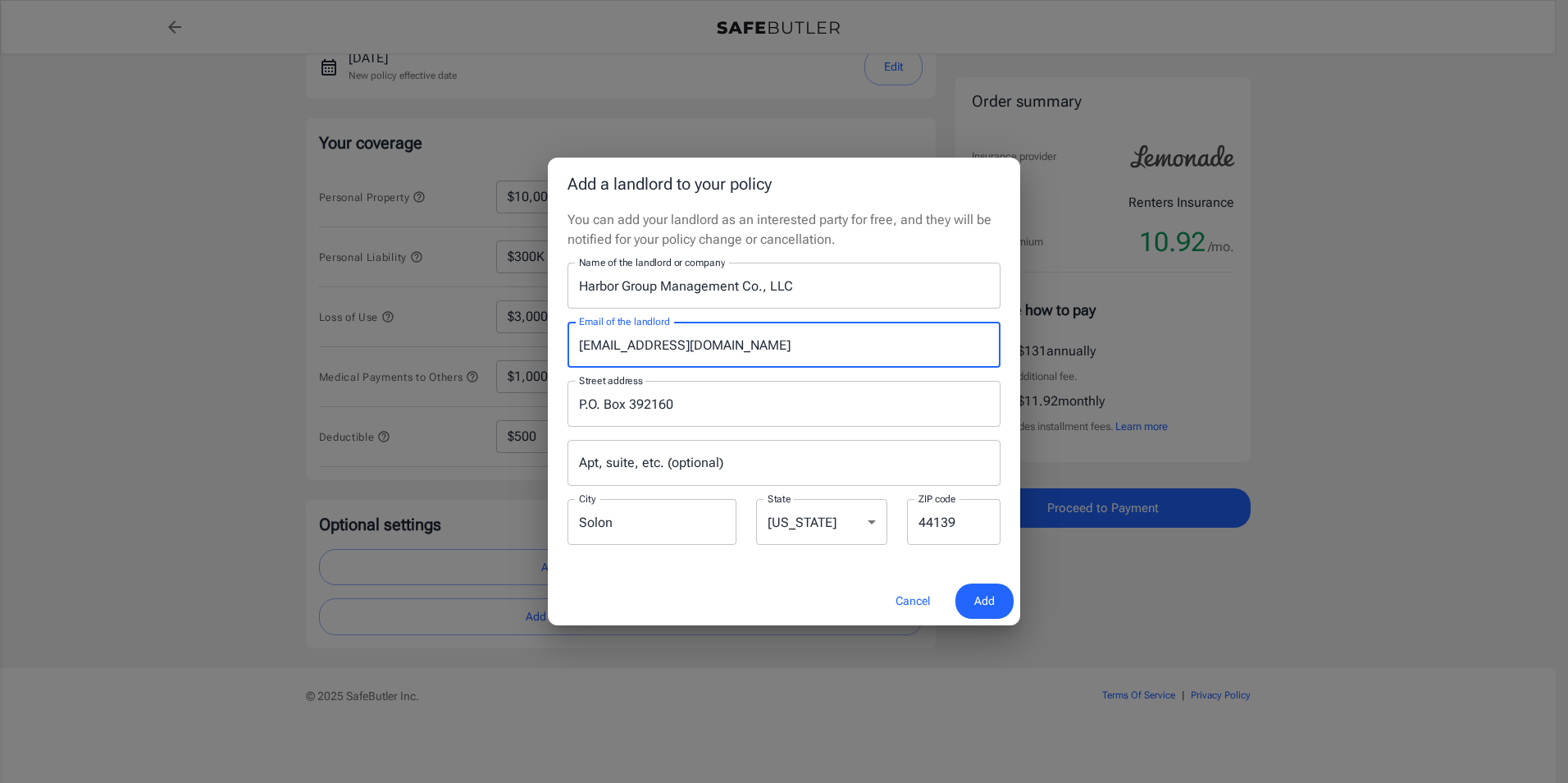
type input "[EMAIL_ADDRESS][DOMAIN_NAME]"
click at [990, 607] on span "Add" at bounding box center [985, 601] width 20 height 20
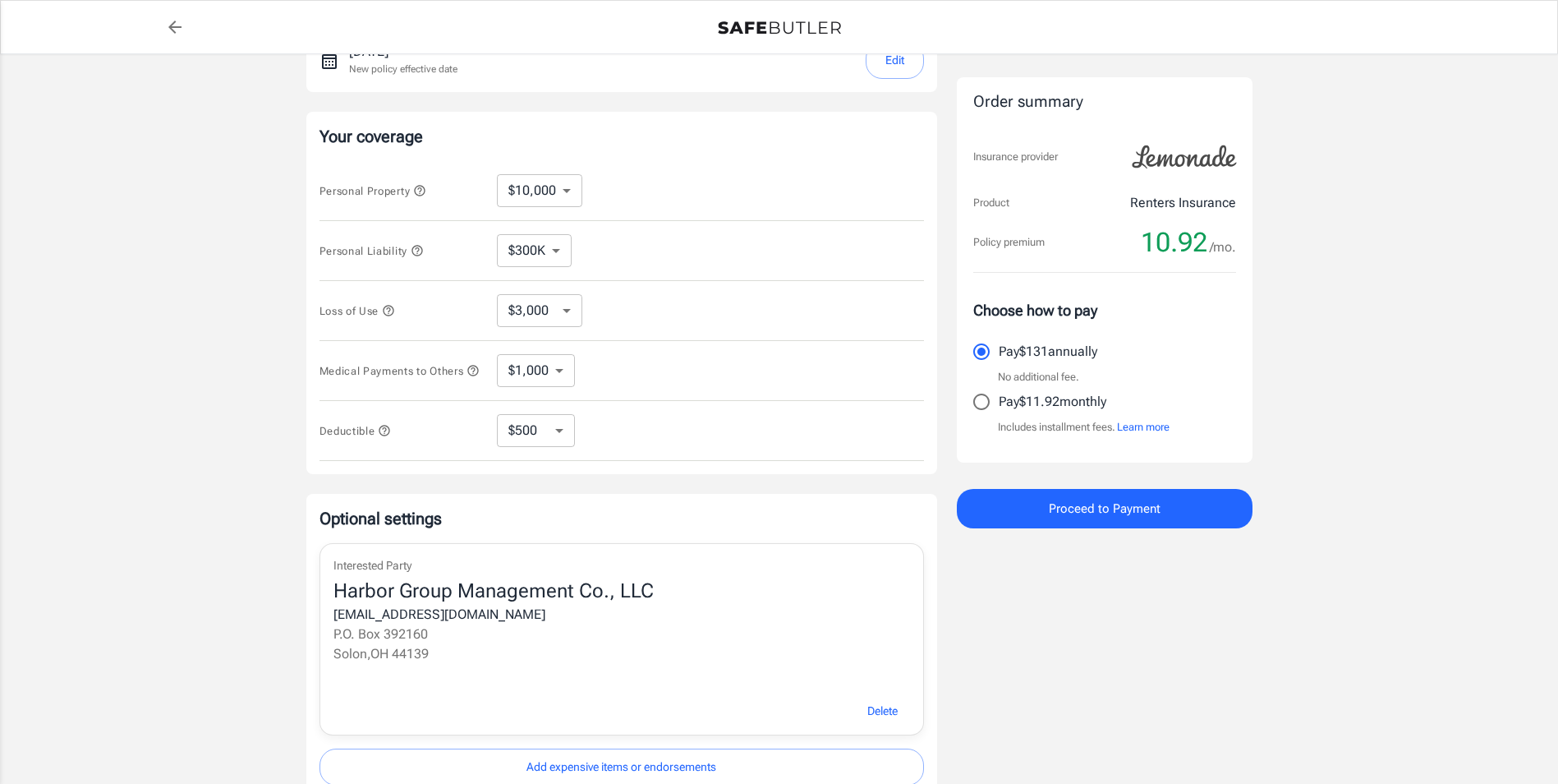
click at [1045, 502] on button "Proceed to Payment" at bounding box center [1104, 508] width 295 height 40
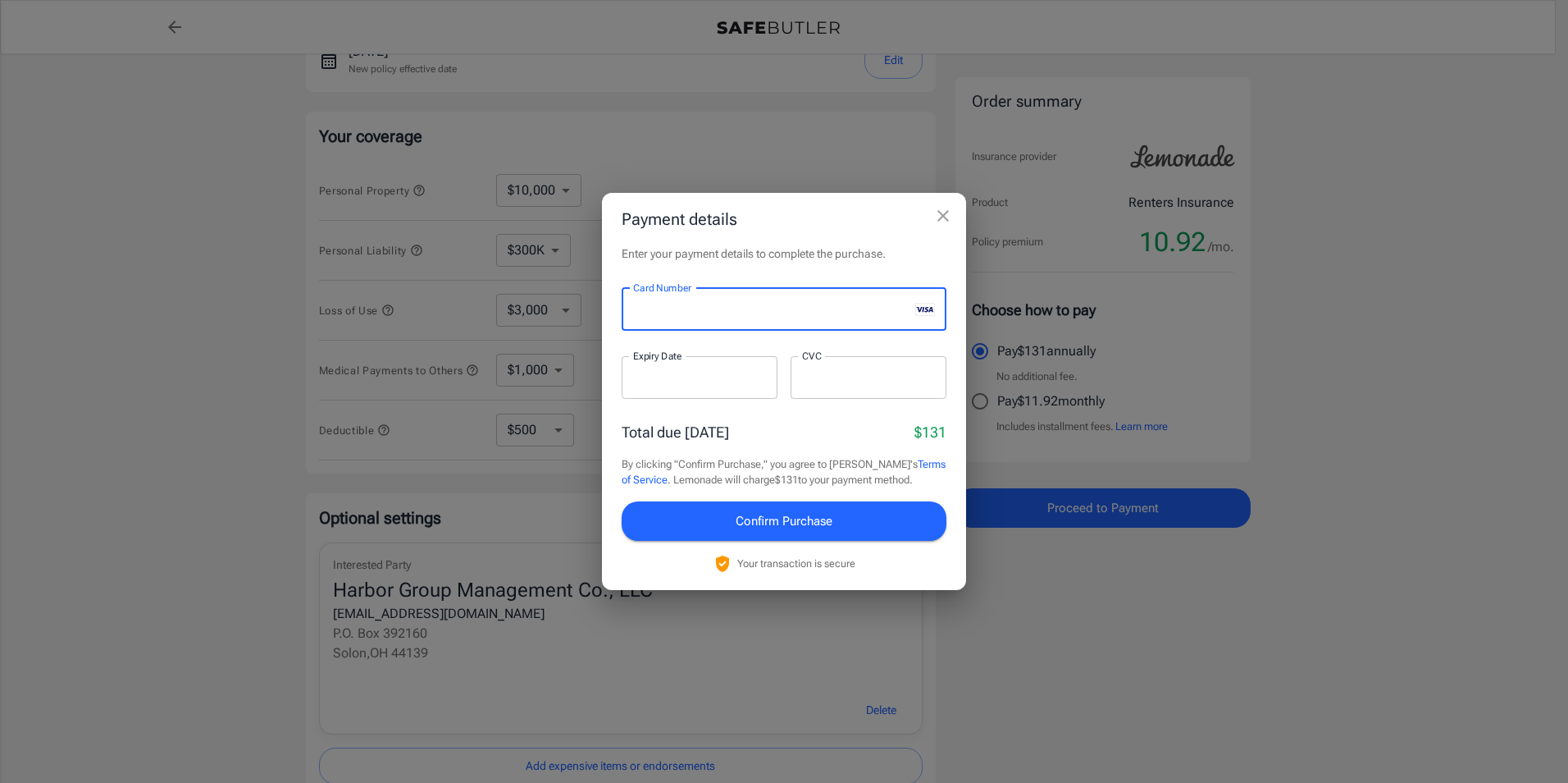
click at [654, 385] on iframe at bounding box center [699, 377] width 133 height 16
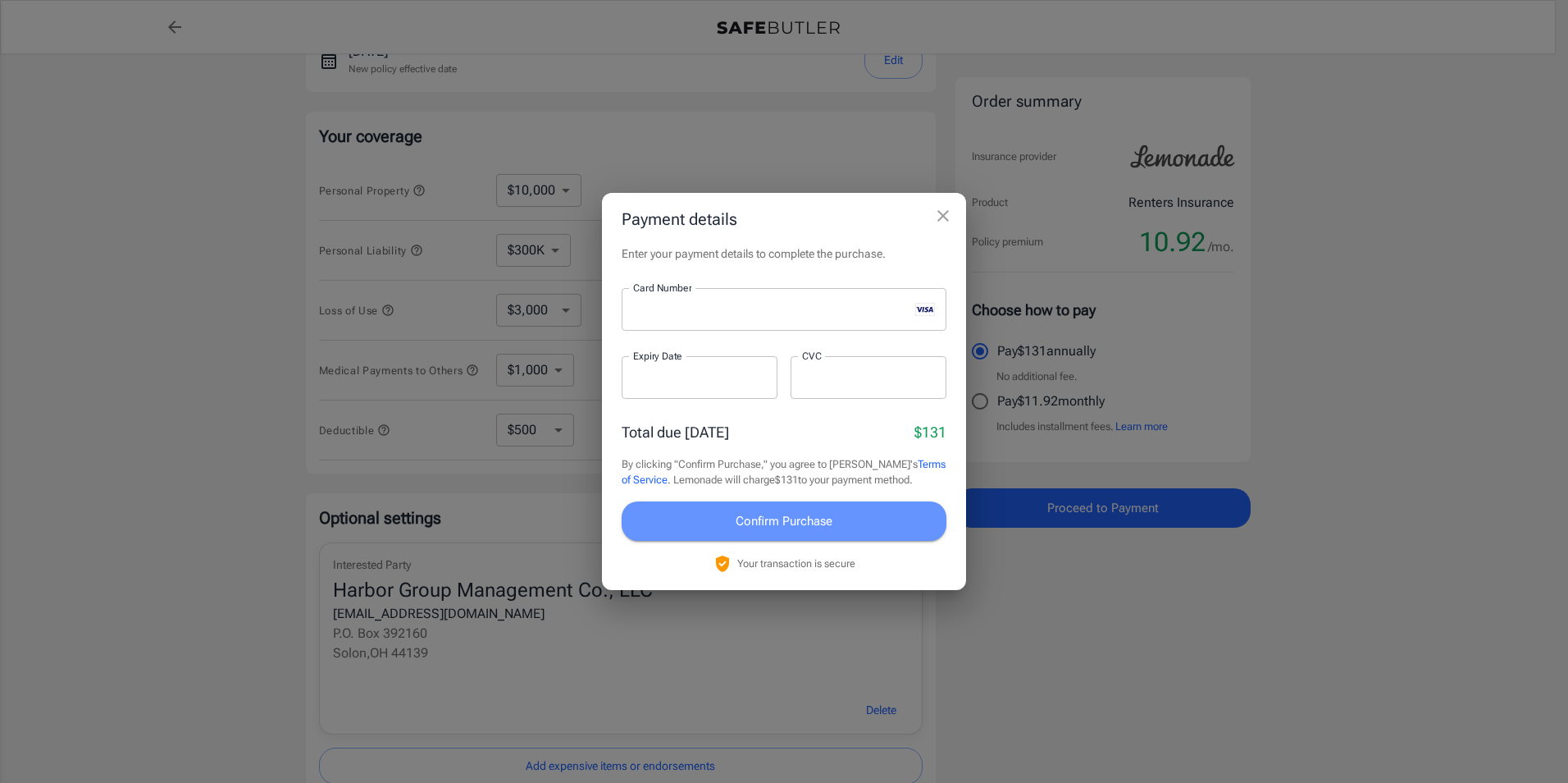
click at [782, 519] on span "Confirm Purchase" at bounding box center [784, 520] width 96 height 21
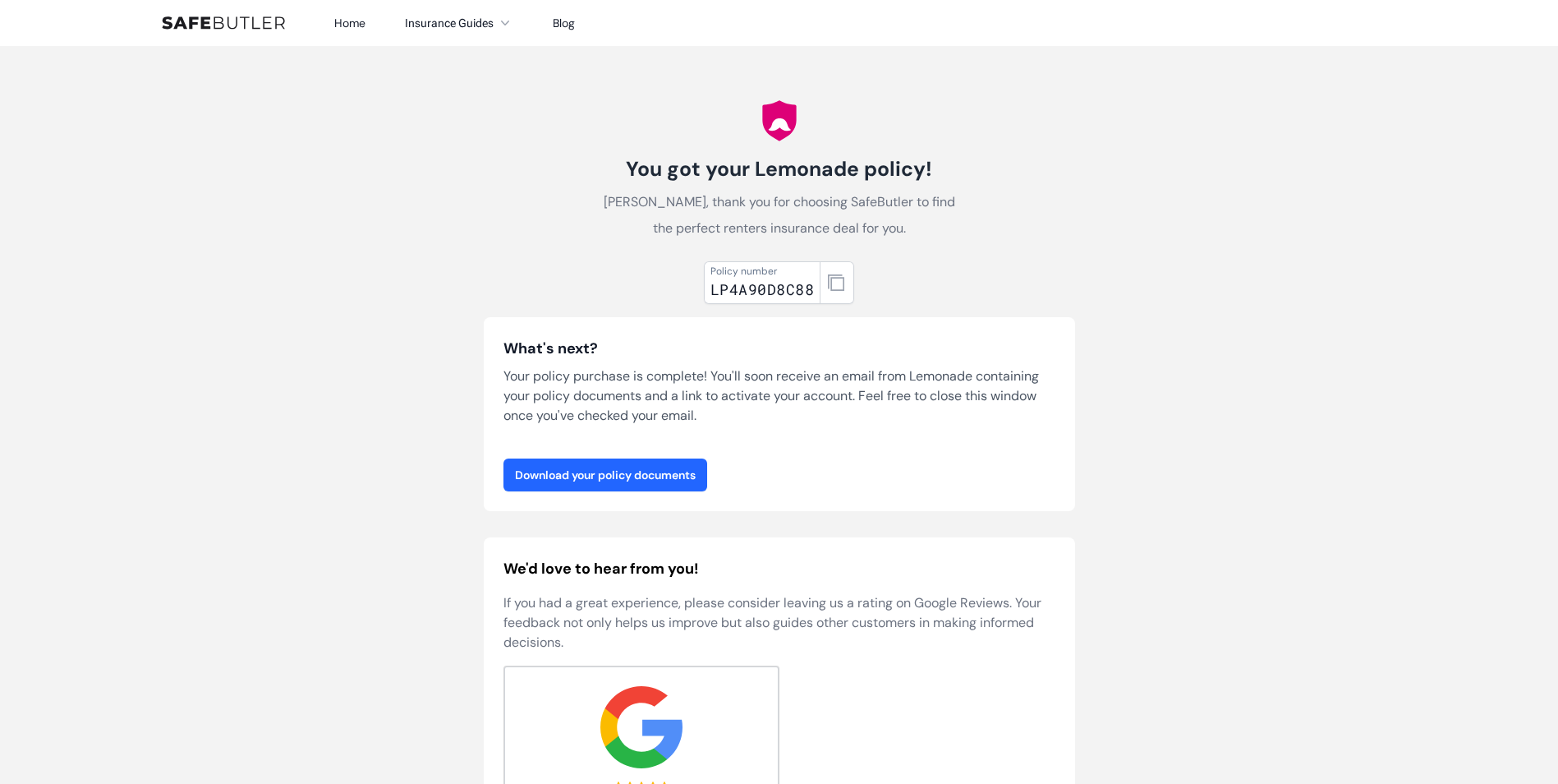
click at [670, 473] on link "Download your policy documents" at bounding box center [605, 475] width 203 height 33
click at [831, 282] on icon "button" at bounding box center [837, 282] width 17 height 17
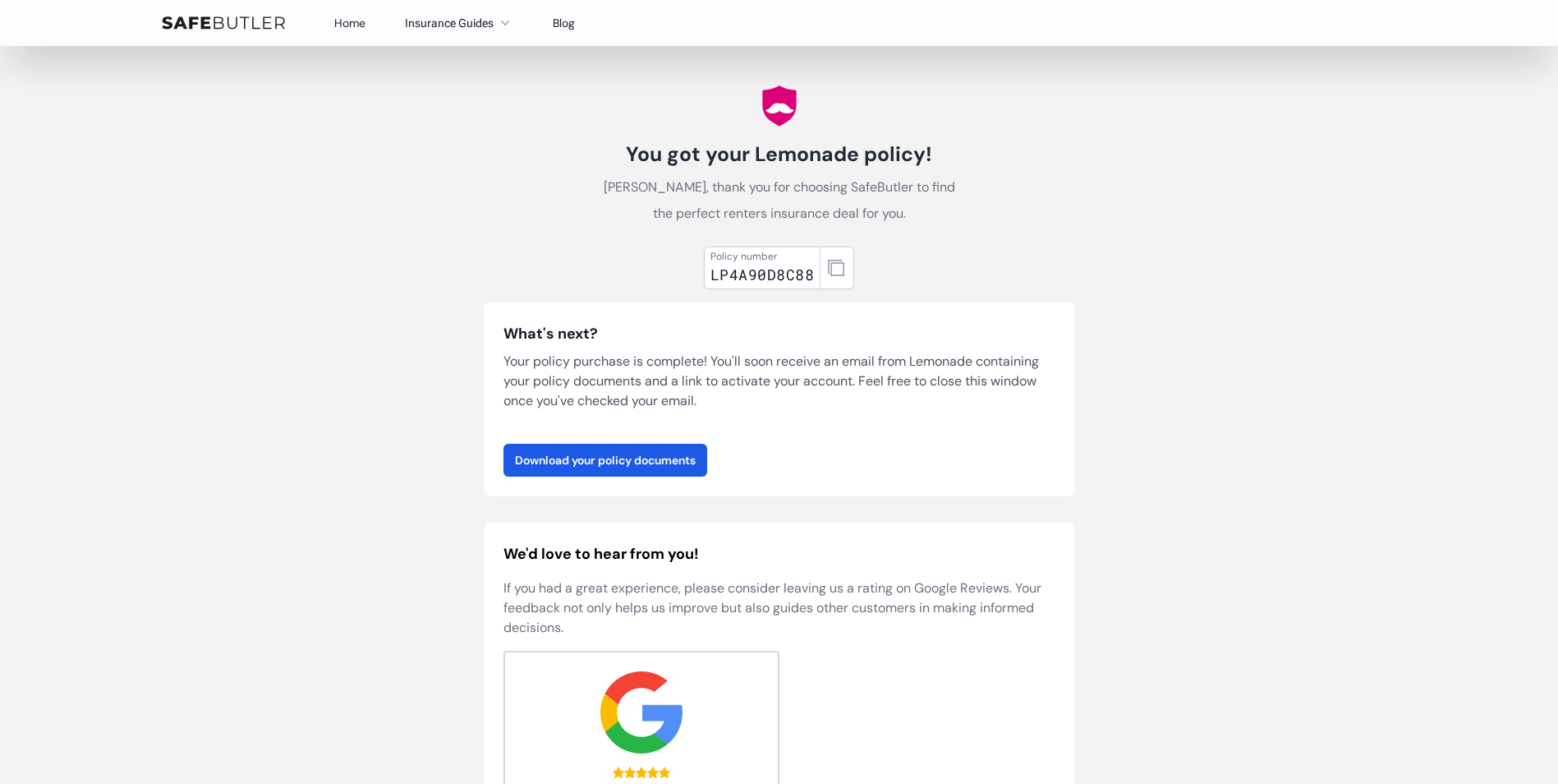
scroll to position [2, 0]
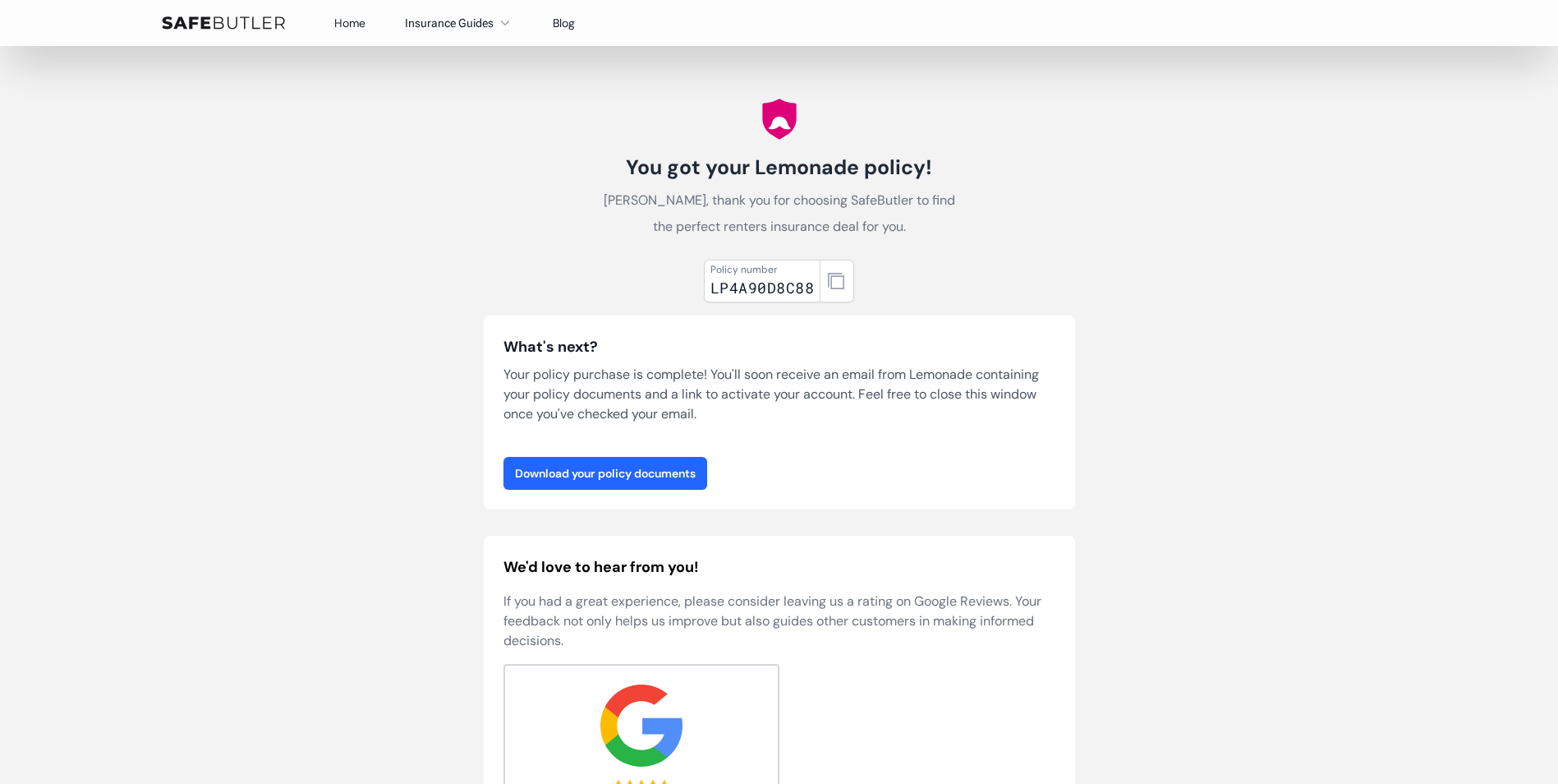
click at [634, 475] on link "Download your policy documents" at bounding box center [605, 473] width 203 height 33
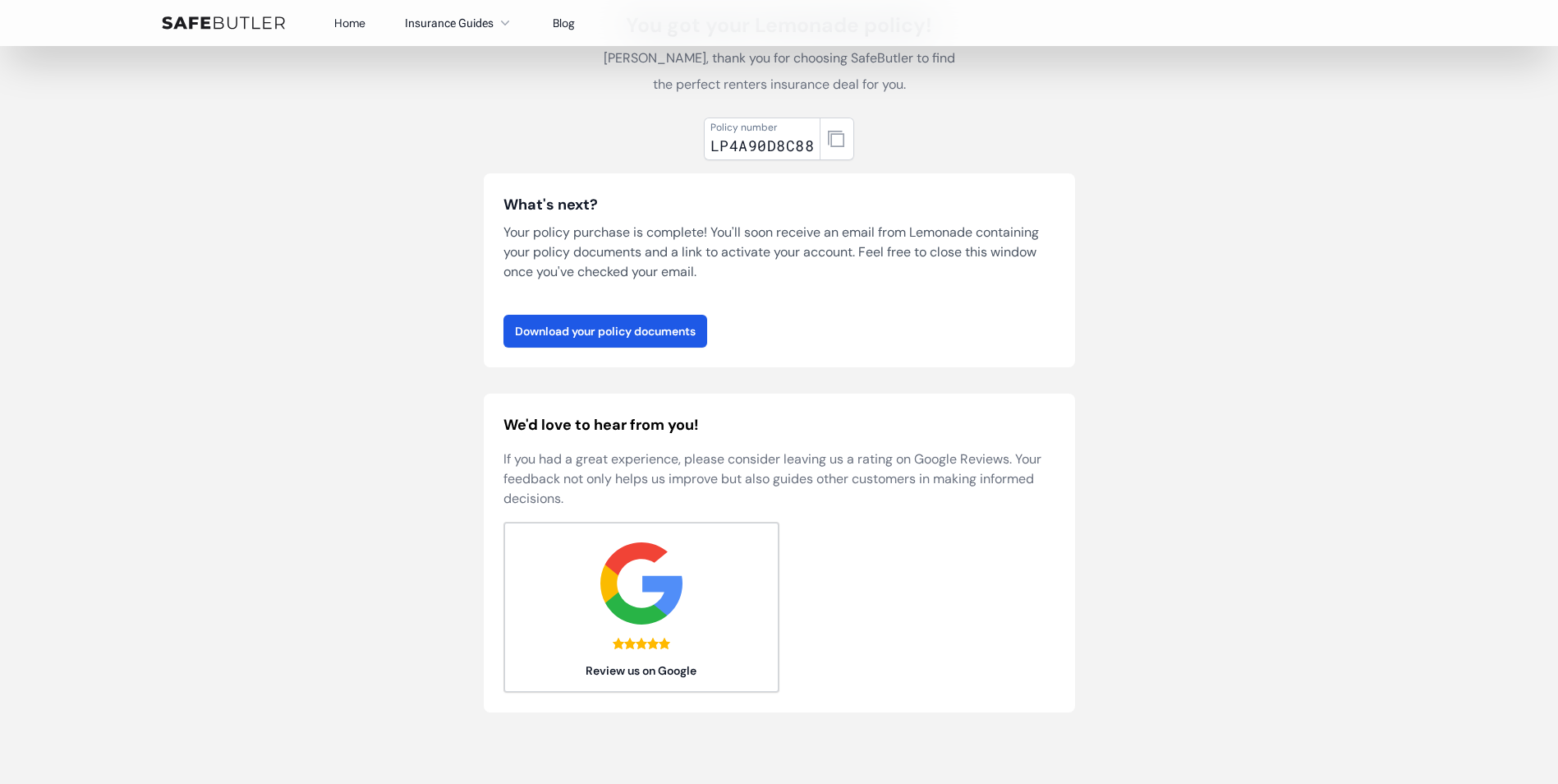
scroll to position [142, 0]
click at [360, 22] on link "Home" at bounding box center [350, 23] width 31 height 15
